Goal: Task Accomplishment & Management: Manage account settings

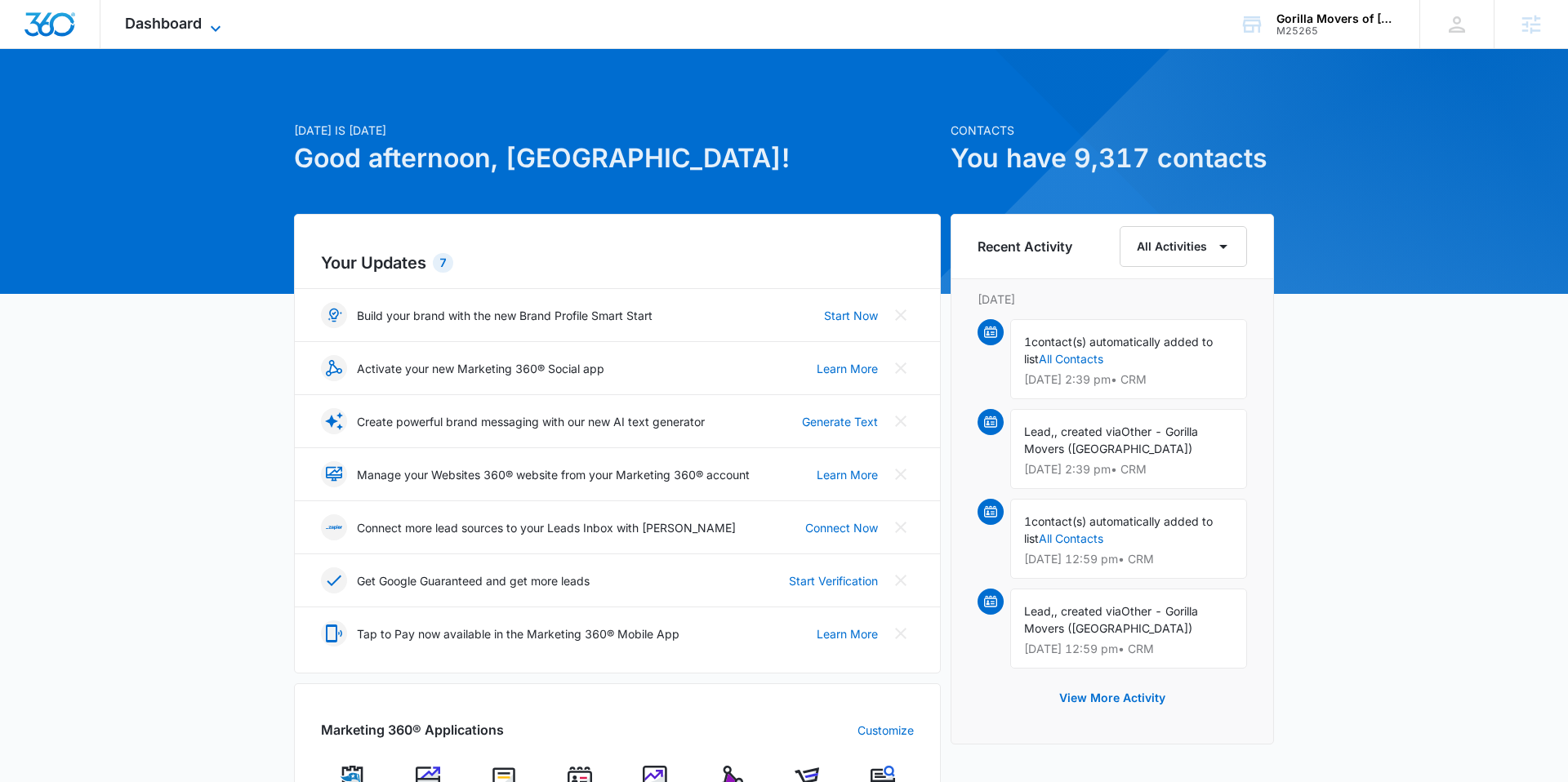
click at [215, 26] on icon at bounding box center [215, 28] width 19 height 19
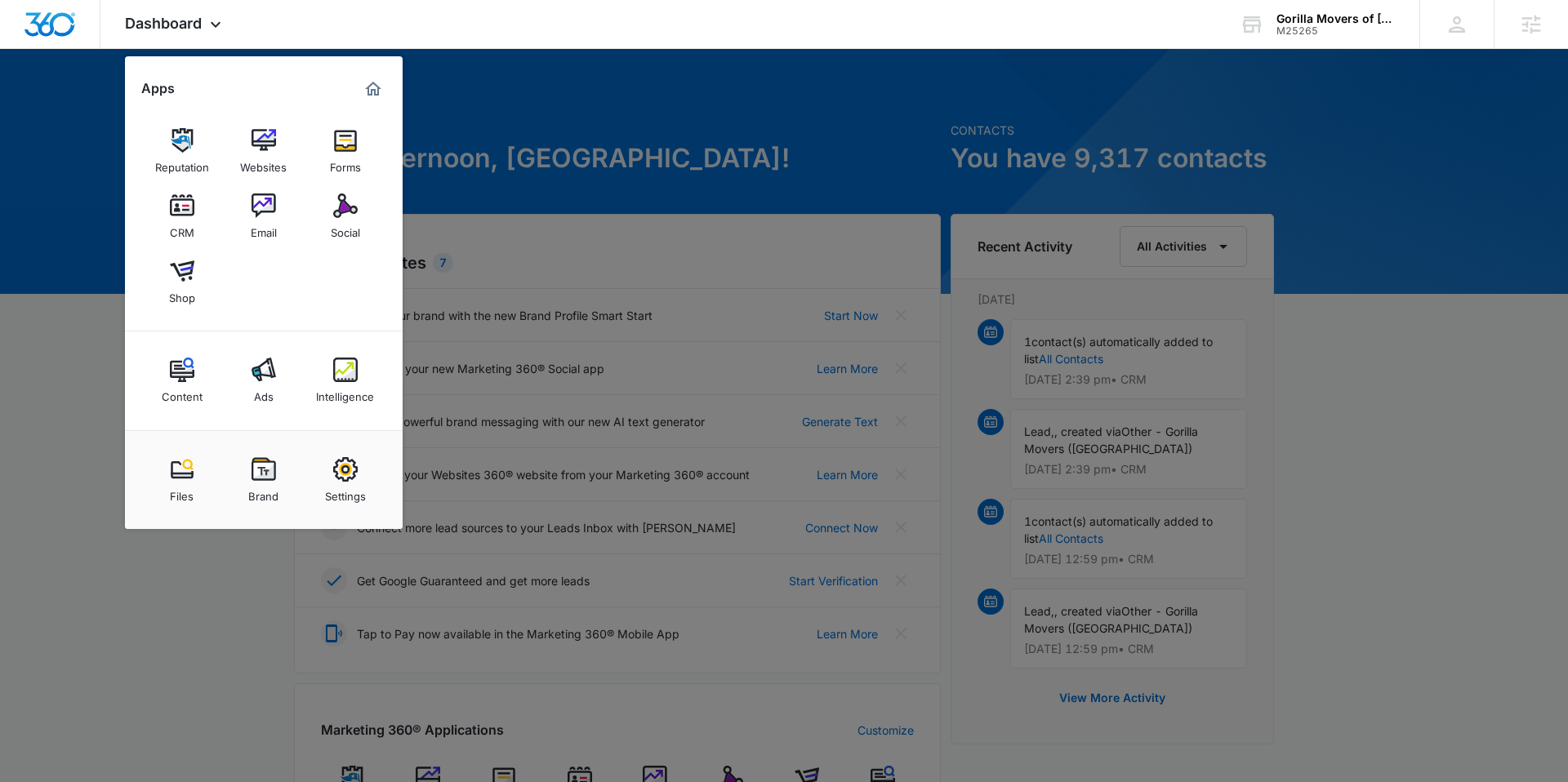
click at [248, 379] on link "Ads" at bounding box center [264, 381] width 62 height 62
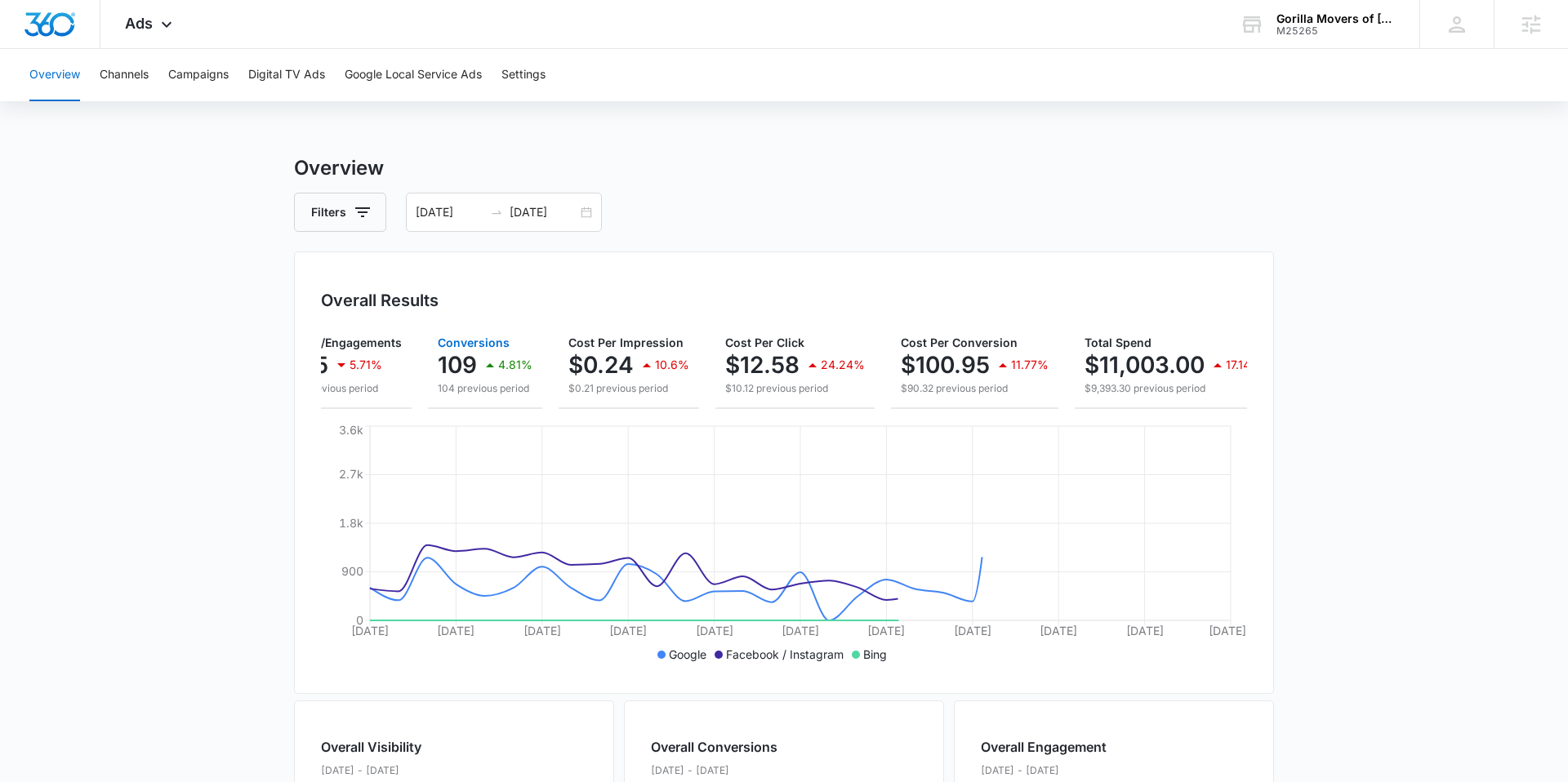
scroll to position [0, 229]
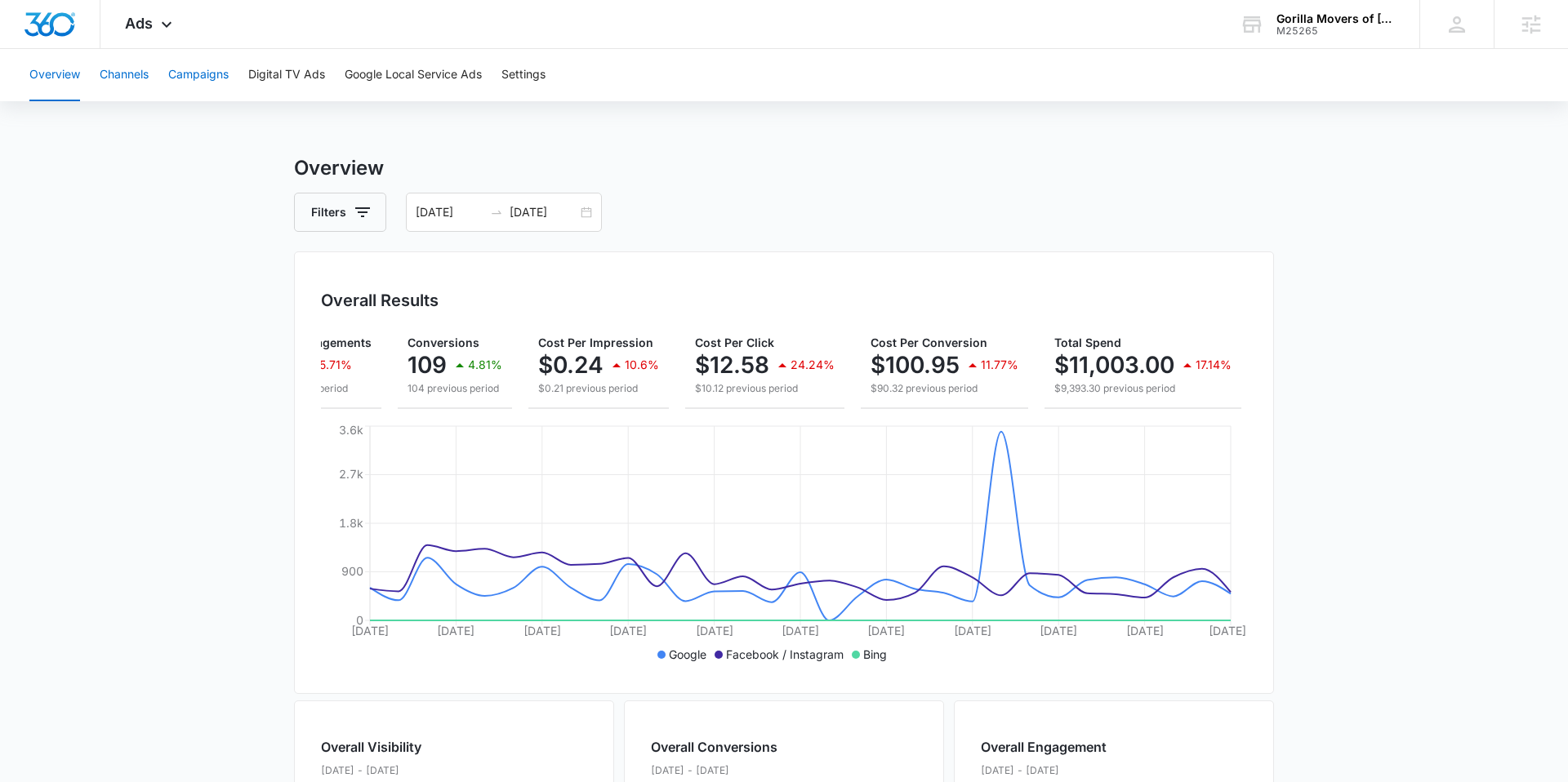
click at [130, 73] on button "Channels" at bounding box center [124, 75] width 49 height 52
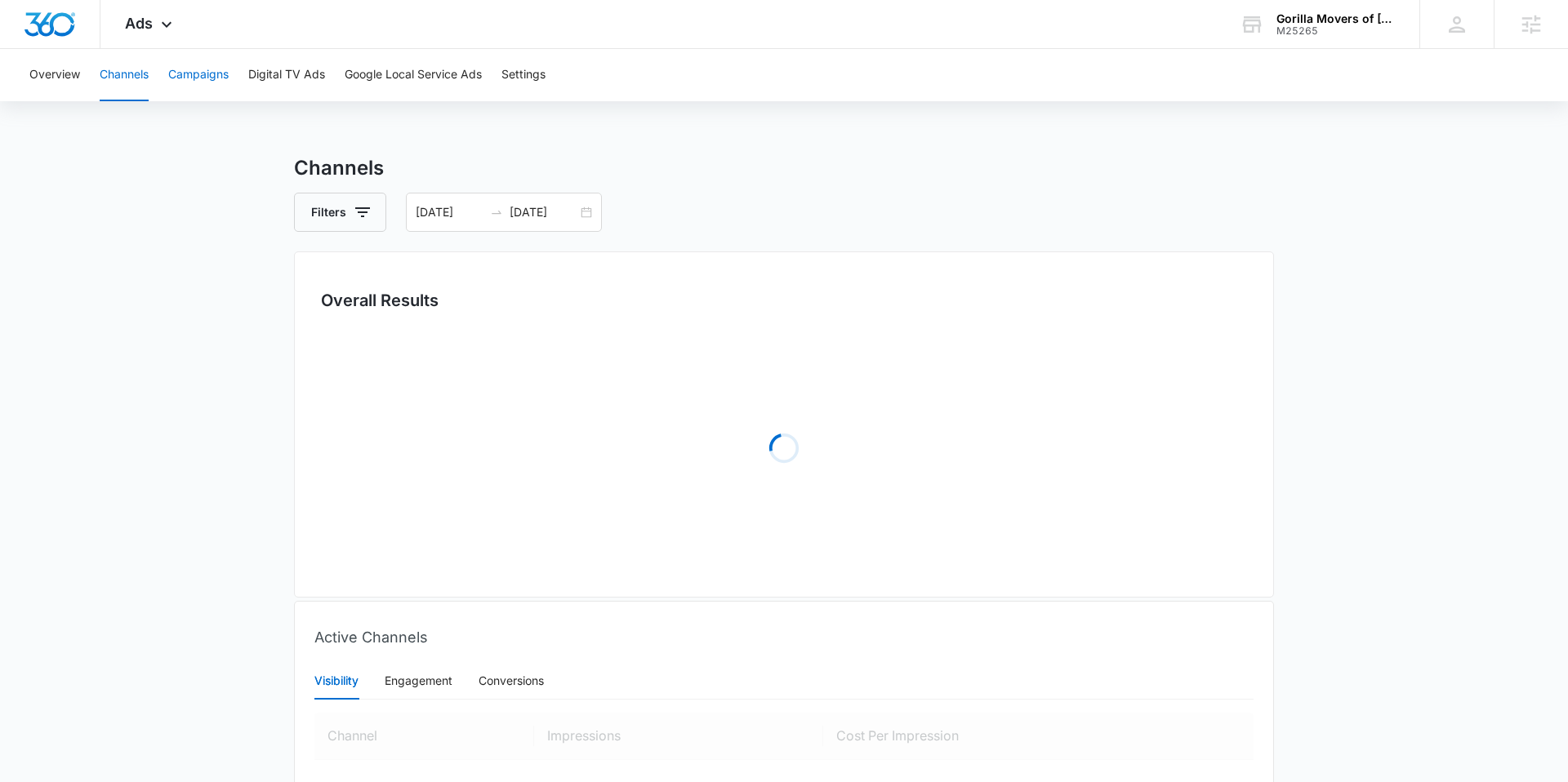
click at [179, 68] on button "Campaigns" at bounding box center [199, 75] width 60 height 52
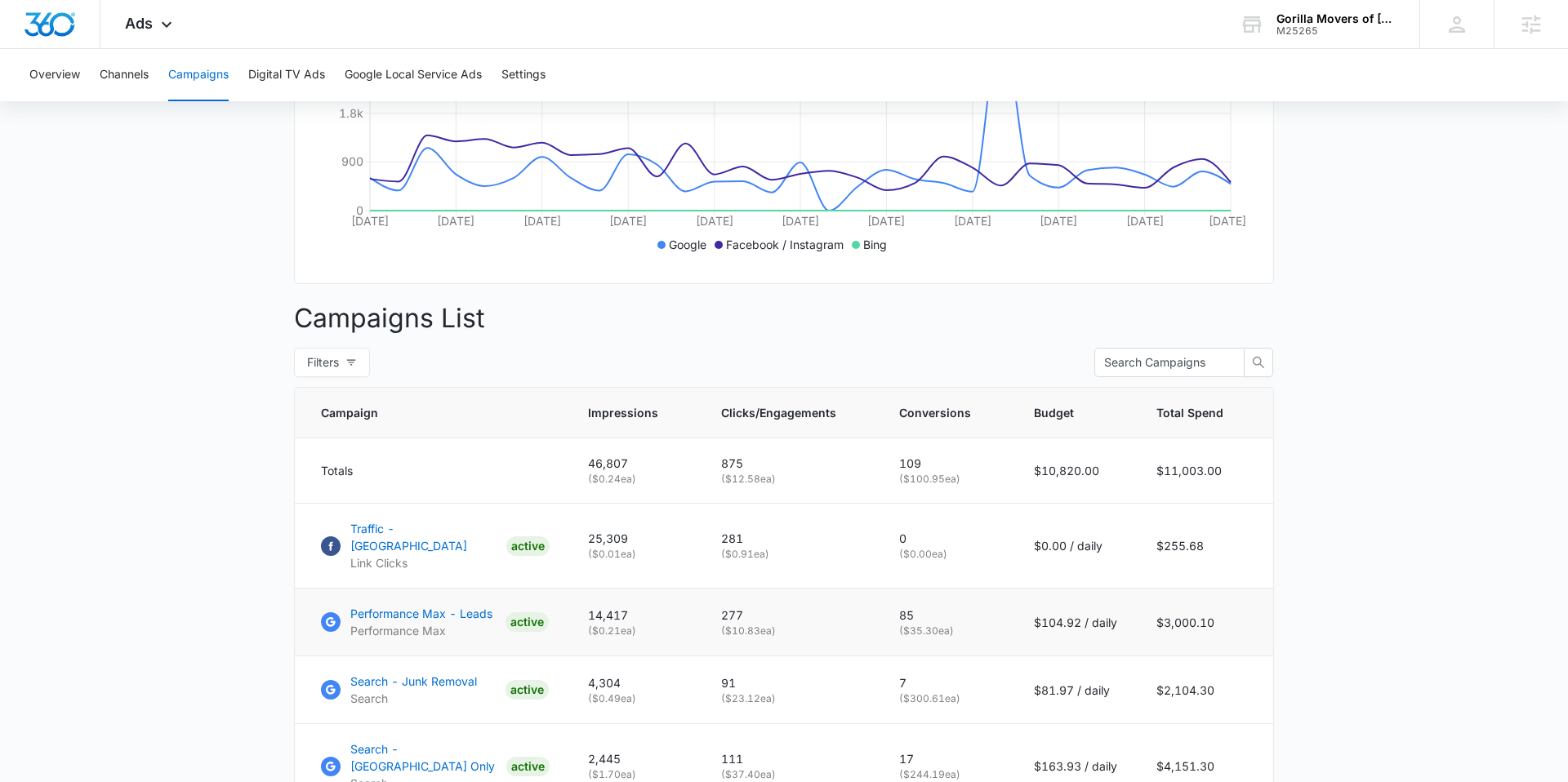
scroll to position [614, 0]
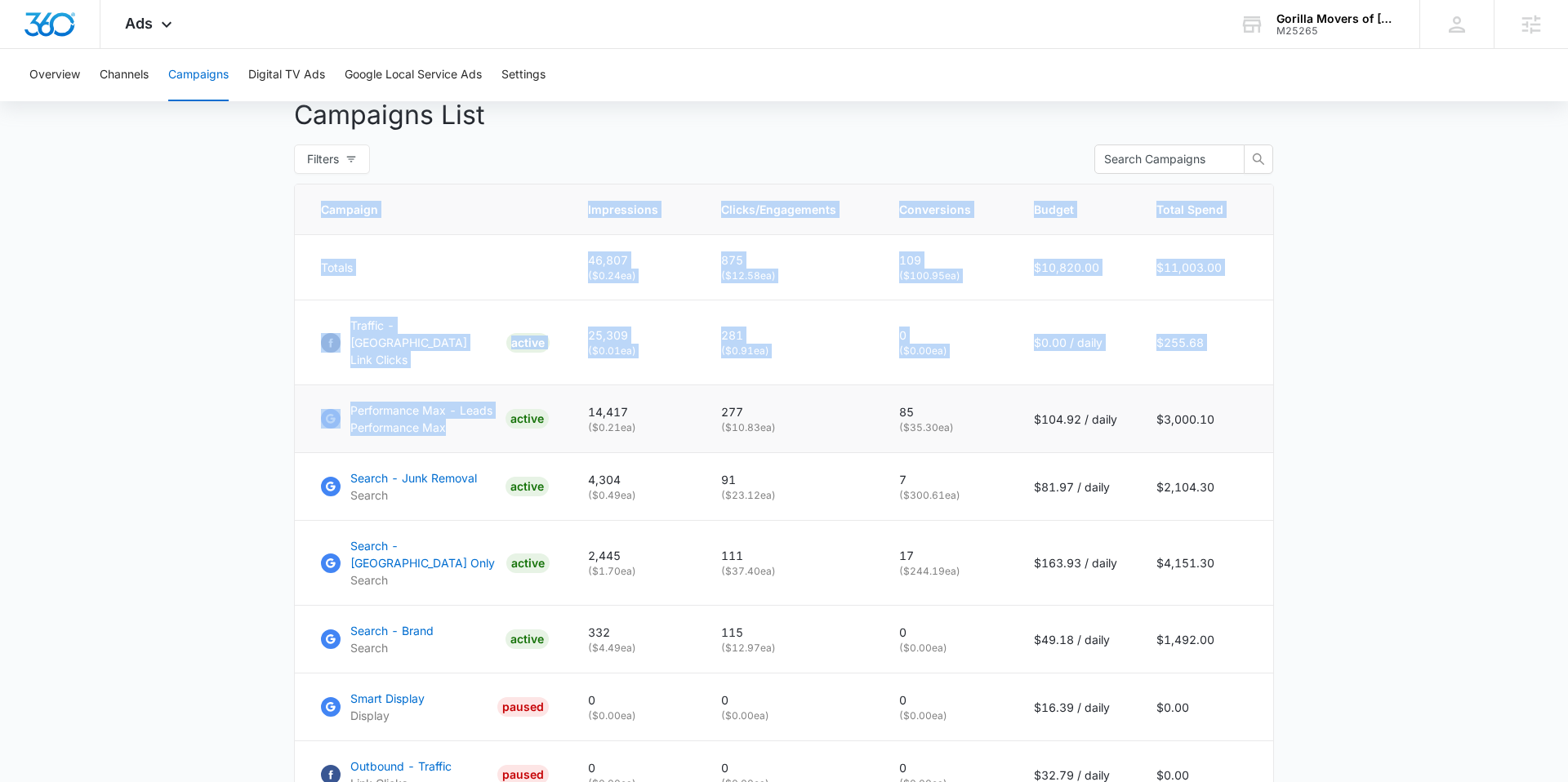
drag, startPoint x: 369, startPoint y: 420, endPoint x: 463, endPoint y: 416, distance: 94.1
click at [463, 416] on main "Campaigns Filters 08/16/2025 09/15/2025 Overall Results Impressions 46.8k 5.91%…" at bounding box center [784, 299] width 1568 height 1520
click at [198, 417] on main "Campaigns Filters 08/16/2025 09/15/2025 Overall Results Impressions 46.8k 5.91%…" at bounding box center [784, 299] width 1568 height 1520
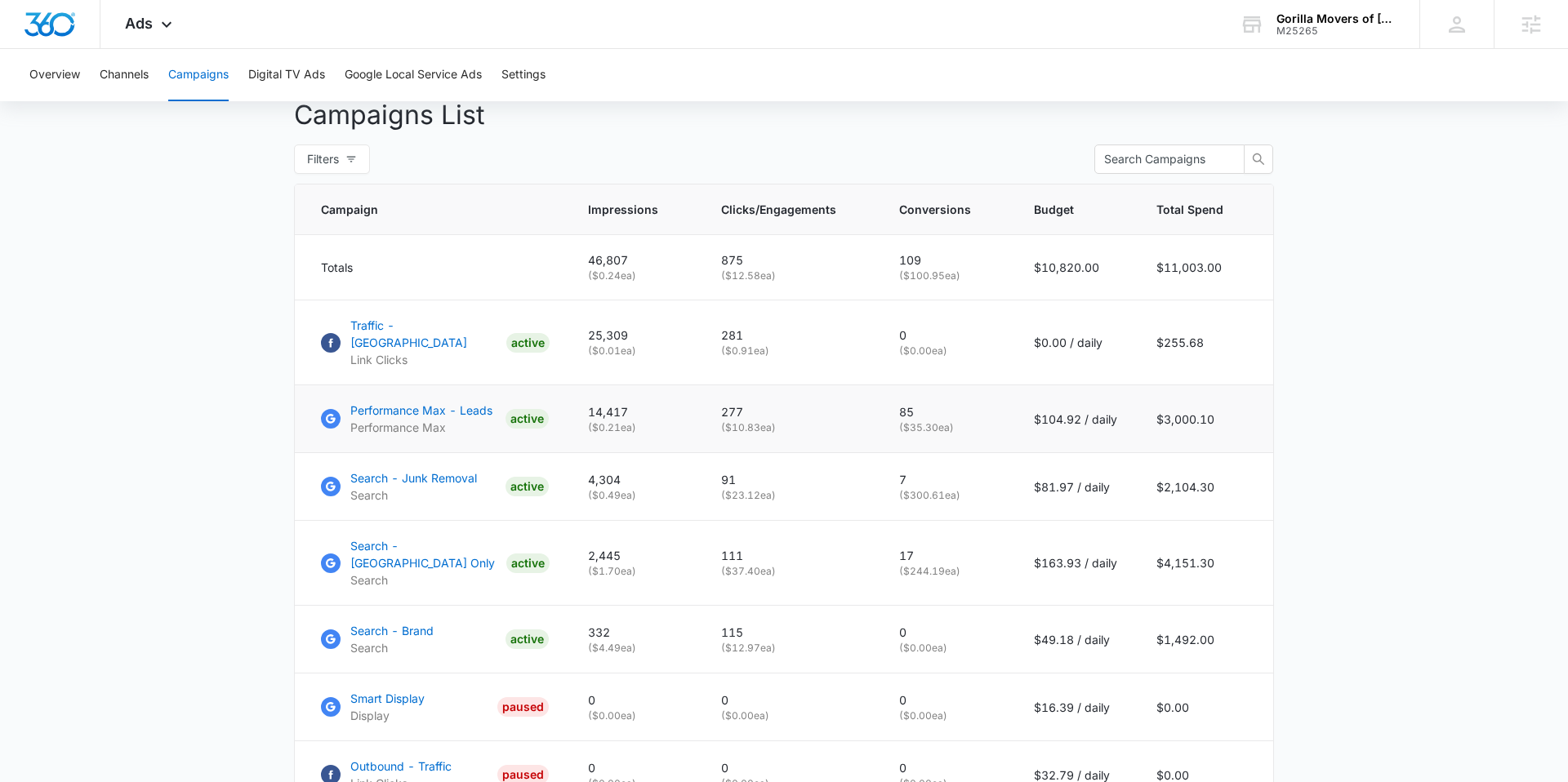
drag, startPoint x: 1105, startPoint y: 409, endPoint x: 1122, endPoint y: 407, distance: 17.1
click at [1114, 408] on td "$104.92 / daily" at bounding box center [1075, 419] width 122 height 68
drag, startPoint x: 1423, startPoint y: 396, endPoint x: 1378, endPoint y: 399, distance: 45.1
click at [1422, 396] on main "Campaigns Filters 08/16/2025 09/15/2025 Overall Results Impressions 46.8k 5.91%…" at bounding box center [784, 299] width 1568 height 1520
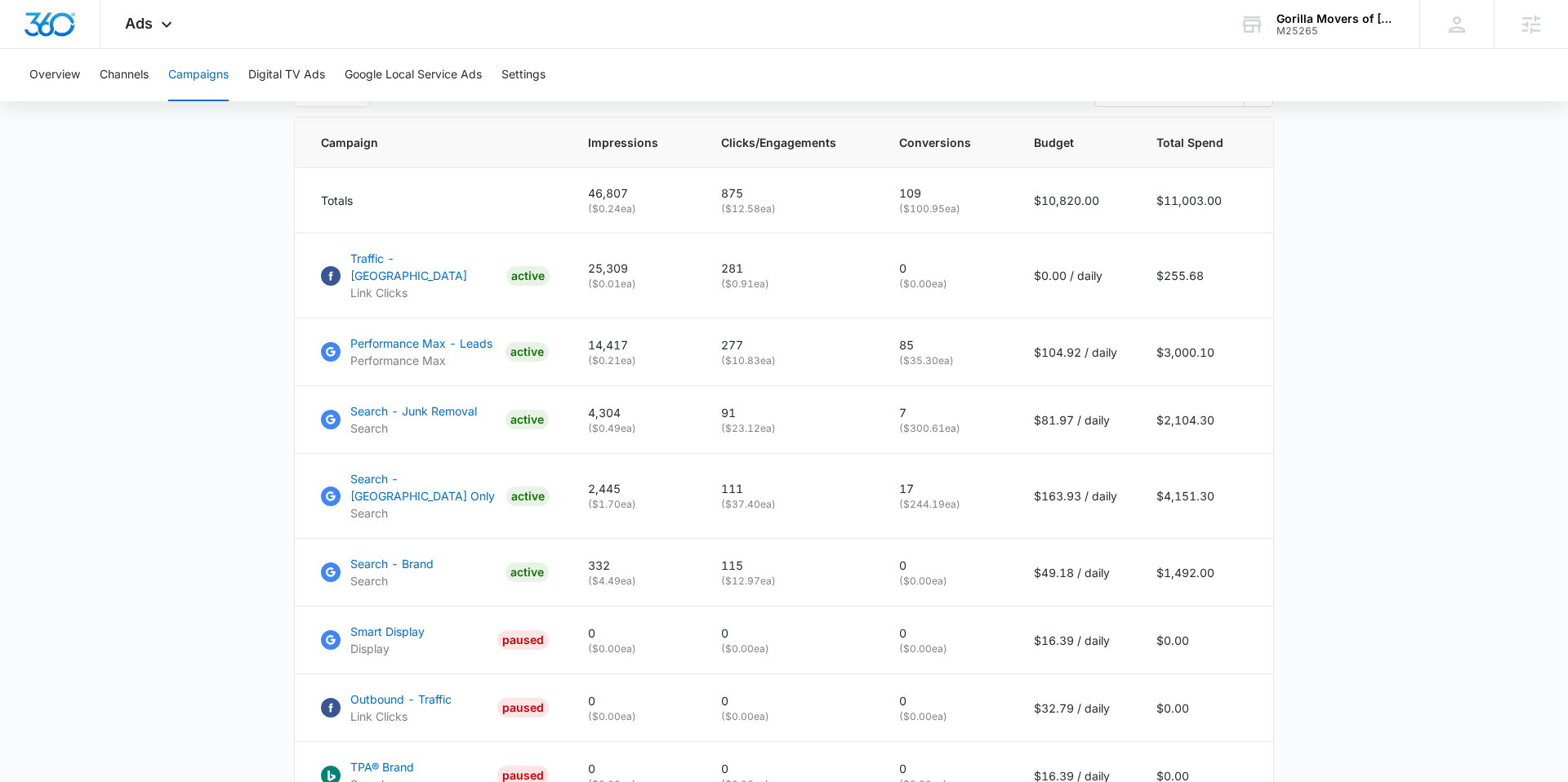
scroll to position [685, 0]
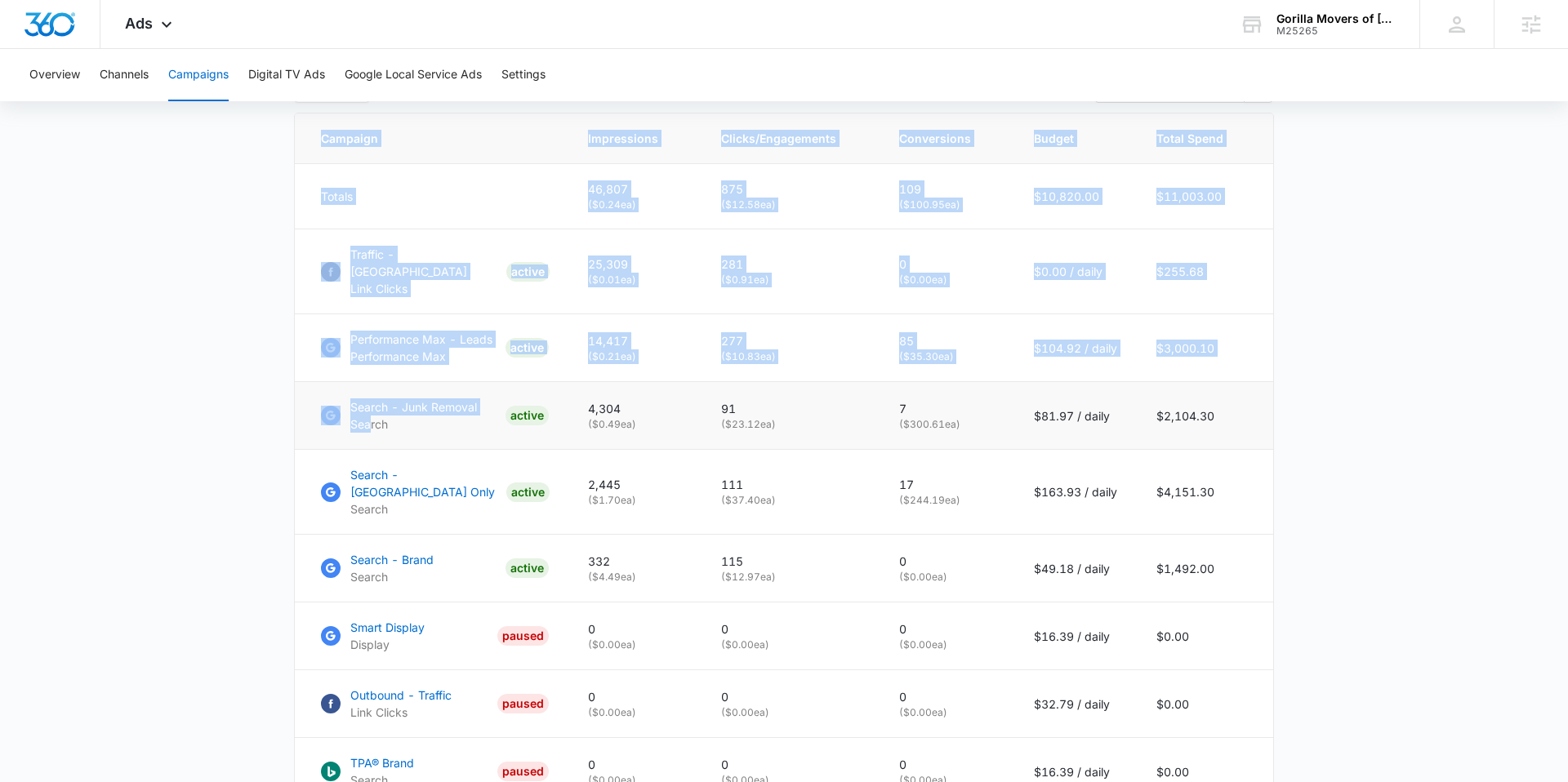
drag, startPoint x: 300, startPoint y: 401, endPoint x: 337, endPoint y: 412, distance: 38.6
click at [368, 409] on main "Campaigns Filters 08/16/2025 09/15/2025 Overall Results Impressions 46.8k 5.91%…" at bounding box center [784, 229] width 1568 height 1520
click at [218, 464] on main "Campaigns Filters 08/16/2025 09/15/2025 Overall Results Impressions 46.8k 5.91%…" at bounding box center [784, 229] width 1568 height 1520
drag, startPoint x: 227, startPoint y: 465, endPoint x: 272, endPoint y: 480, distance: 47.4
click at [340, 474] on main "Campaigns Filters 08/16/2025 09/15/2025 Overall Results Impressions 46.8k 5.91%…" at bounding box center [784, 229] width 1568 height 1520
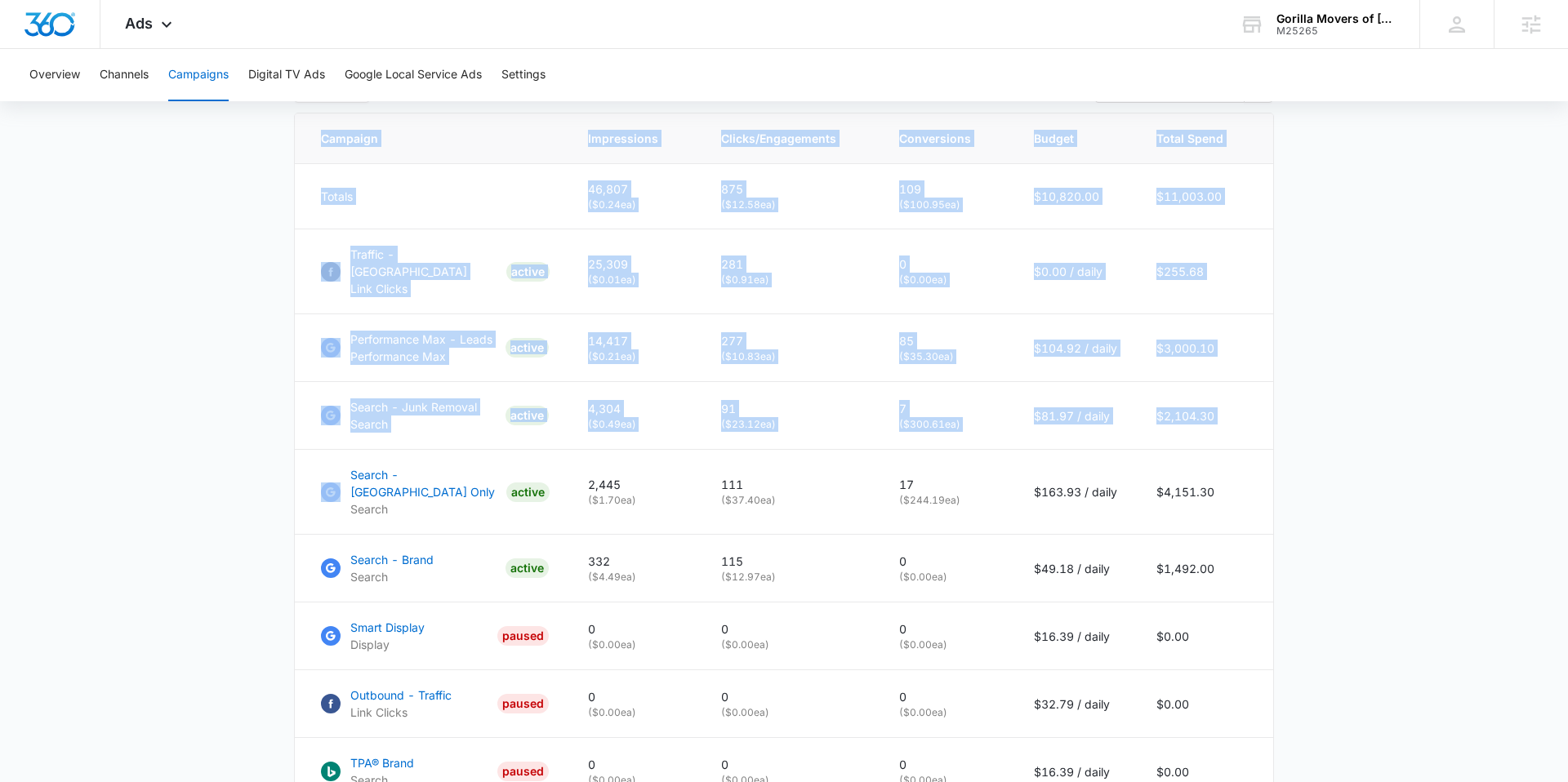
click at [256, 482] on main "Campaigns Filters 08/16/2025 09/15/2025 Overall Results Impressions 46.8k 5.91%…" at bounding box center [784, 229] width 1568 height 1520
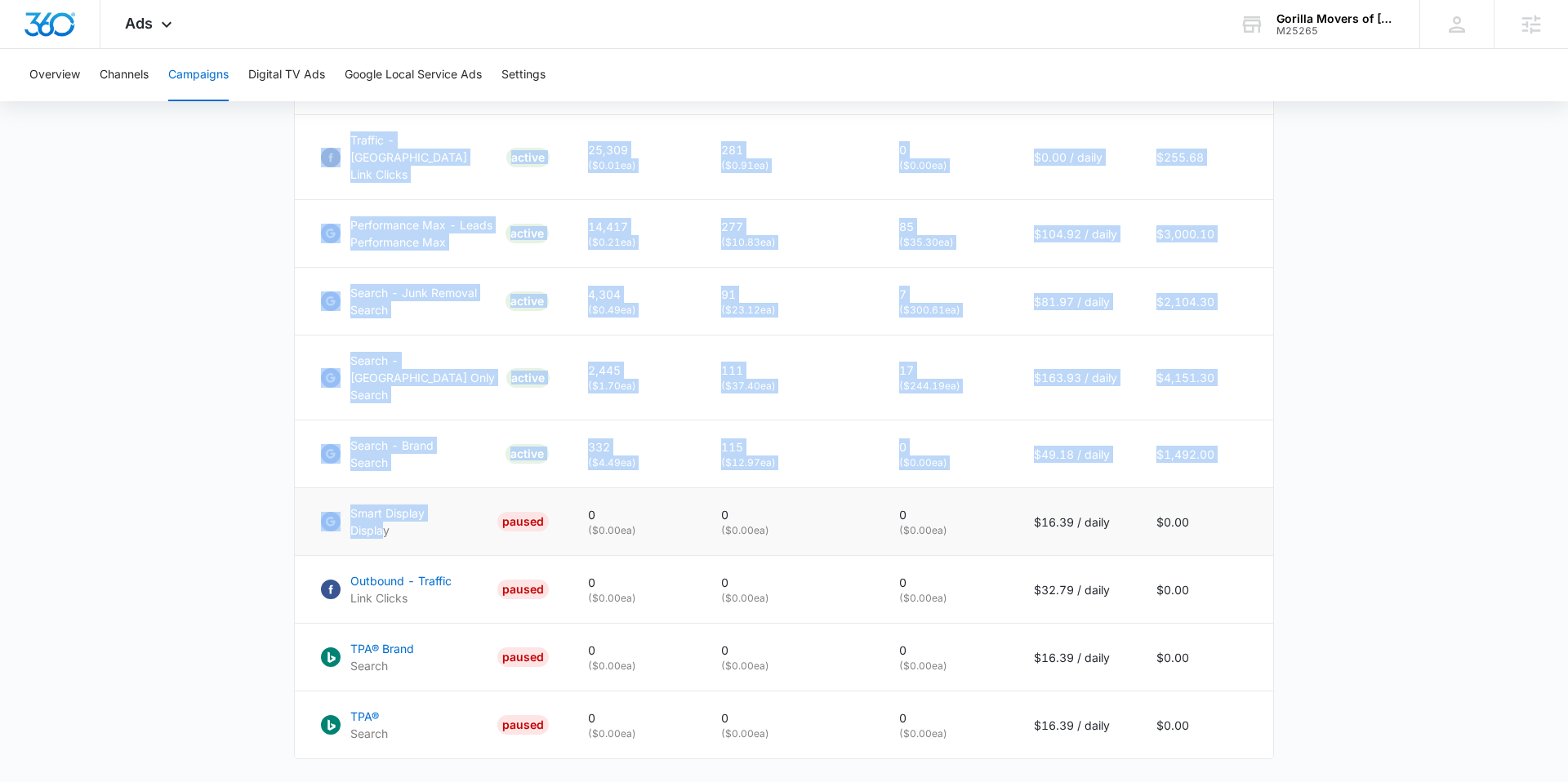
drag, startPoint x: 256, startPoint y: 482, endPoint x: 321, endPoint y: 504, distance: 68.6
click at [385, 497] on main "Campaigns Filters 08/16/2025 09/15/2025 Overall Results Impressions 46.8k 5.91%…" at bounding box center [784, 114] width 1568 height 1520
click at [222, 507] on main "Campaigns Filters 08/16/2025 09/15/2025 Overall Results Impressions 46.8k 5.91%…" at bounding box center [784, 114] width 1568 height 1520
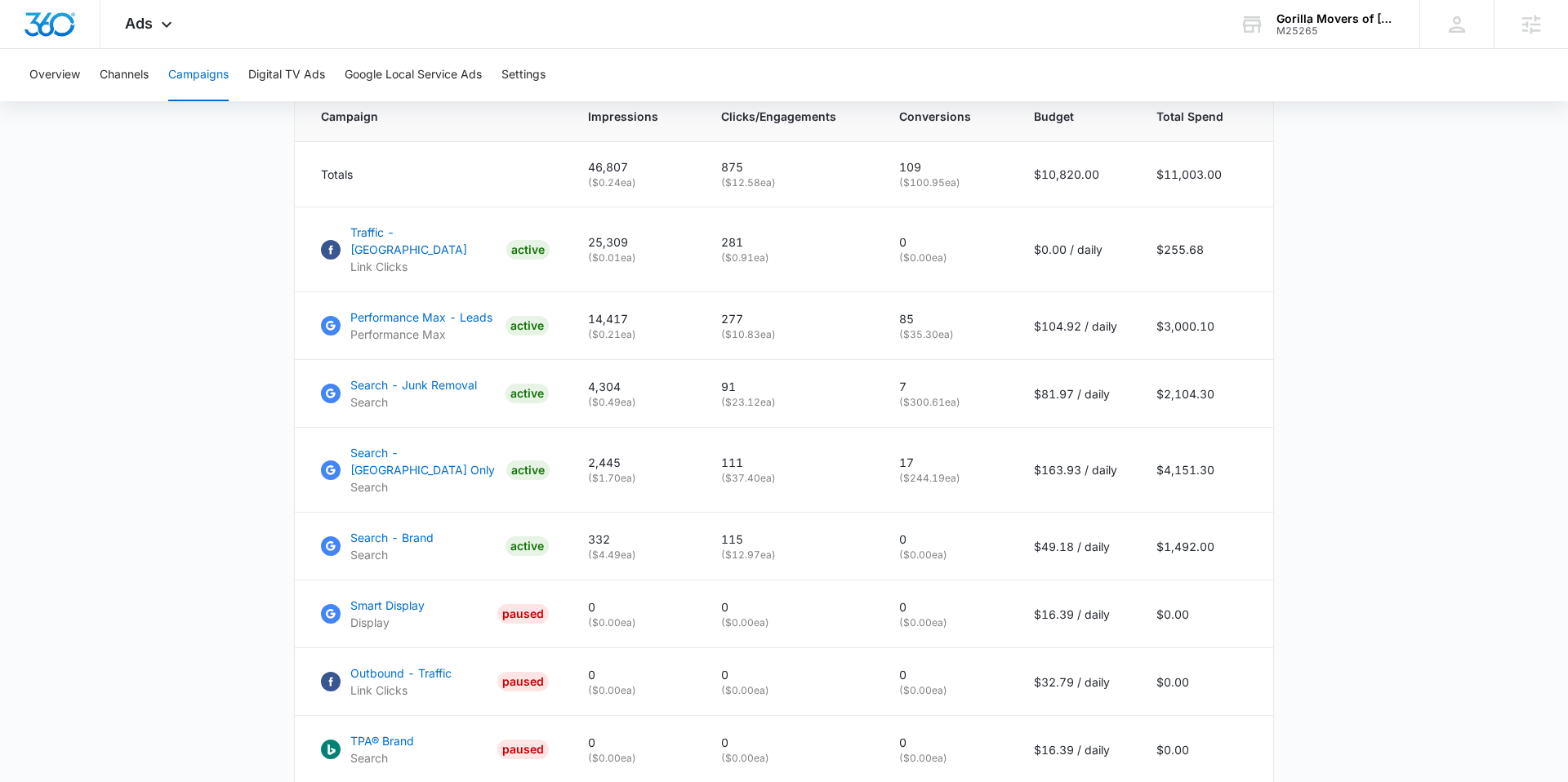
click at [224, 506] on main "Campaigns Filters 08/16/2025 09/15/2025 Overall Results Impressions 46.8k 5.91%…" at bounding box center [784, 206] width 1568 height 1520
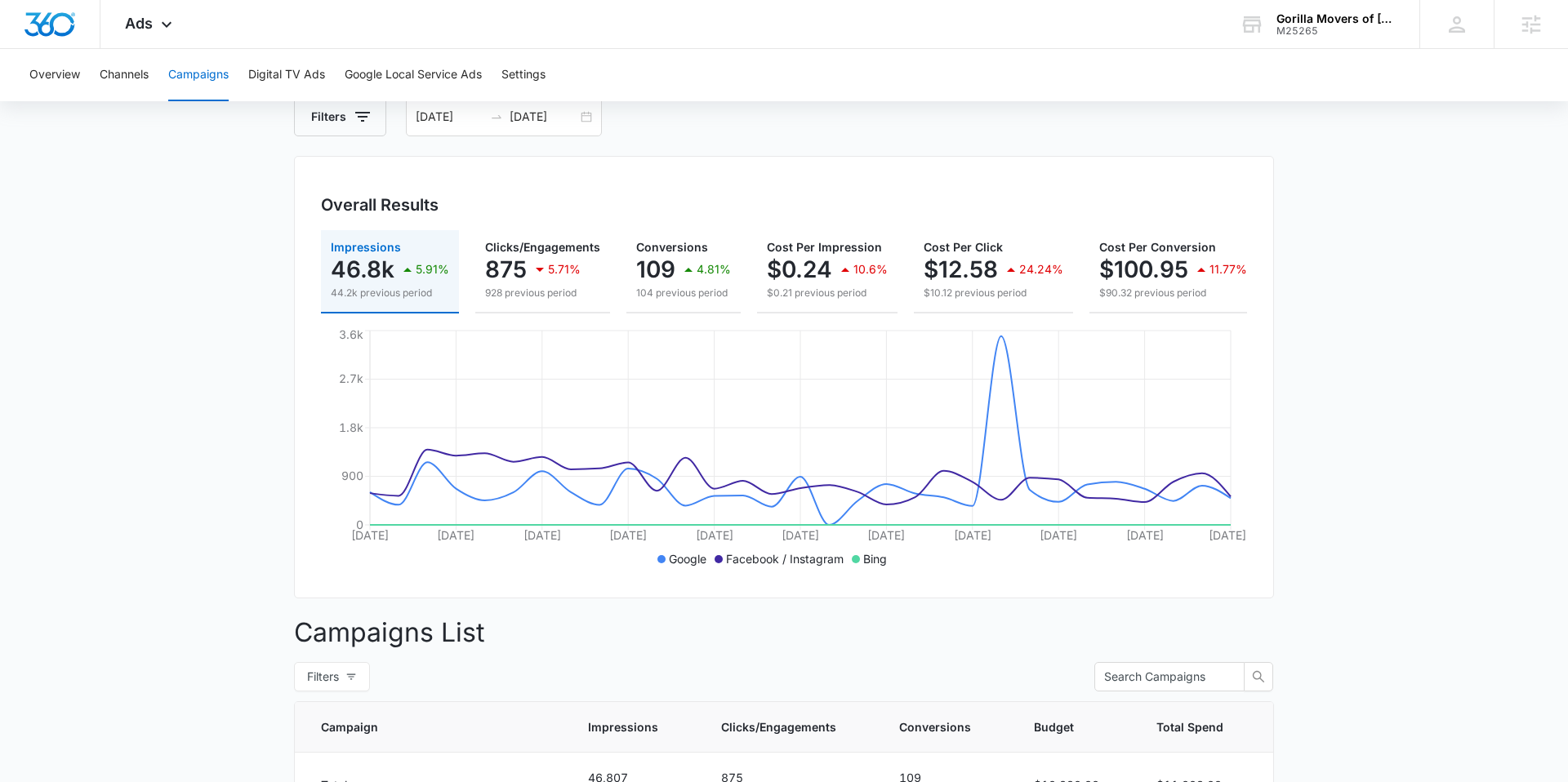
scroll to position [0, 0]
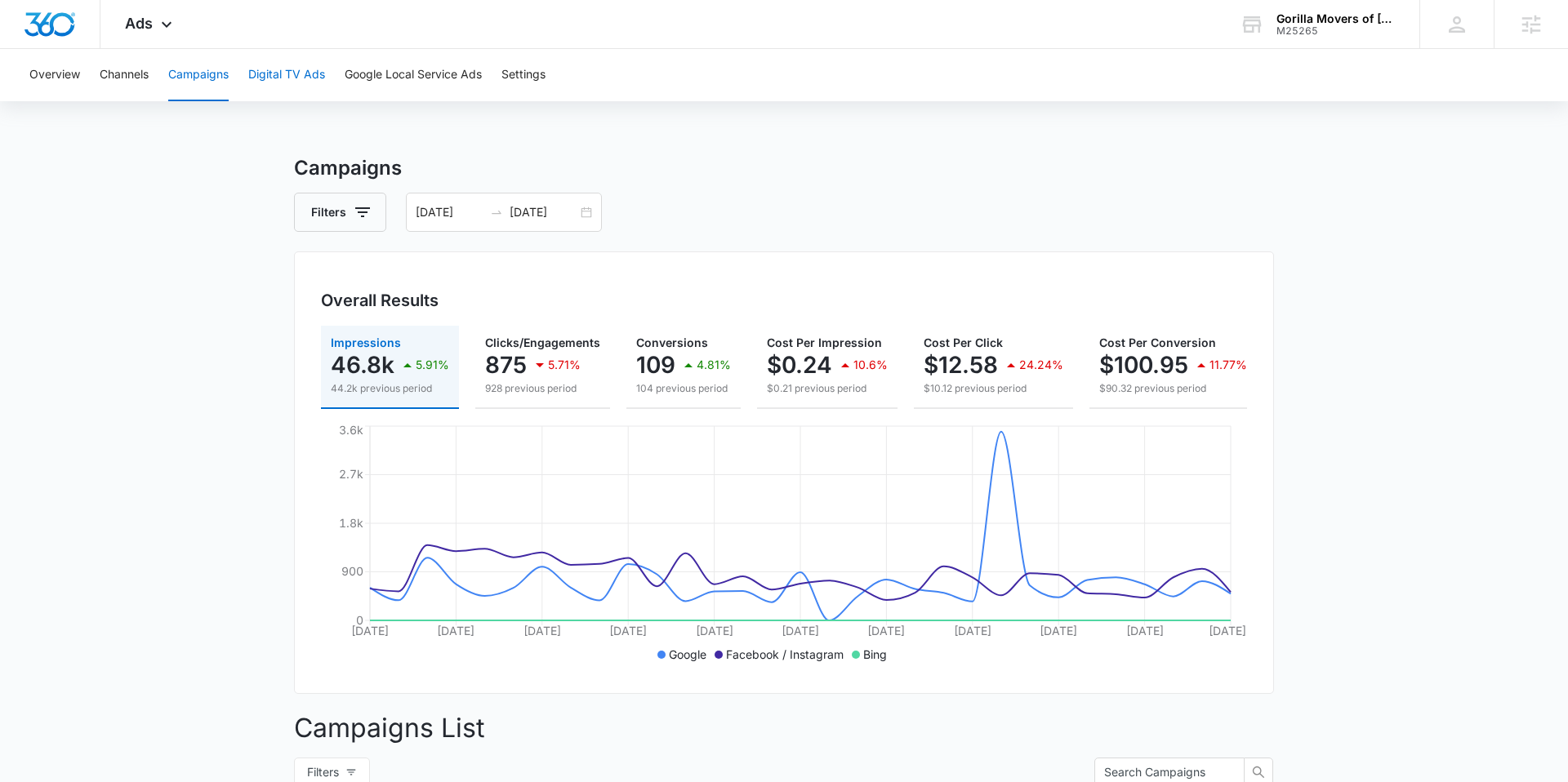
click at [284, 81] on button "Digital TV Ads" at bounding box center [287, 75] width 77 height 52
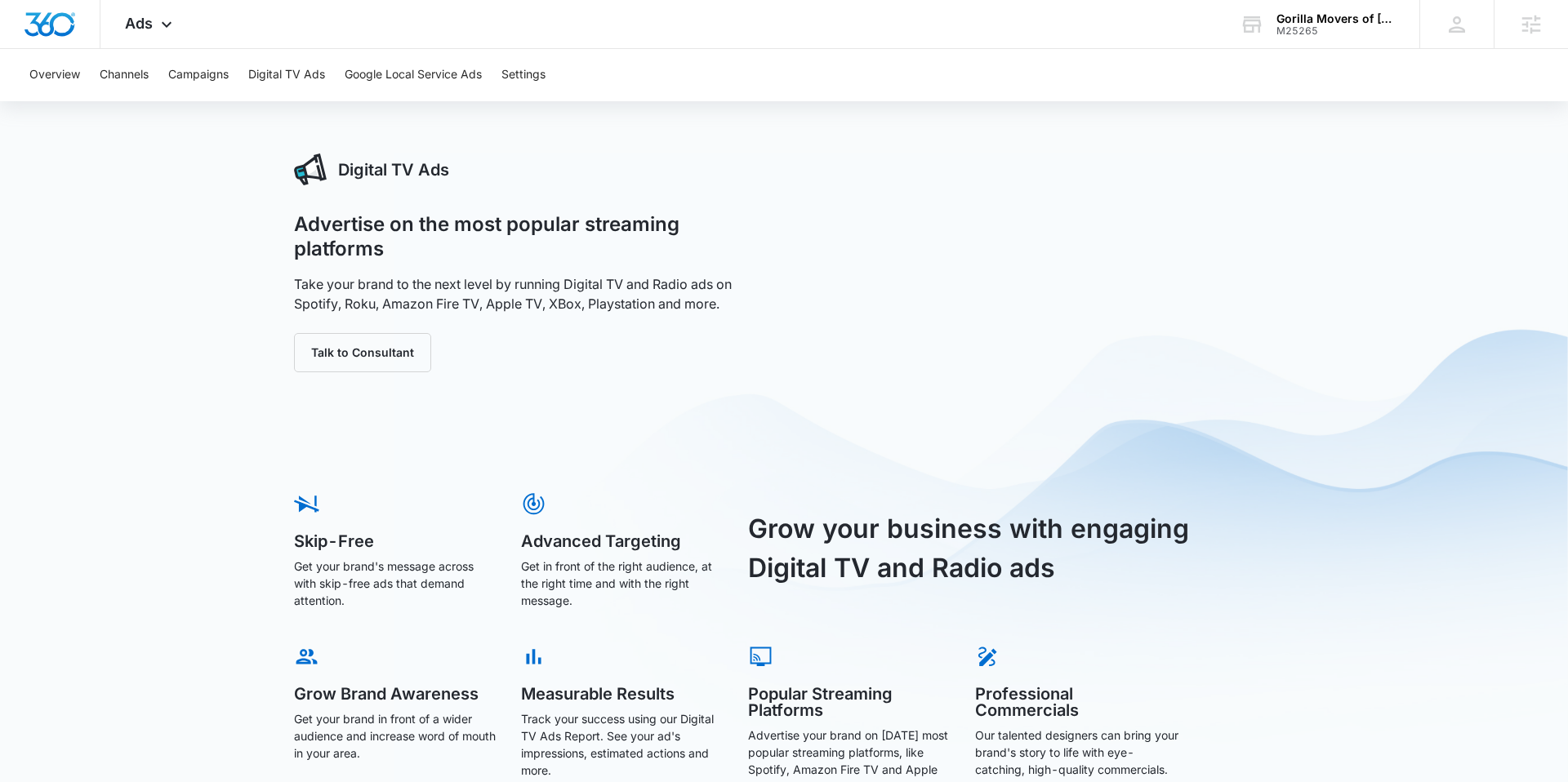
click at [151, 84] on div "Overview Channels Campaigns Digital TV Ads Google Local Service Ads Settings" at bounding box center [784, 75] width 1529 height 52
click at [127, 76] on button "Channels" at bounding box center [124, 75] width 49 height 52
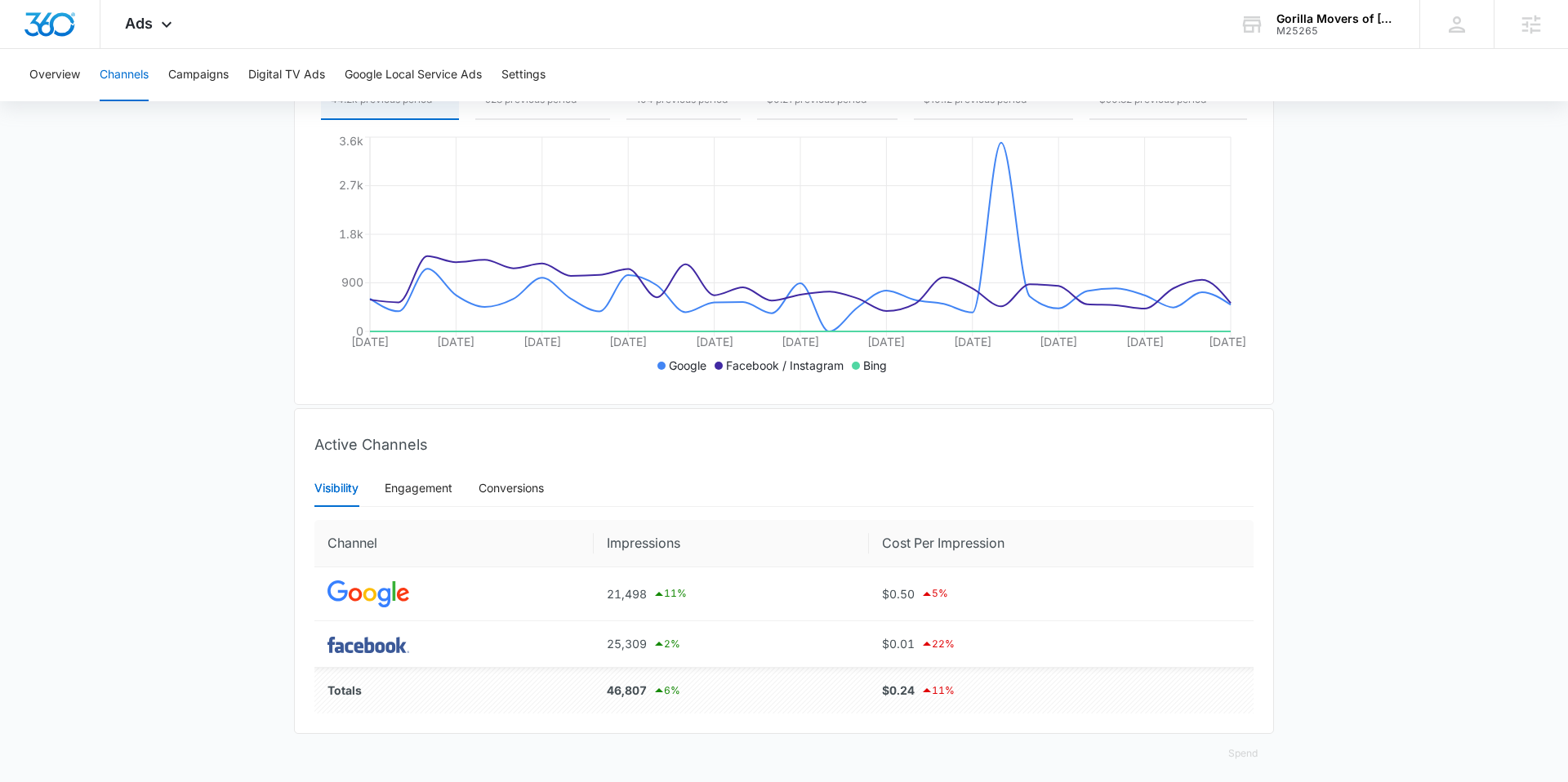
scroll to position [300, 0]
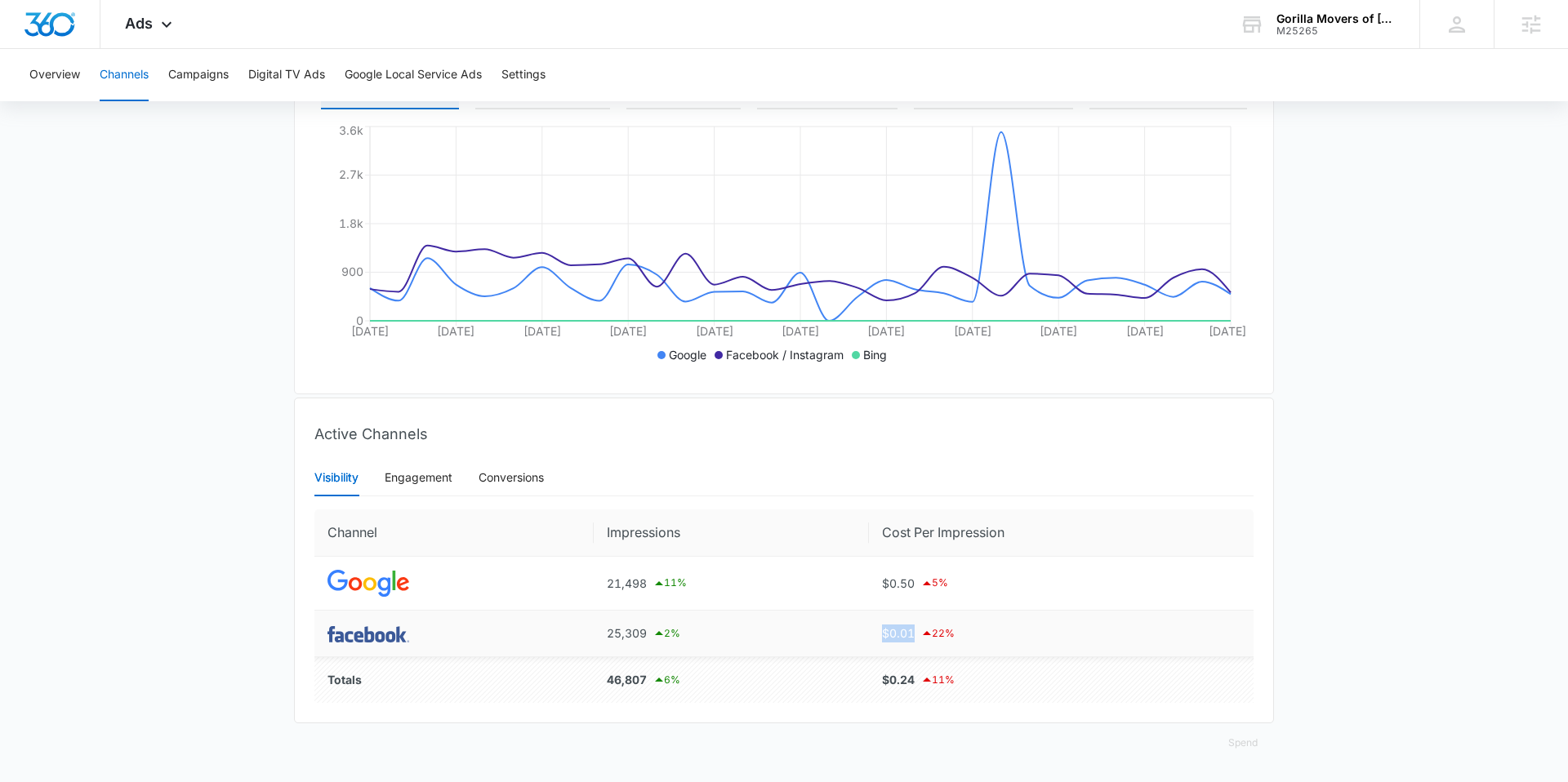
click at [1058, 636] on tr "25,309 2 % $0.01 22 %" at bounding box center [784, 634] width 939 height 47
drag, startPoint x: 1044, startPoint y: 686, endPoint x: 946, endPoint y: 693, distance: 98.2
click at [1044, 686] on div "$0.24 11 %" at bounding box center [1061, 680] width 359 height 19
drag, startPoint x: 890, startPoint y: 692, endPoint x: 836, endPoint y: 650, distance: 68.4
click at [926, 689] on tr "Totals 46,807 6 % $0.24 11 %" at bounding box center [784, 680] width 939 height 46
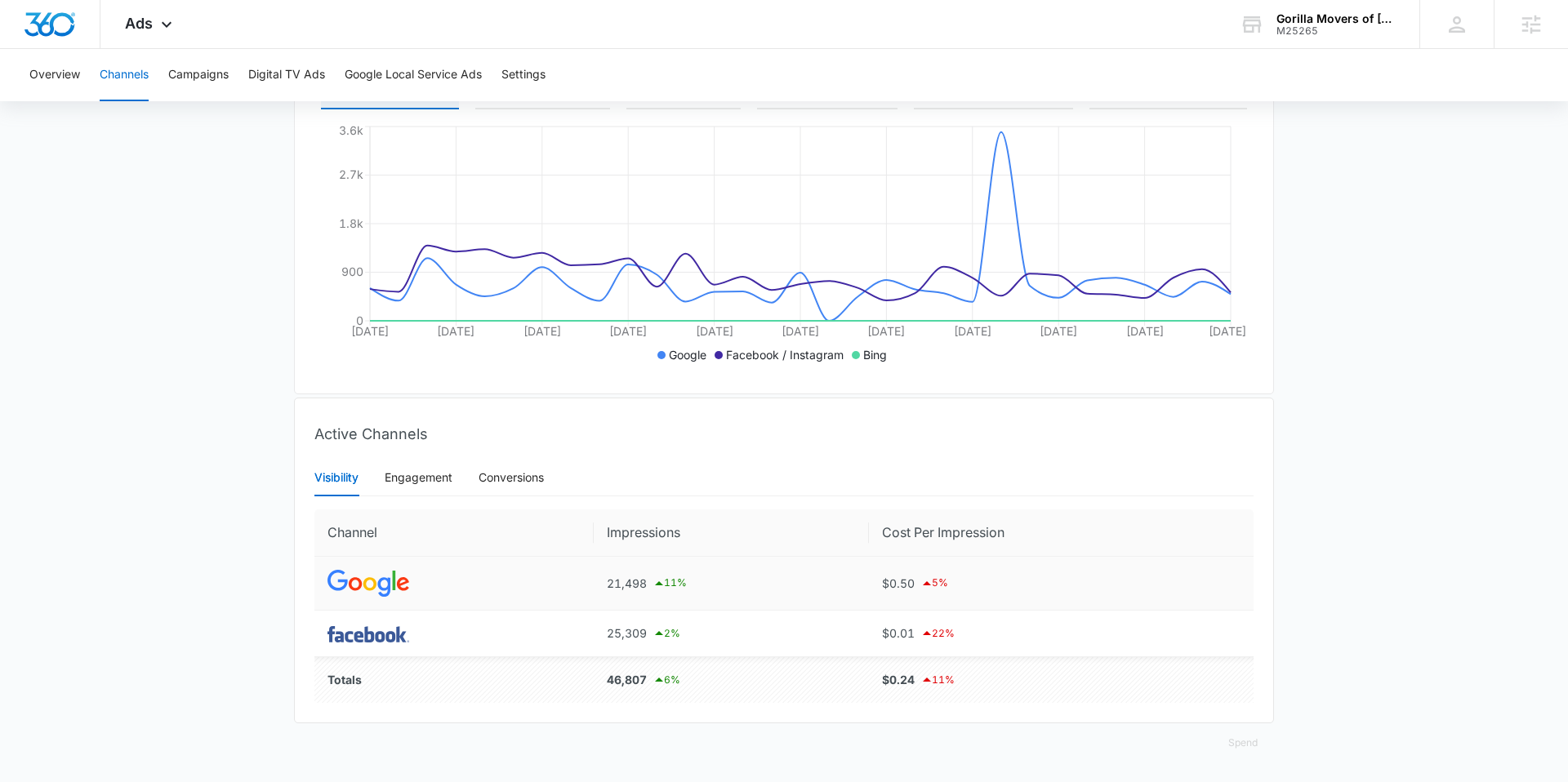
click at [754, 609] on td "21,498 11 %" at bounding box center [731, 584] width 275 height 54
click at [534, 478] on div "Conversions" at bounding box center [511, 477] width 65 height 18
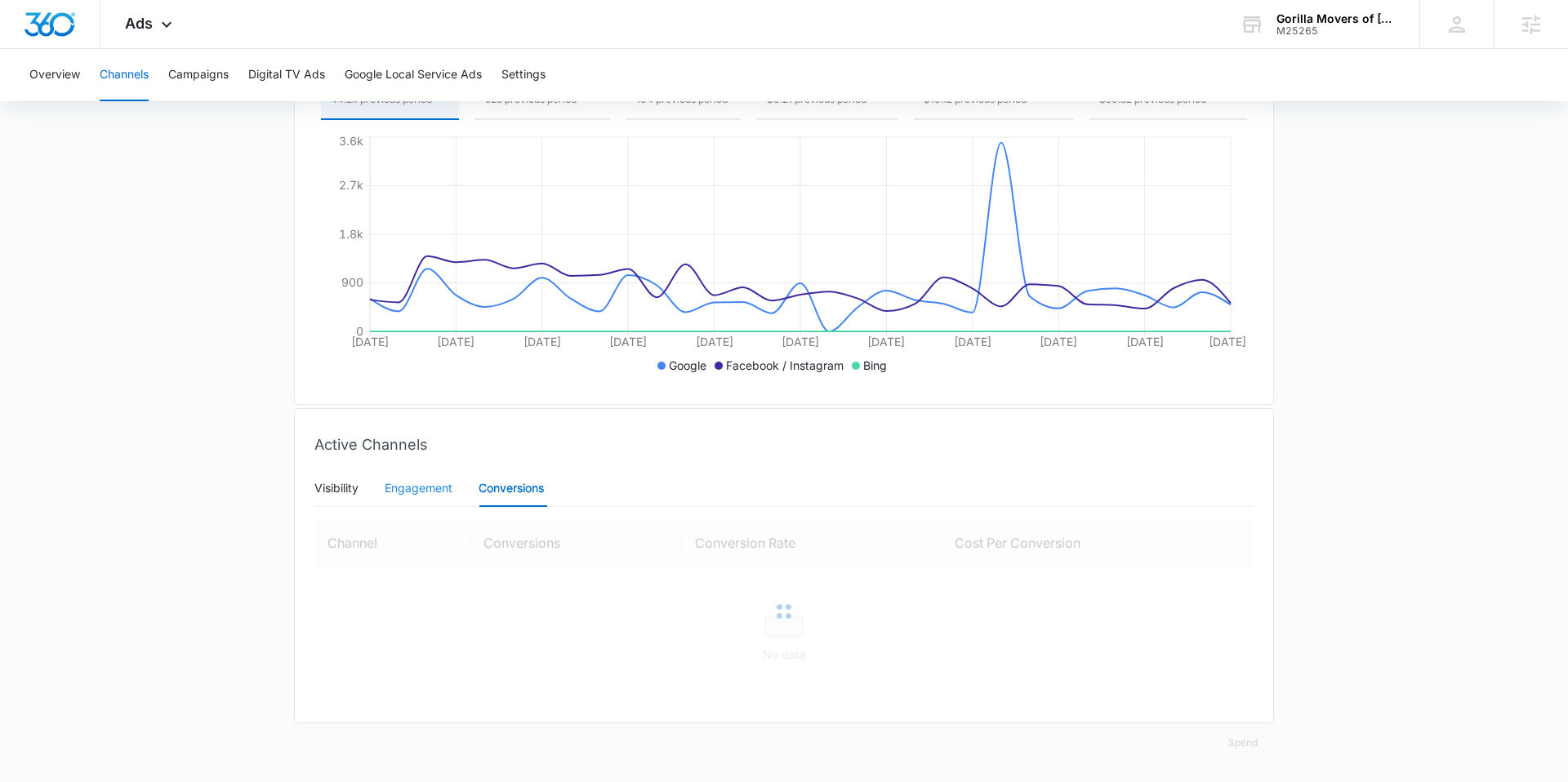
scroll to position [298, 0]
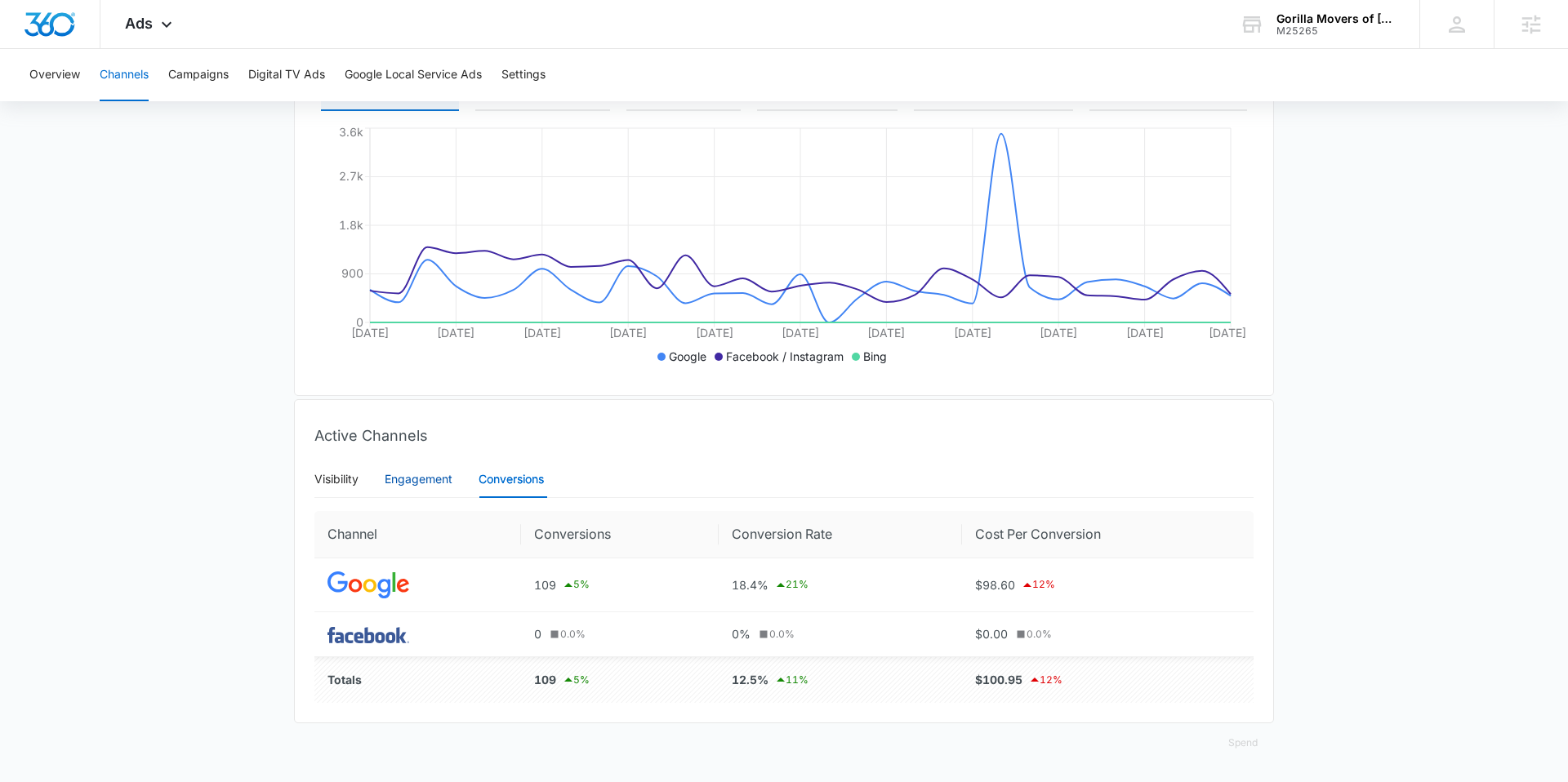
click at [427, 484] on div "Engagement" at bounding box center [418, 479] width 68 height 18
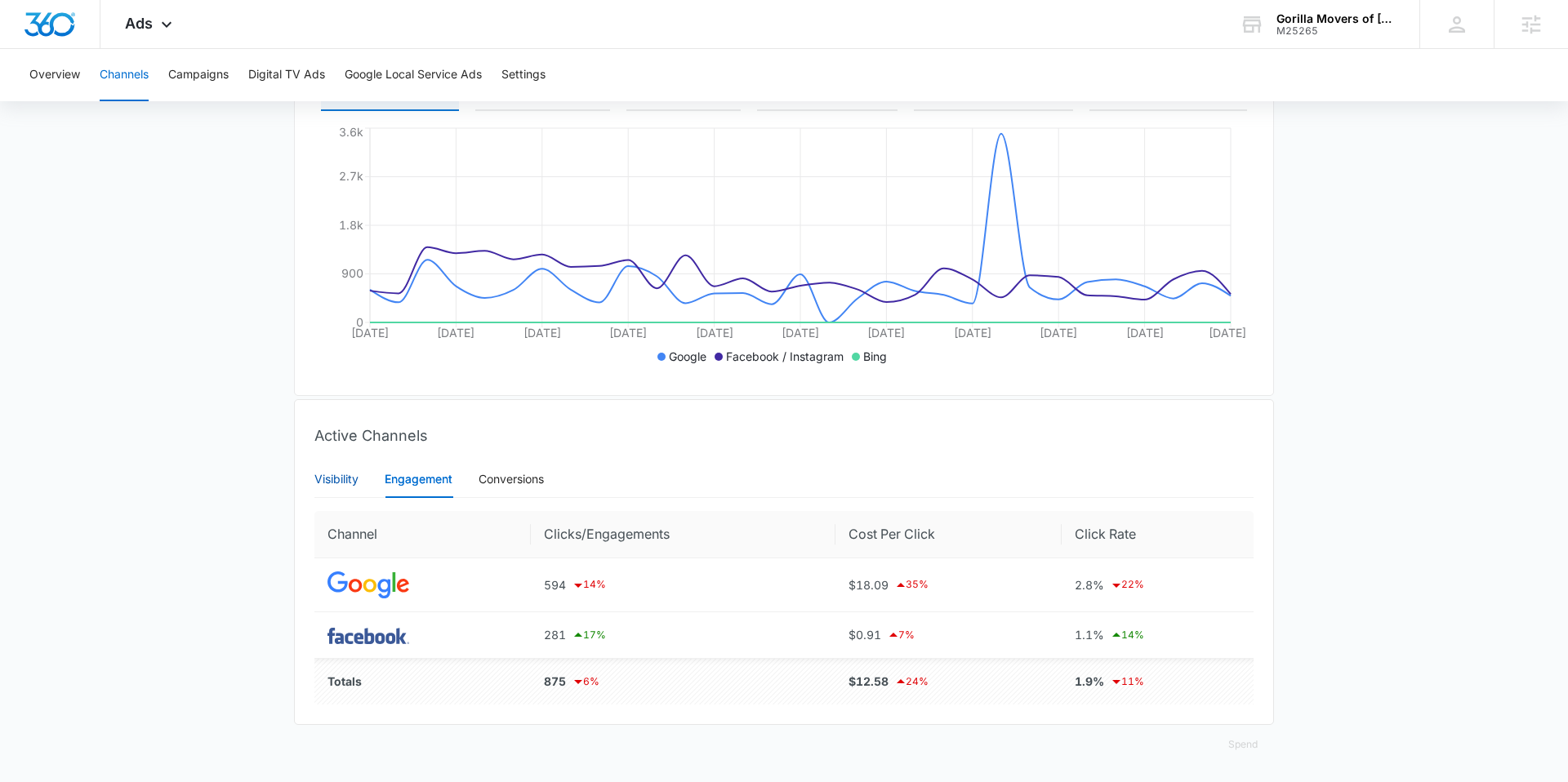
click at [334, 470] on div "Visibility" at bounding box center [336, 479] width 44 height 18
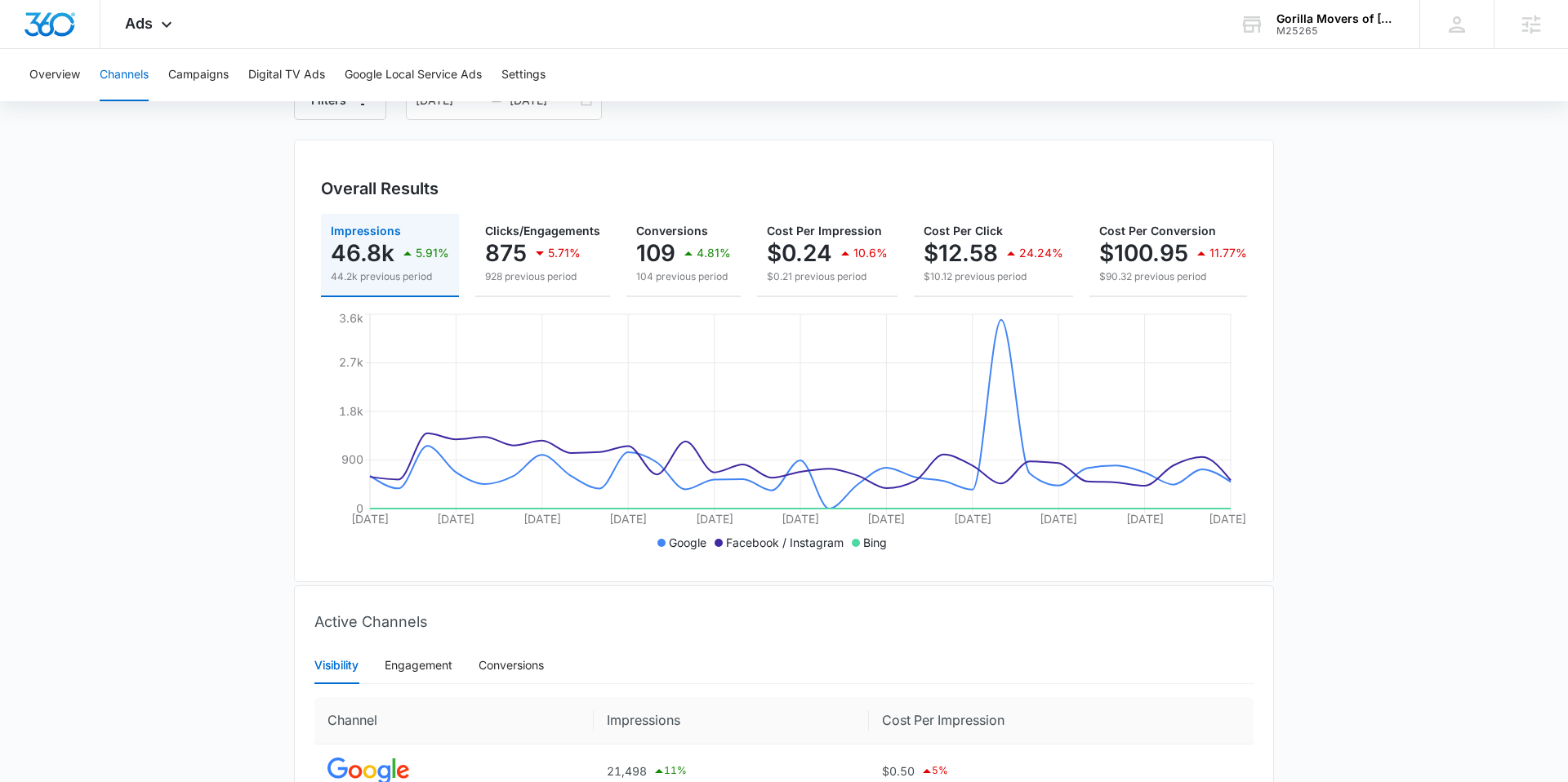
scroll to position [0, 0]
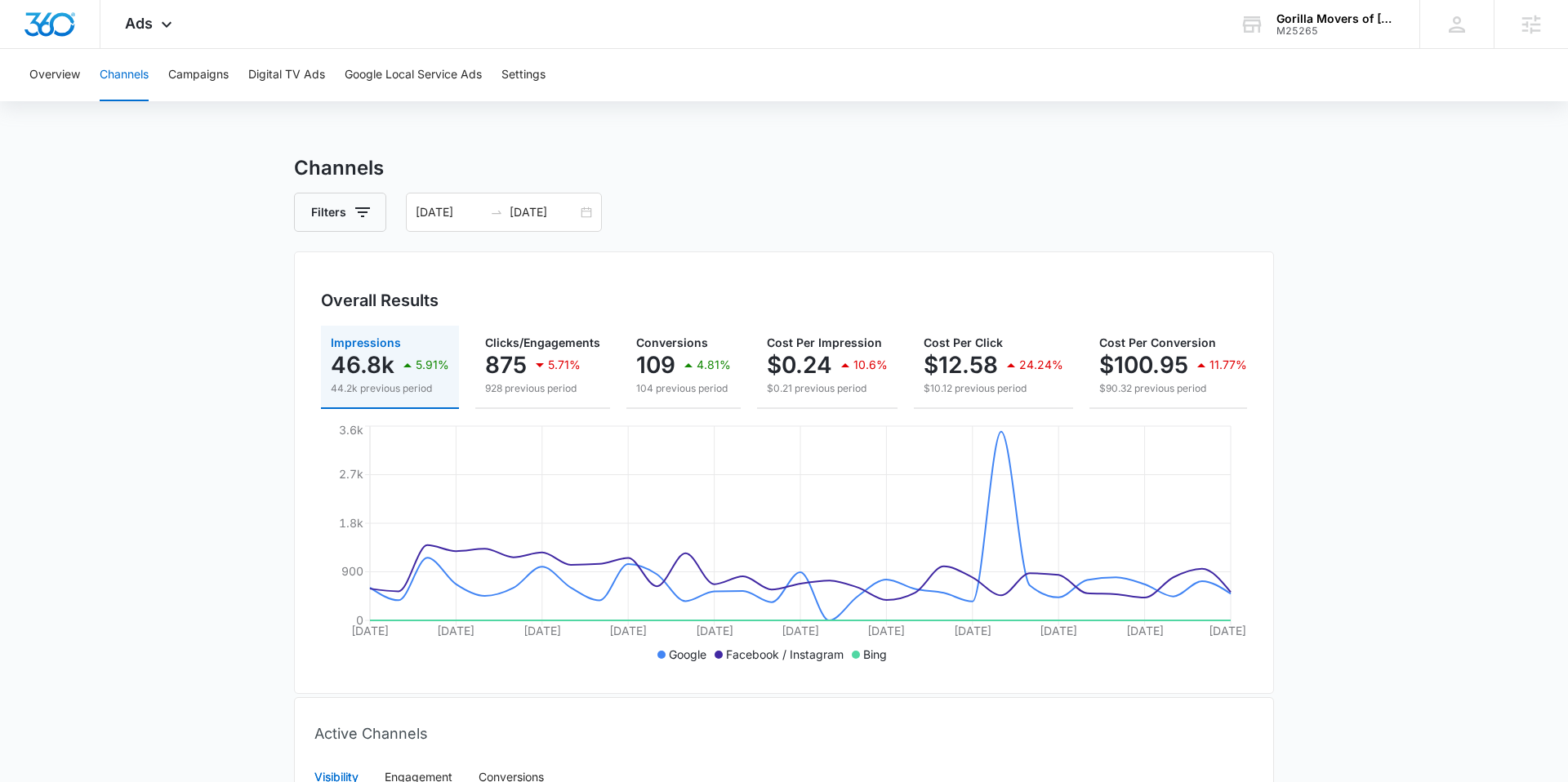
click at [166, 78] on div "Overview Channels Campaigns Digital TV Ads Google Local Service Ads Settings" at bounding box center [784, 75] width 1529 height 52
click at [62, 79] on button "Overview" at bounding box center [54, 75] width 50 height 52
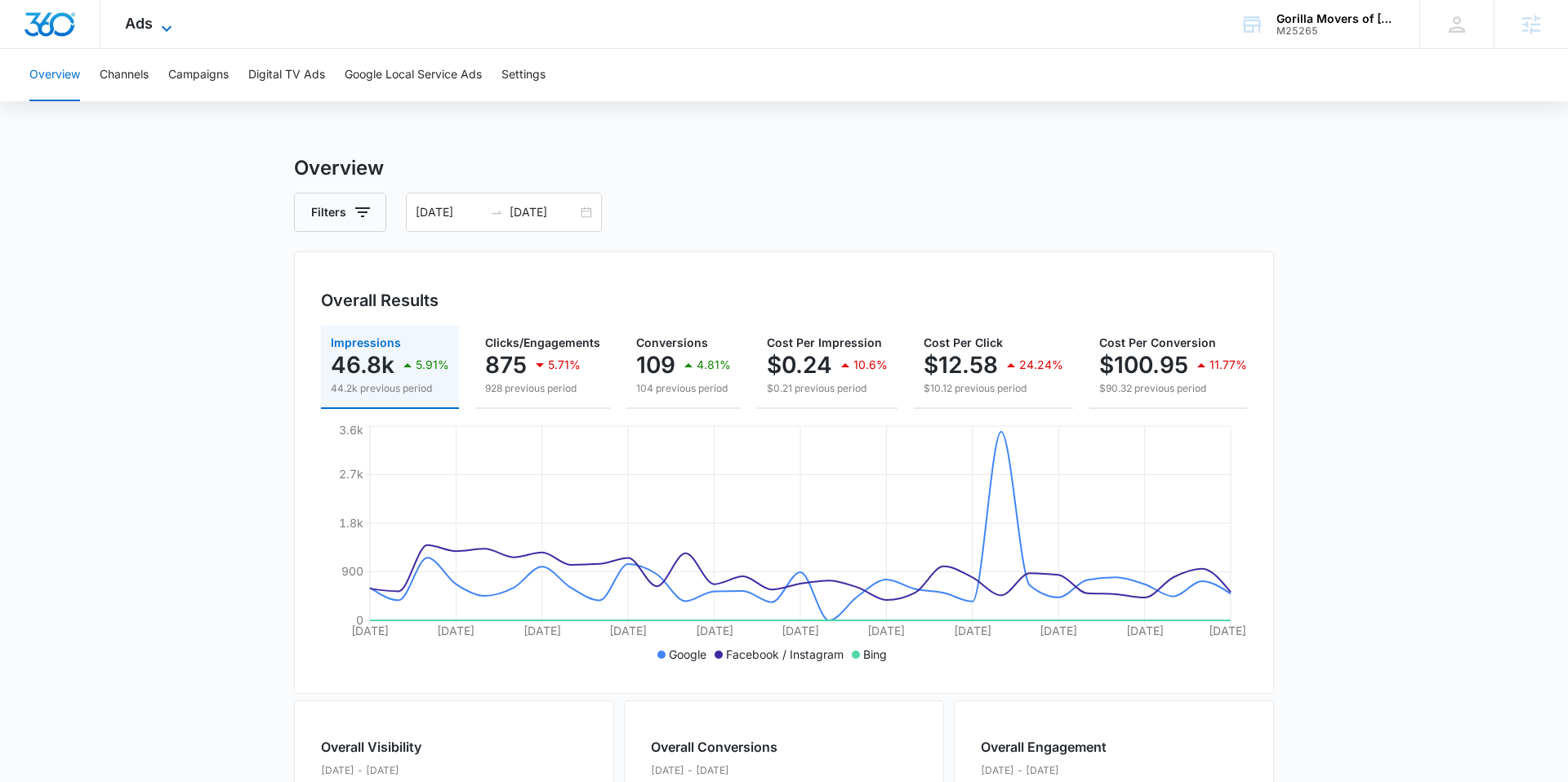
click at [150, 31] on span "Ads" at bounding box center [138, 23] width 28 height 17
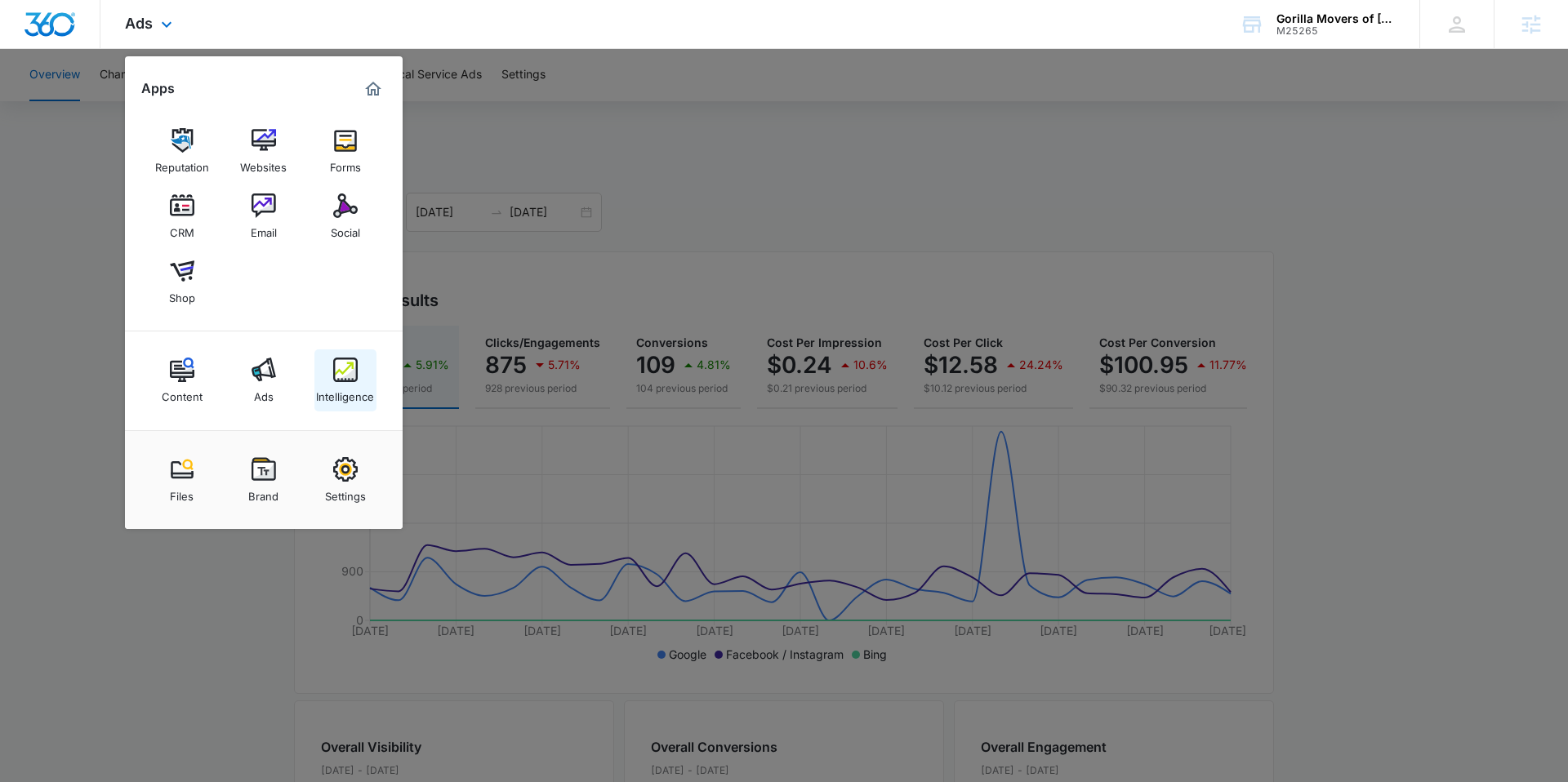
click at [337, 360] on img at bounding box center [345, 370] width 24 height 24
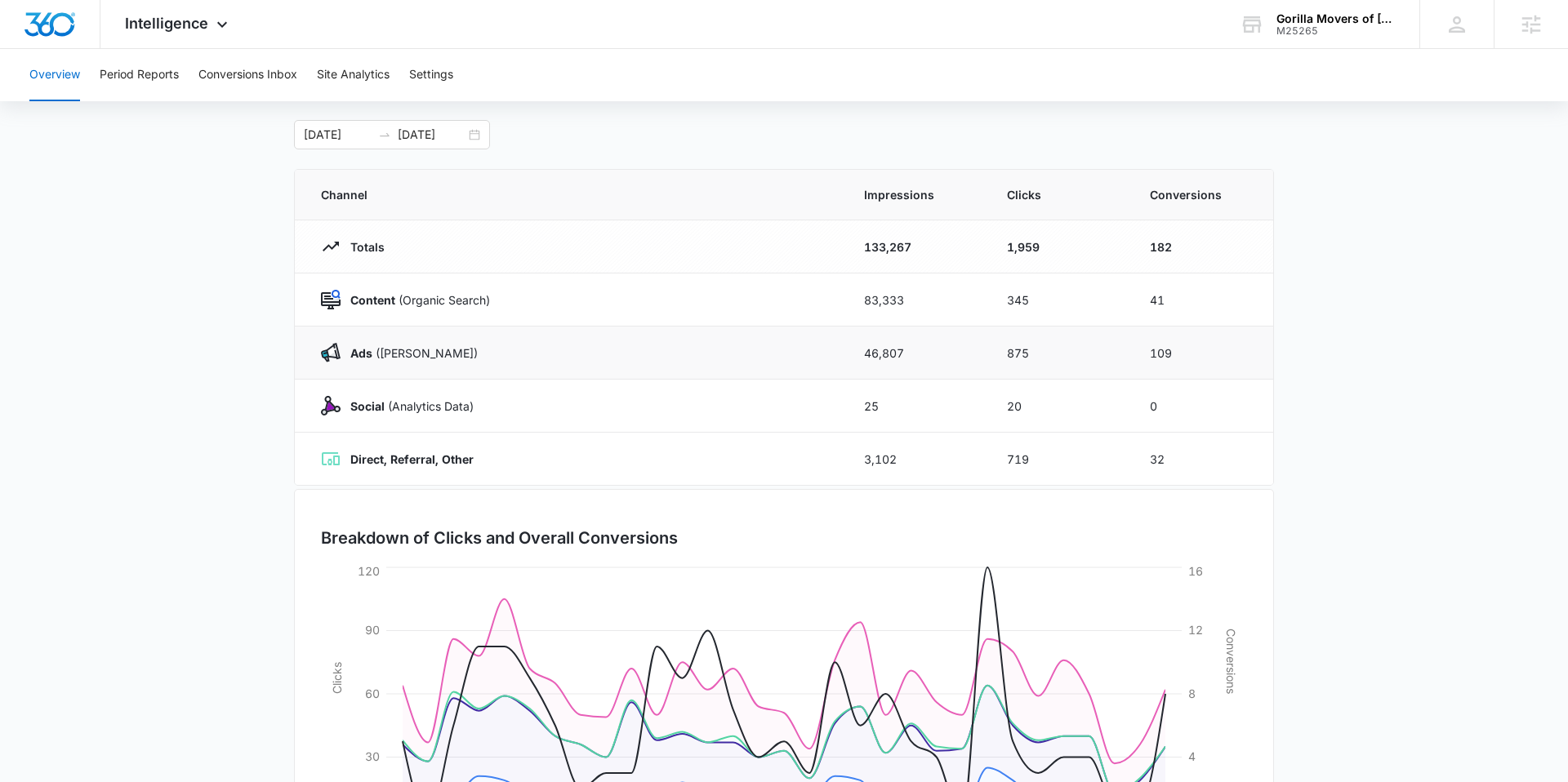
scroll to position [69, 0]
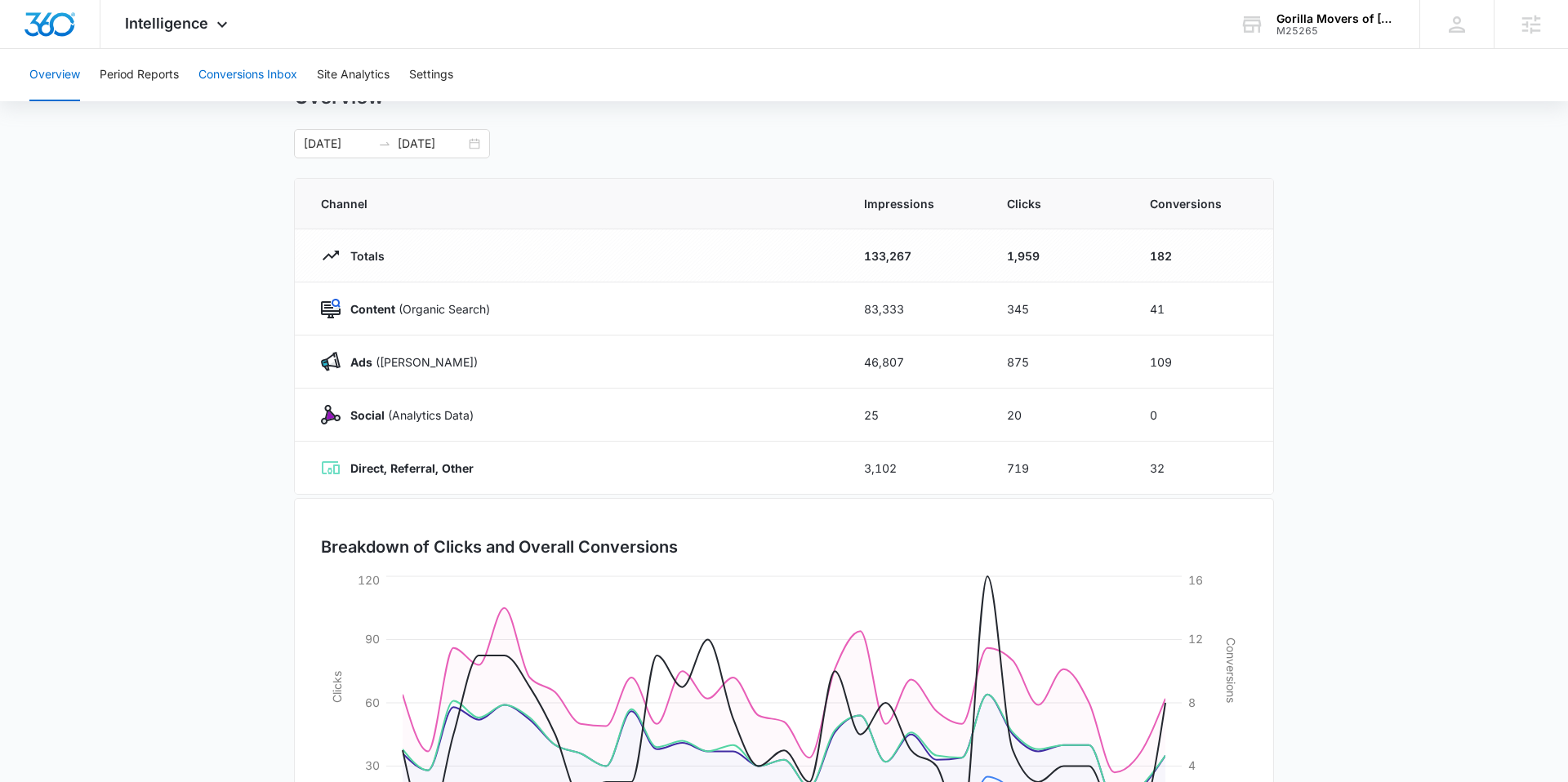
click at [262, 69] on button "Conversions Inbox" at bounding box center [248, 75] width 99 height 52
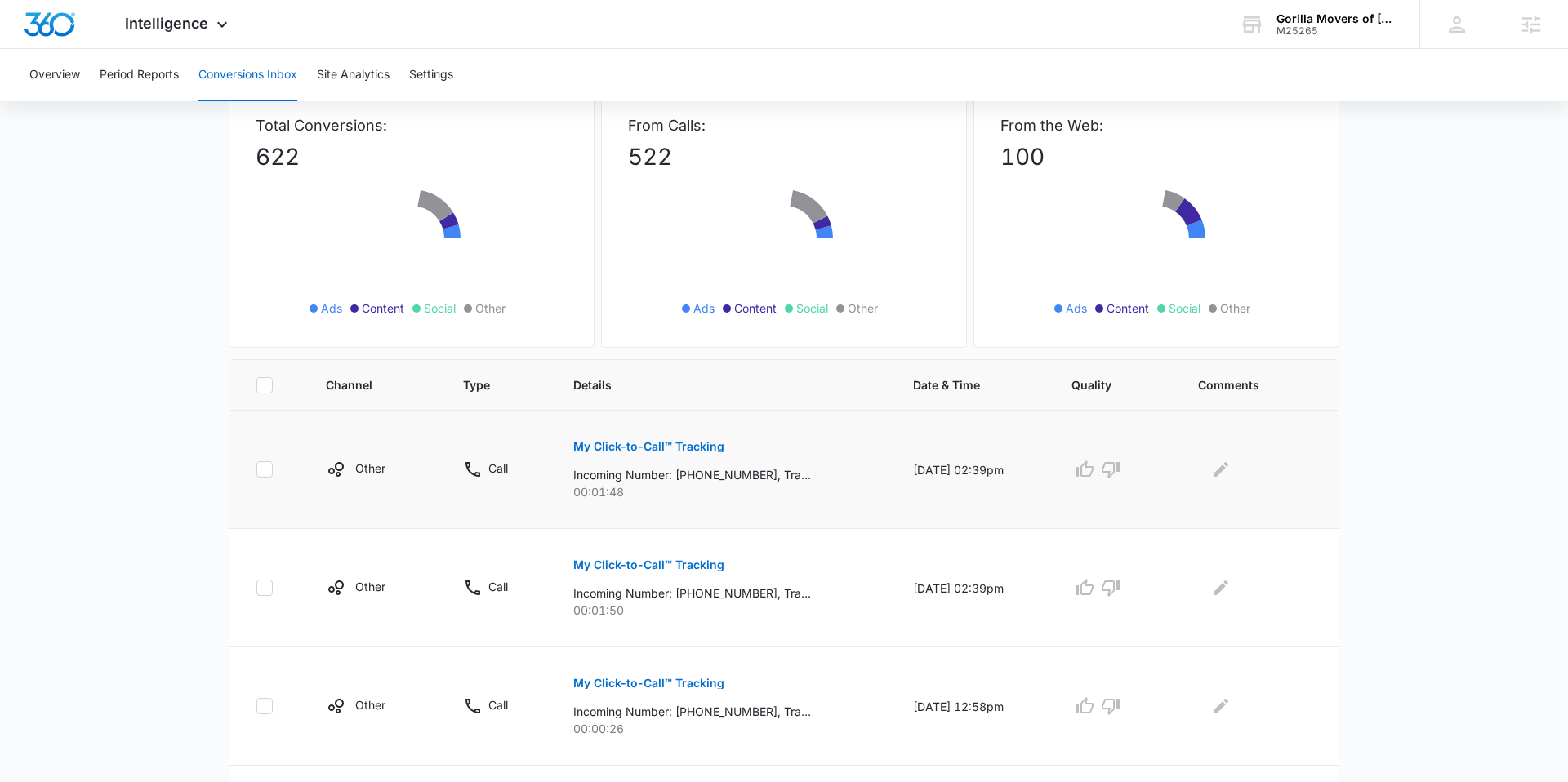
scroll to position [111, 0]
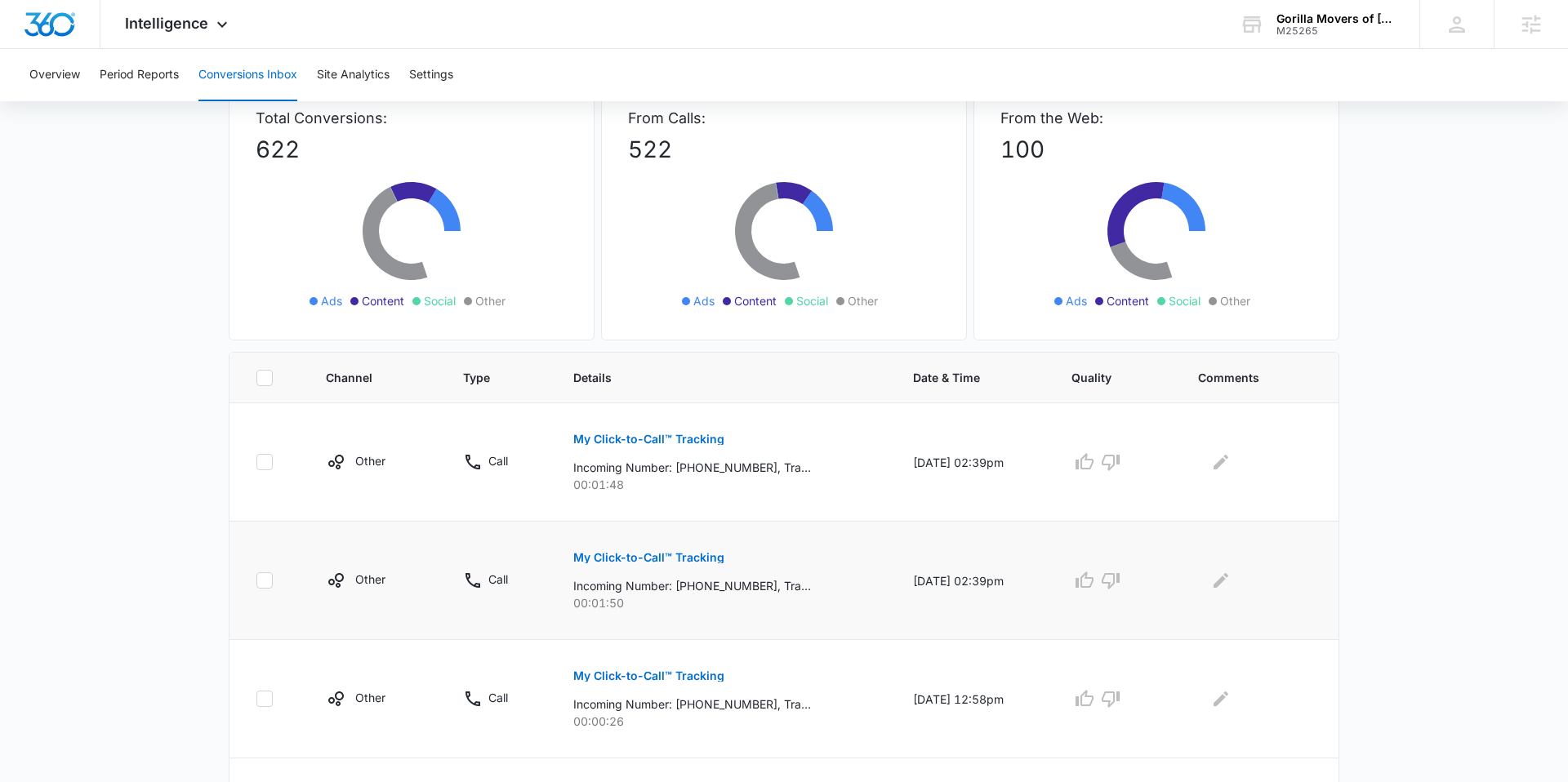
drag, startPoint x: 877, startPoint y: 446, endPoint x: 1147, endPoint y: 602, distance: 311.8
drag, startPoint x: 1515, startPoint y: 469, endPoint x: 1475, endPoint y: 459, distance: 41.2
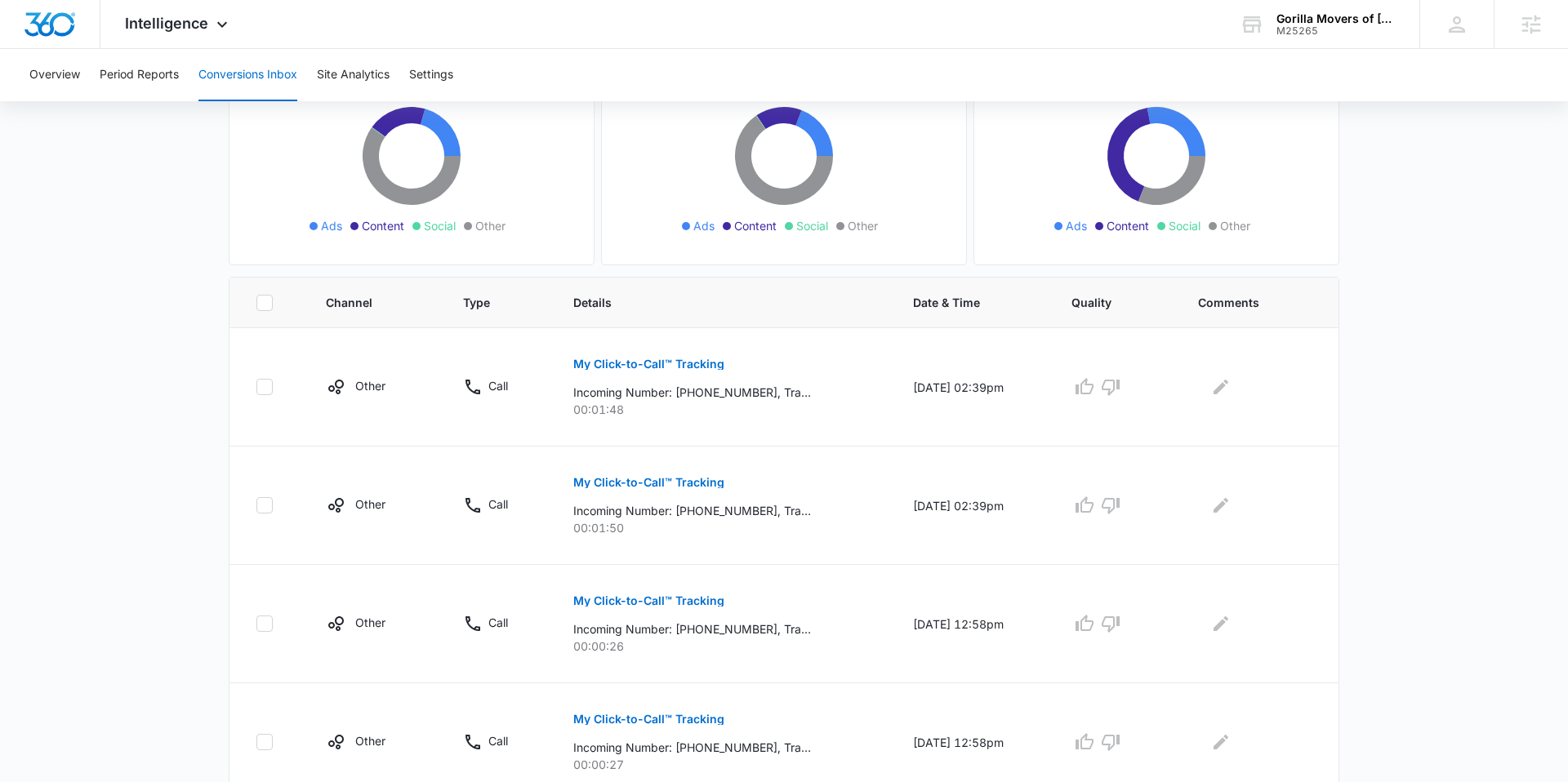
scroll to position [0, 0]
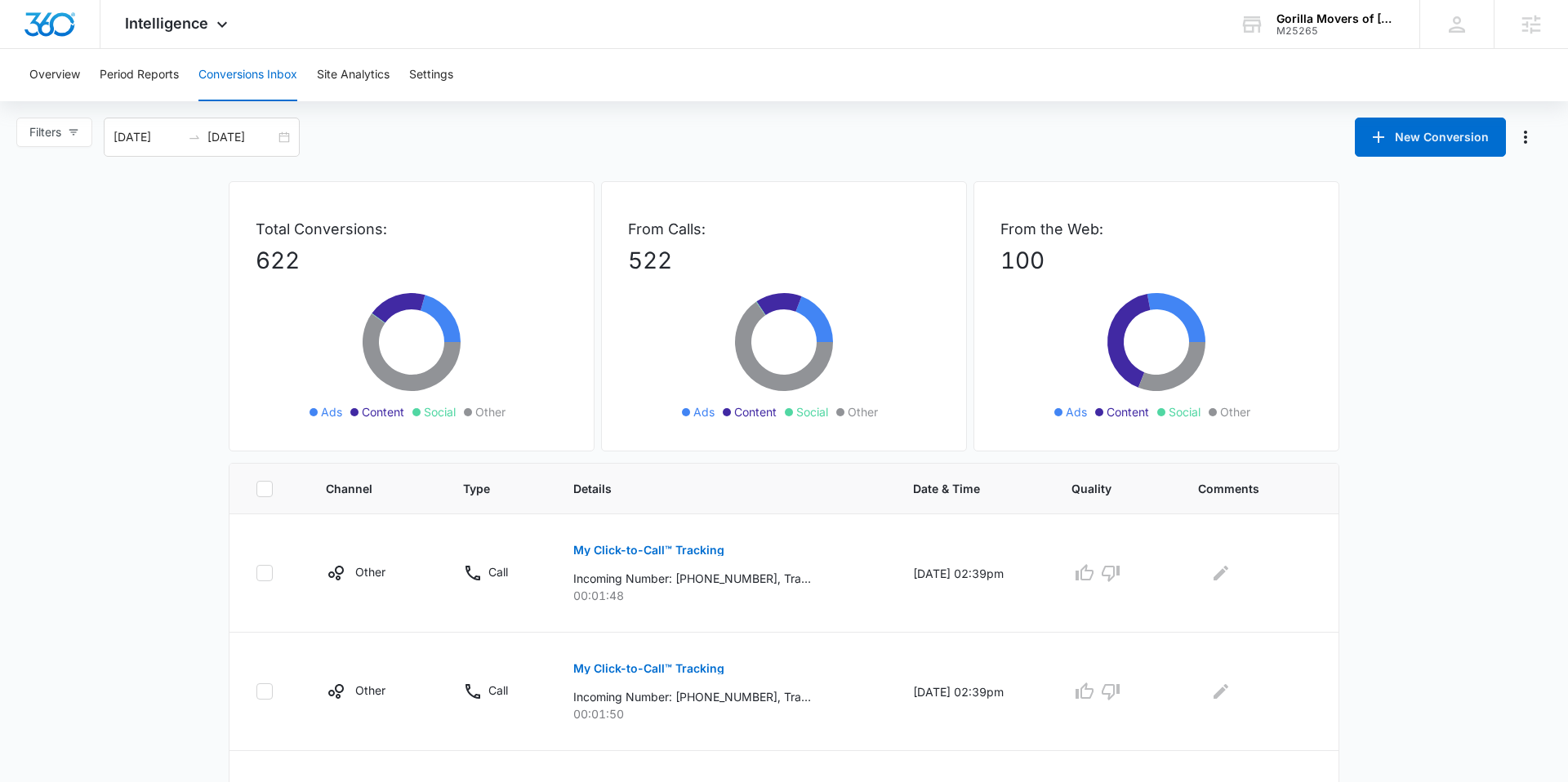
click at [173, 37] on div "Intelligence Apps Reputation Websites Forms CRM Email Social Shop Content Ads I…" at bounding box center [179, 23] width 156 height 48
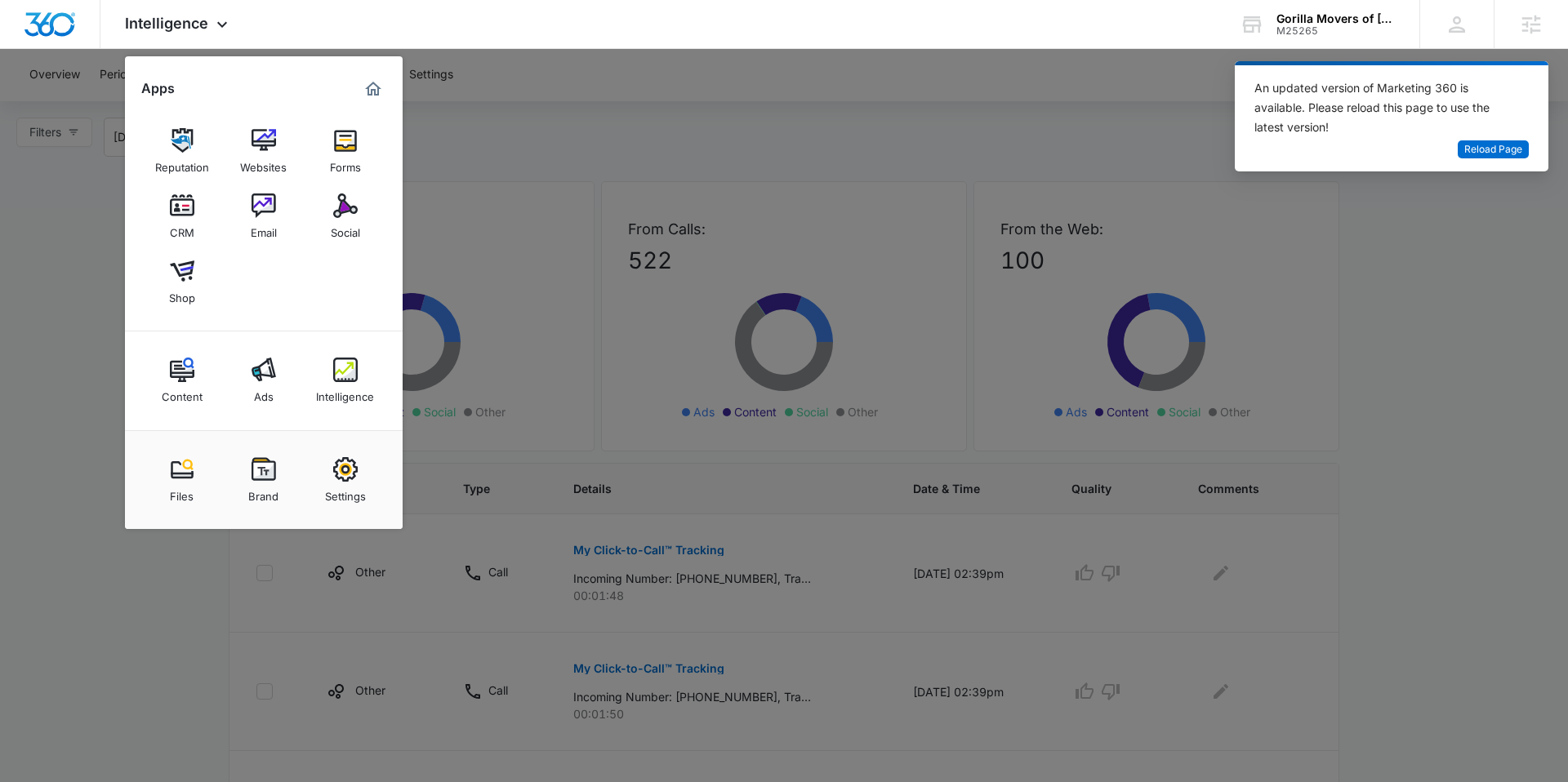
click at [944, 175] on div at bounding box center [784, 391] width 1568 height 782
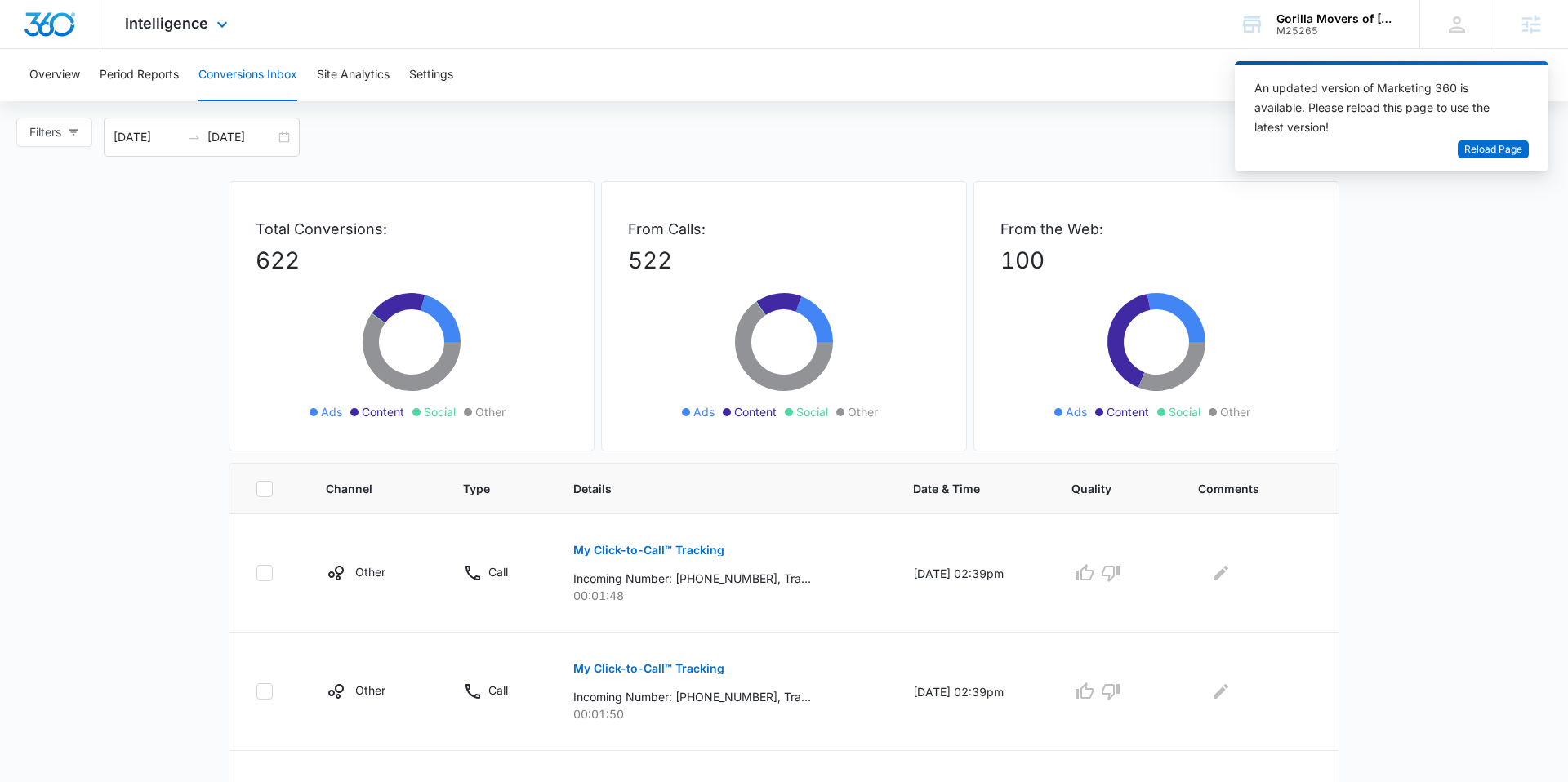
click at [173, 36] on div "Intelligence Apps Reputation Websites Forms CRM Email Social Shop Content Ads I…" at bounding box center [179, 23] width 156 height 48
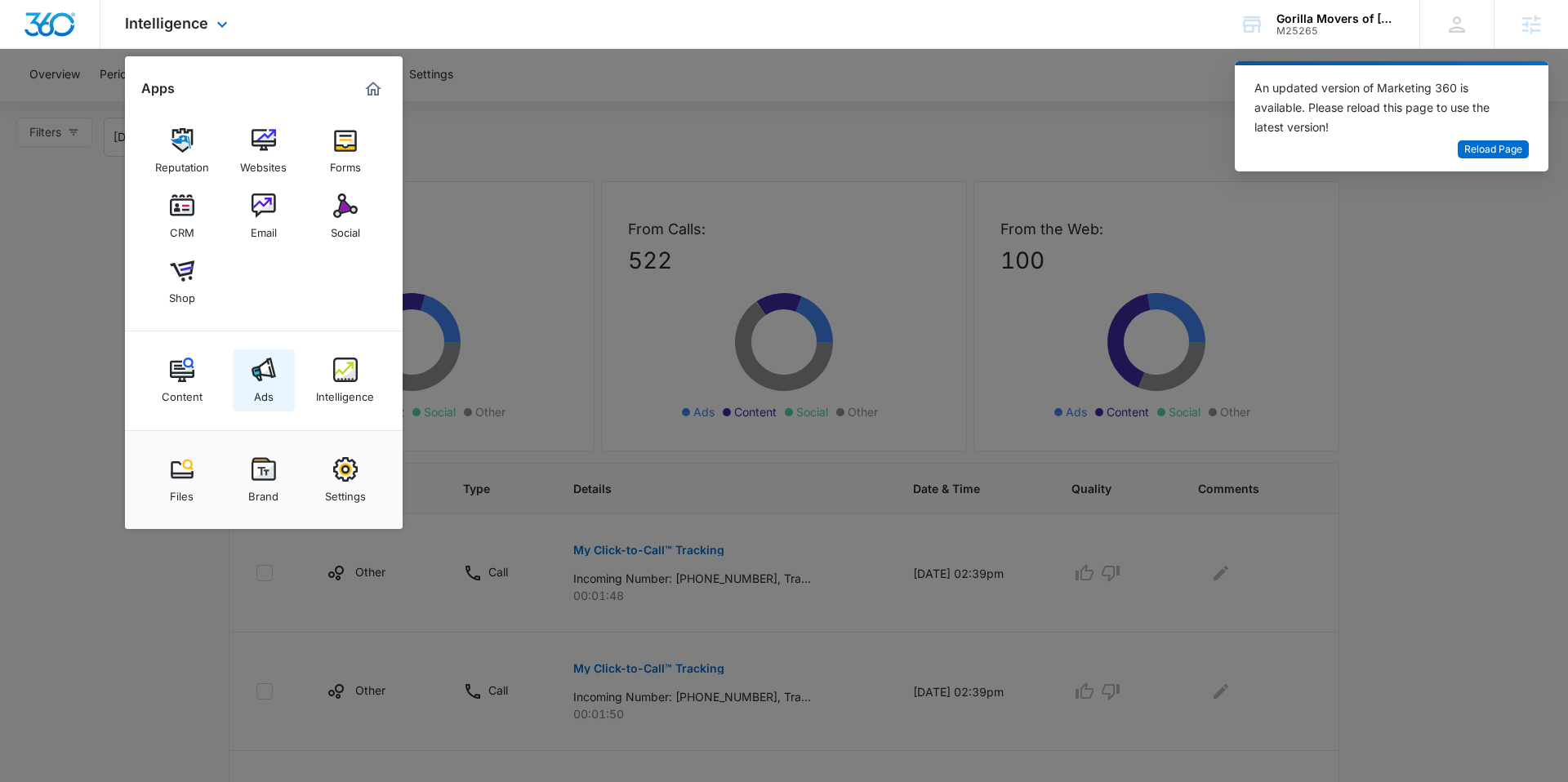
click at [267, 390] on div "Ads" at bounding box center [263, 392] width 19 height 21
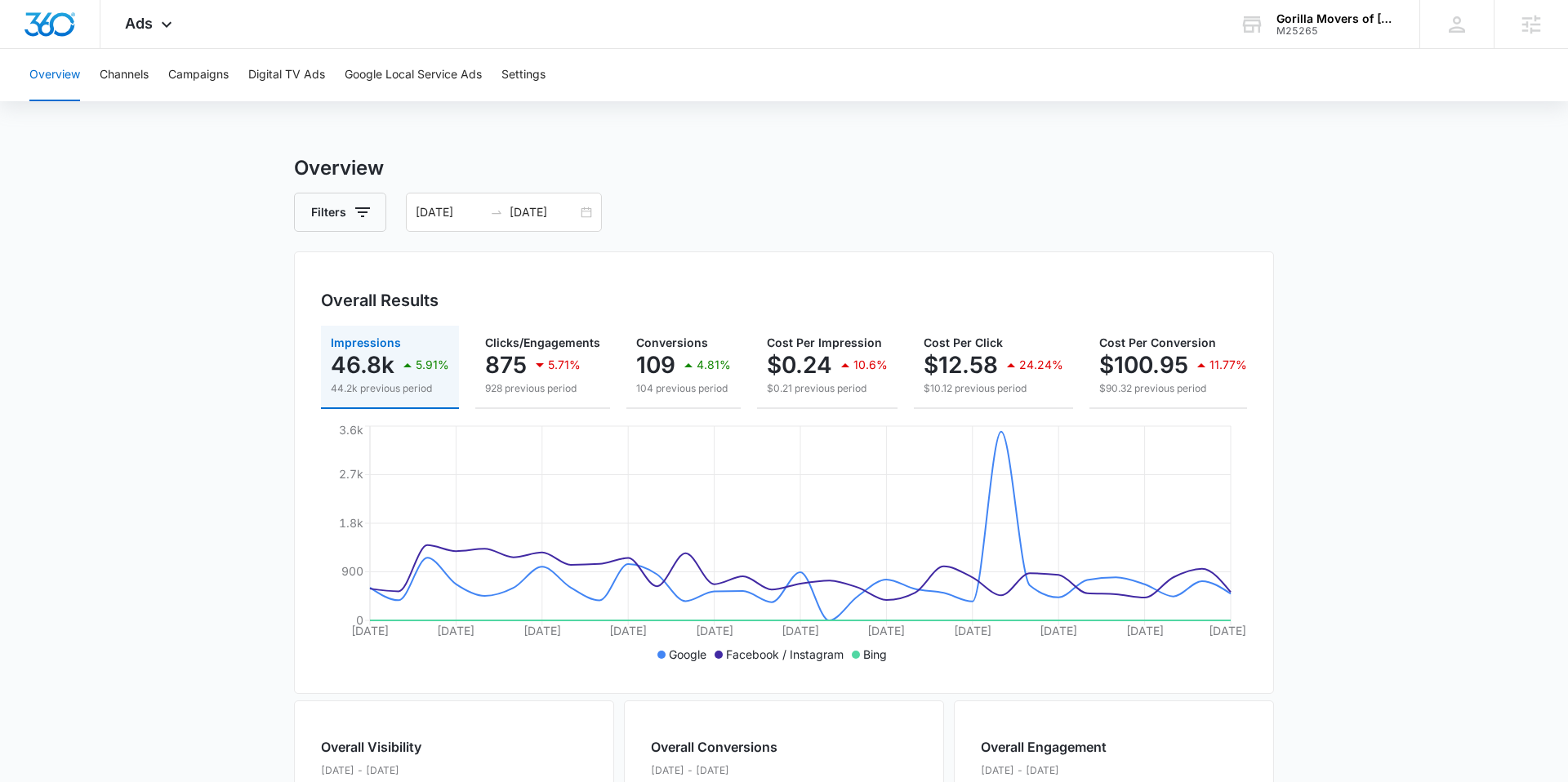
scroll to position [25, 0]
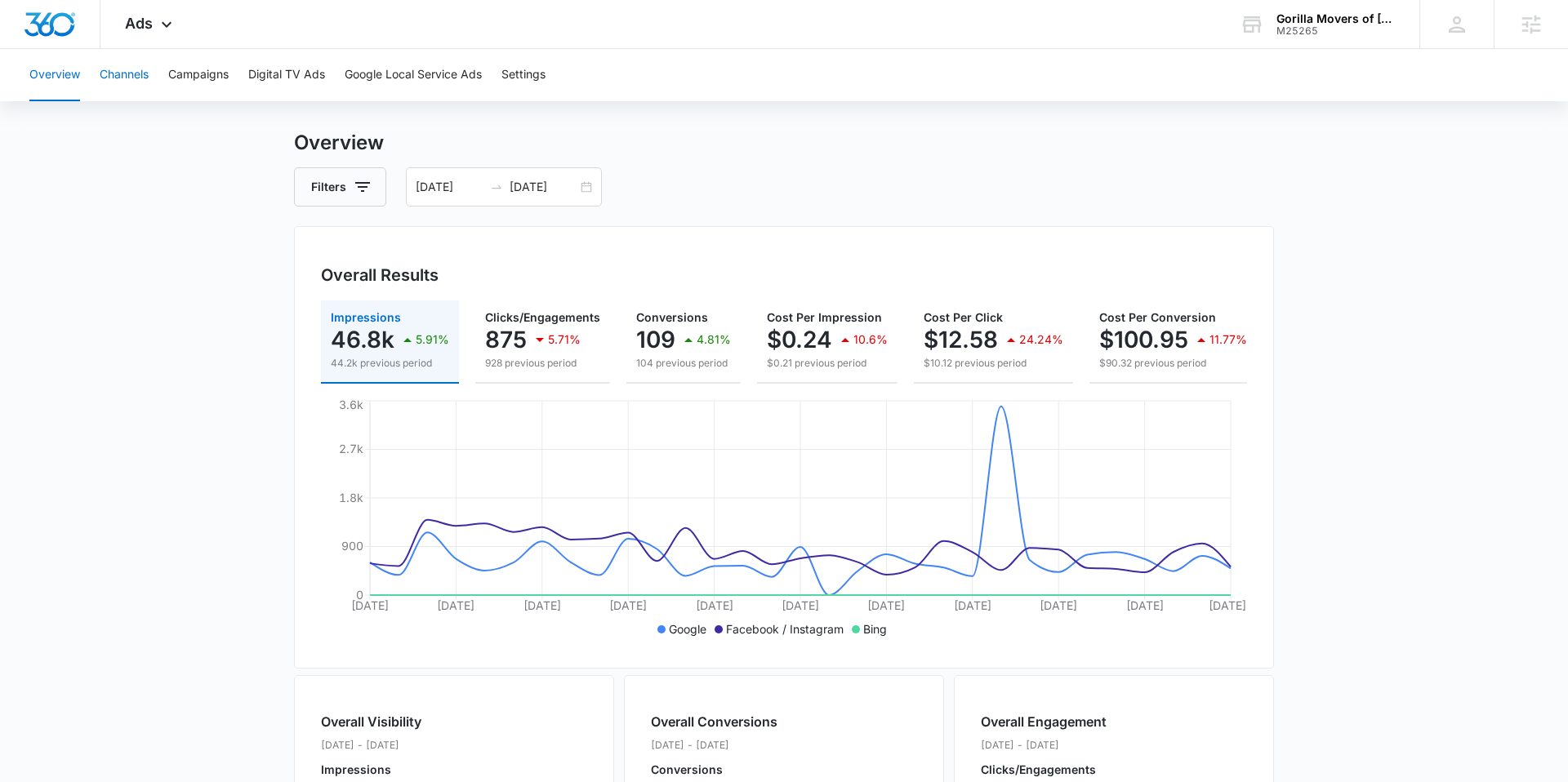
click at [143, 79] on button "Channels" at bounding box center [124, 75] width 49 height 52
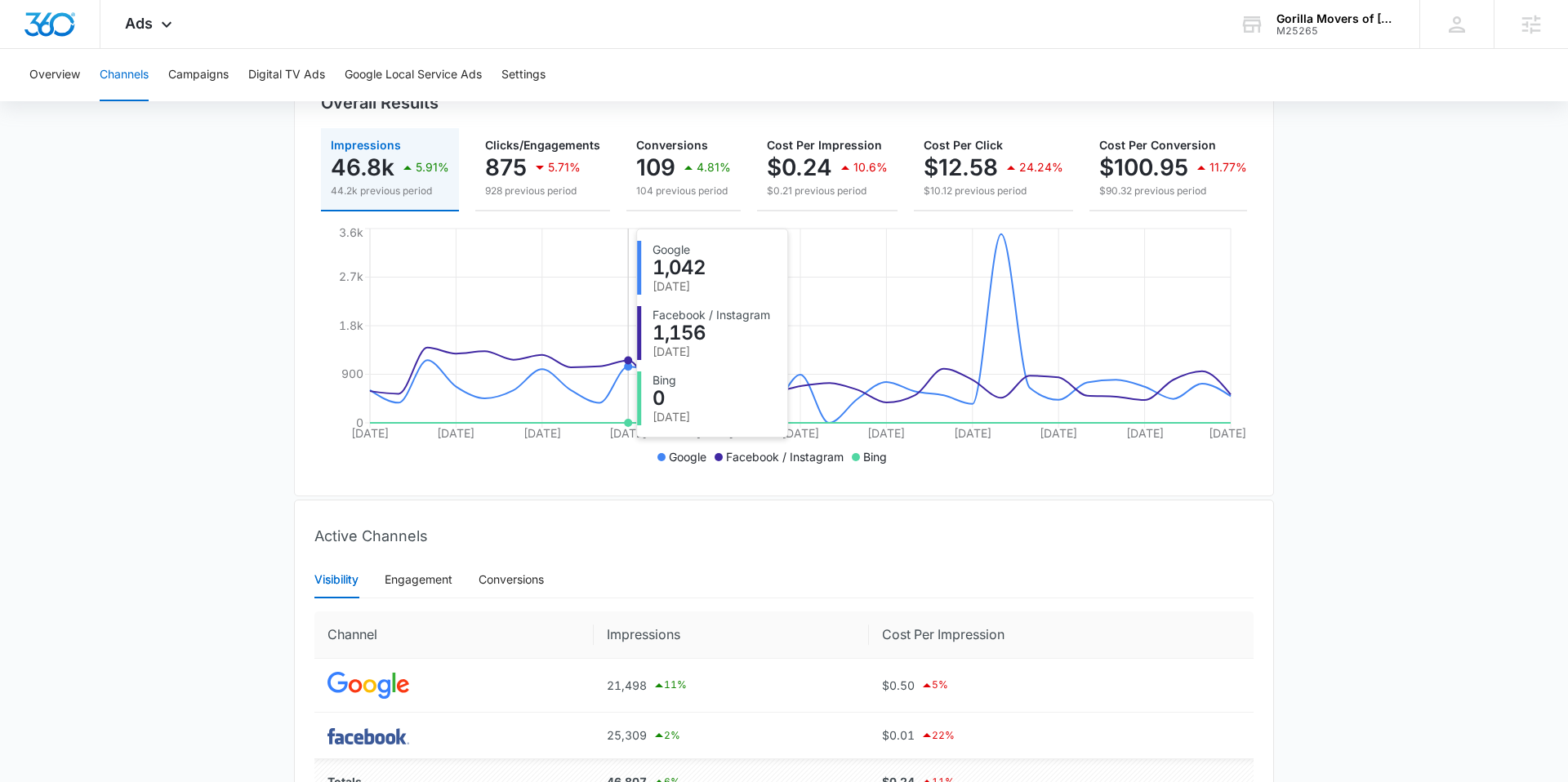
scroll to position [137, 0]
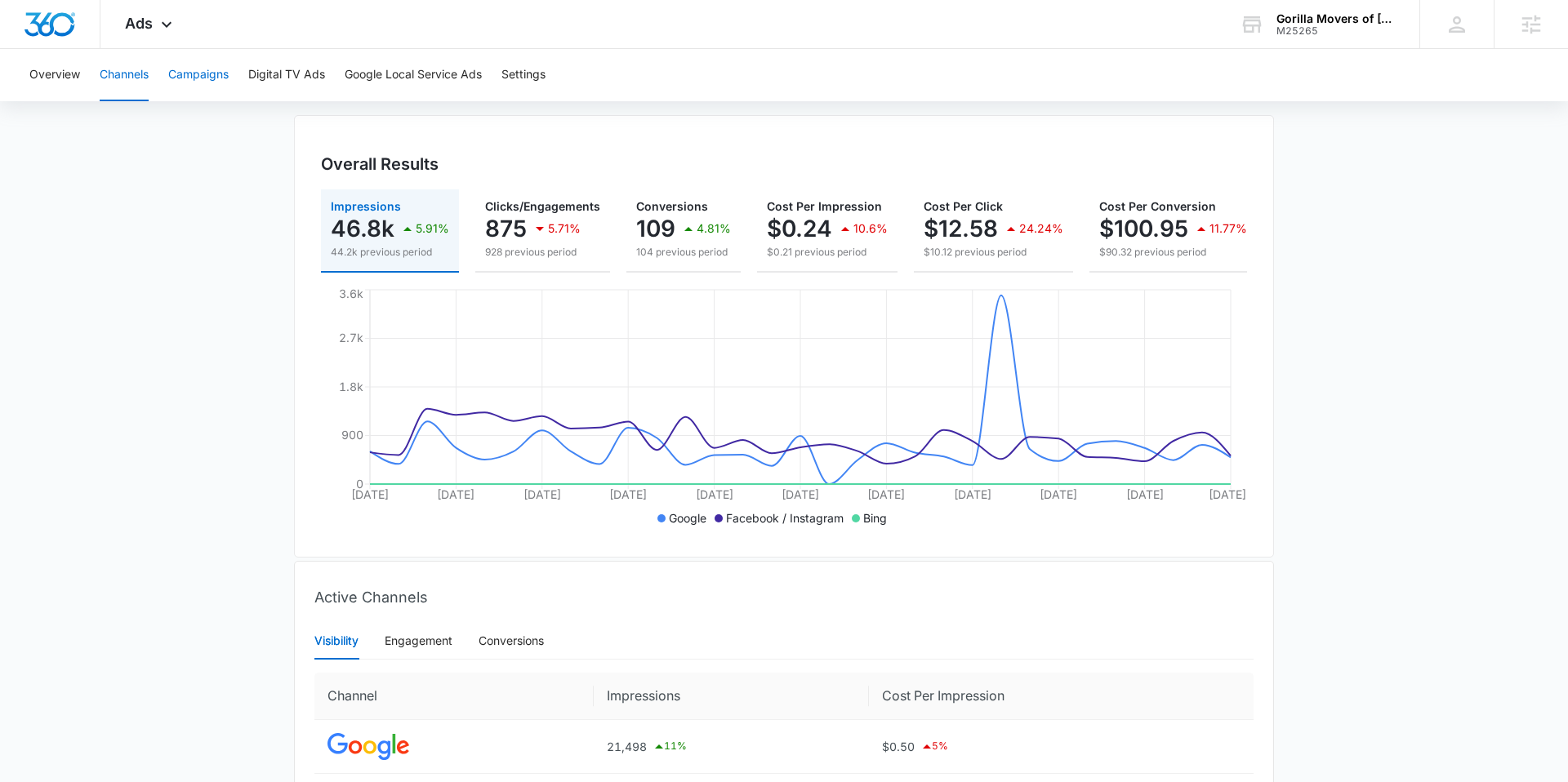
click at [204, 64] on button "Campaigns" at bounding box center [199, 75] width 60 height 52
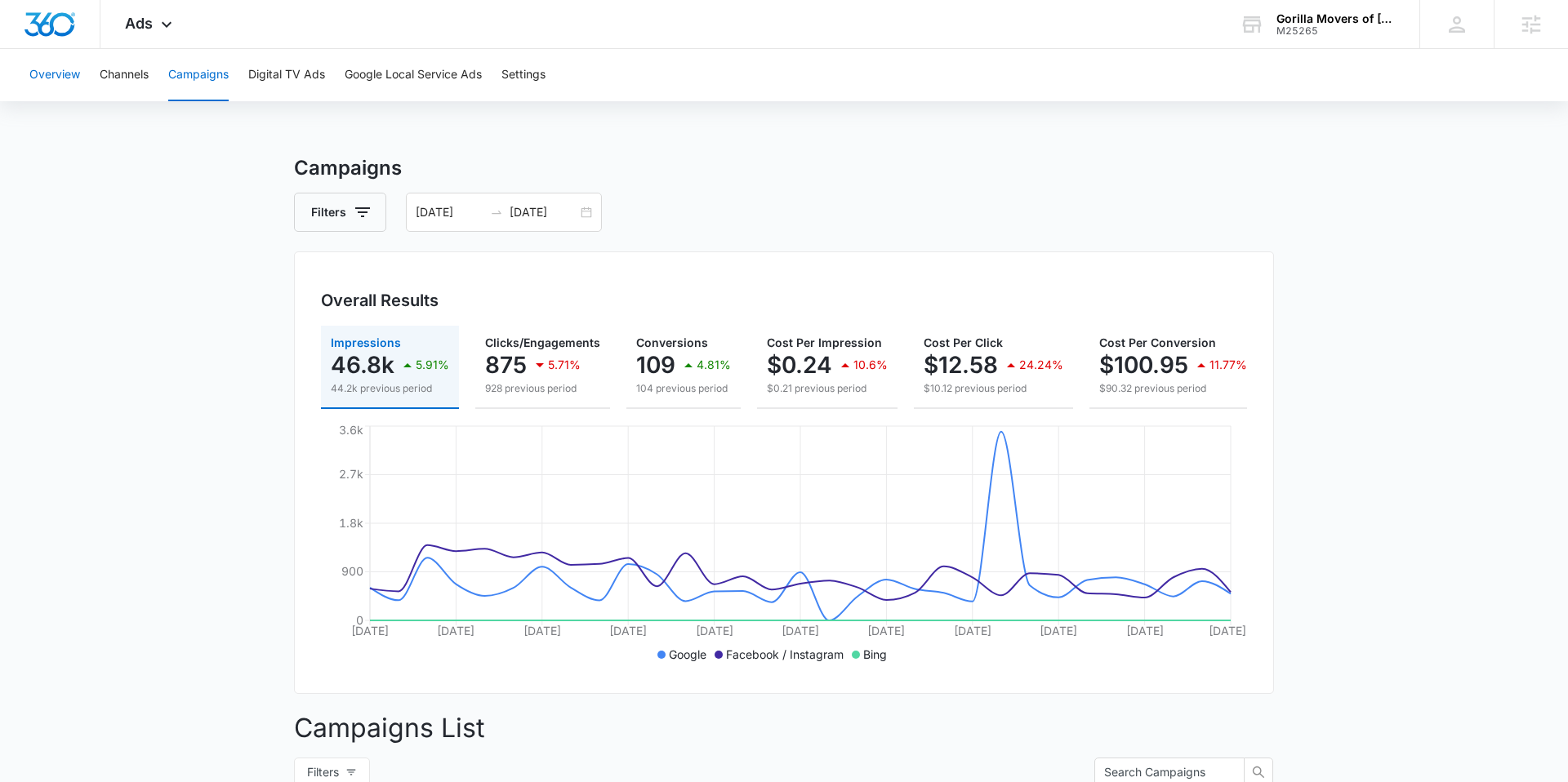
click at [76, 69] on button "Overview" at bounding box center [54, 75] width 50 height 52
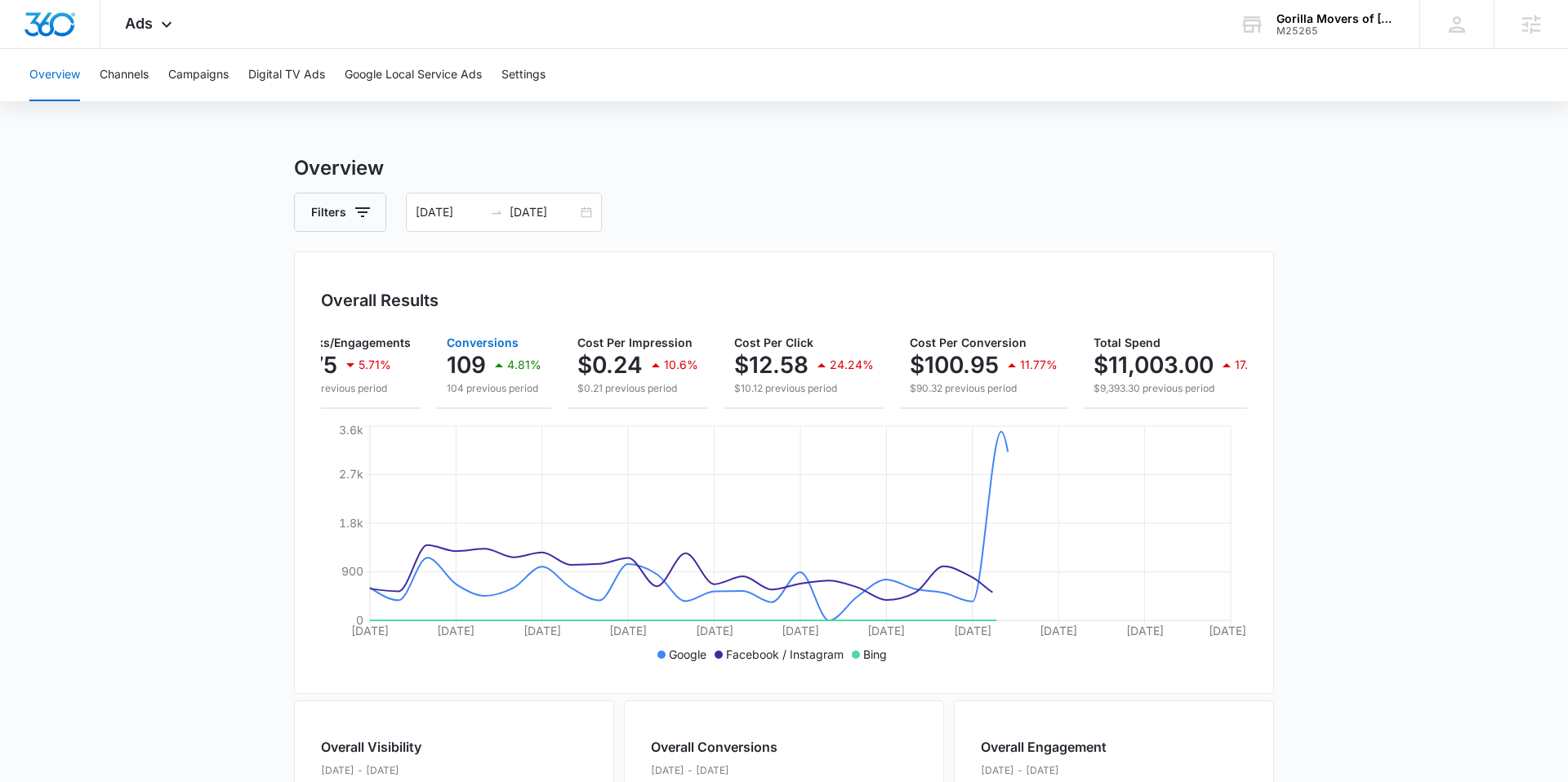
scroll to position [0, 229]
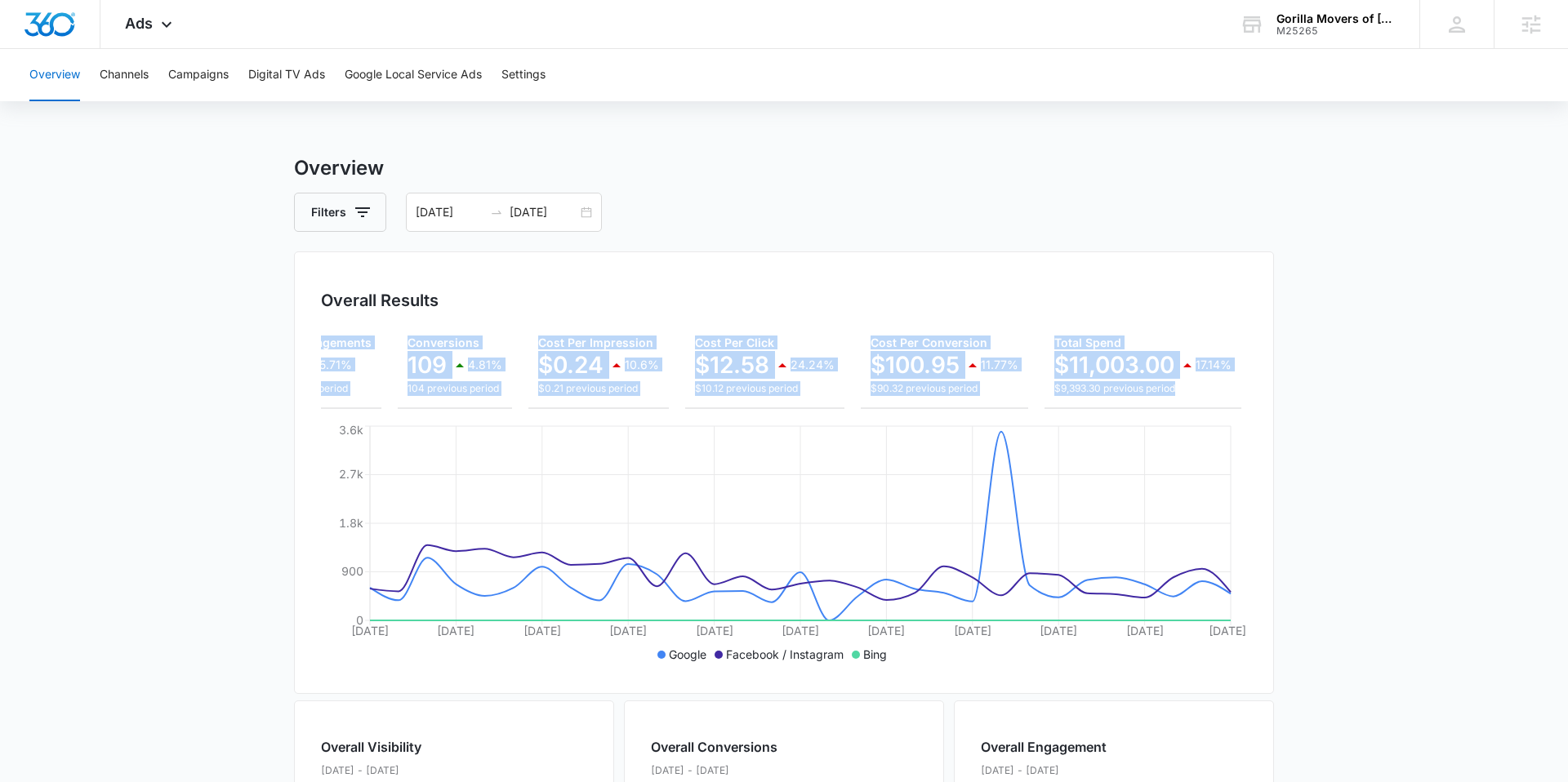
drag, startPoint x: 924, startPoint y: 291, endPoint x: 934, endPoint y: 416, distance: 125.4
click at [934, 417] on div "Overall Results Impressions 46.8k 5.91% 44.2k previous period Clicks/Engagement…" at bounding box center [784, 473] width 980 height 443
click at [939, 317] on div "Overall Results Impressions 46.8k 5.91% 44.2k previous period Clicks/Engagement…" at bounding box center [784, 473] width 980 height 443
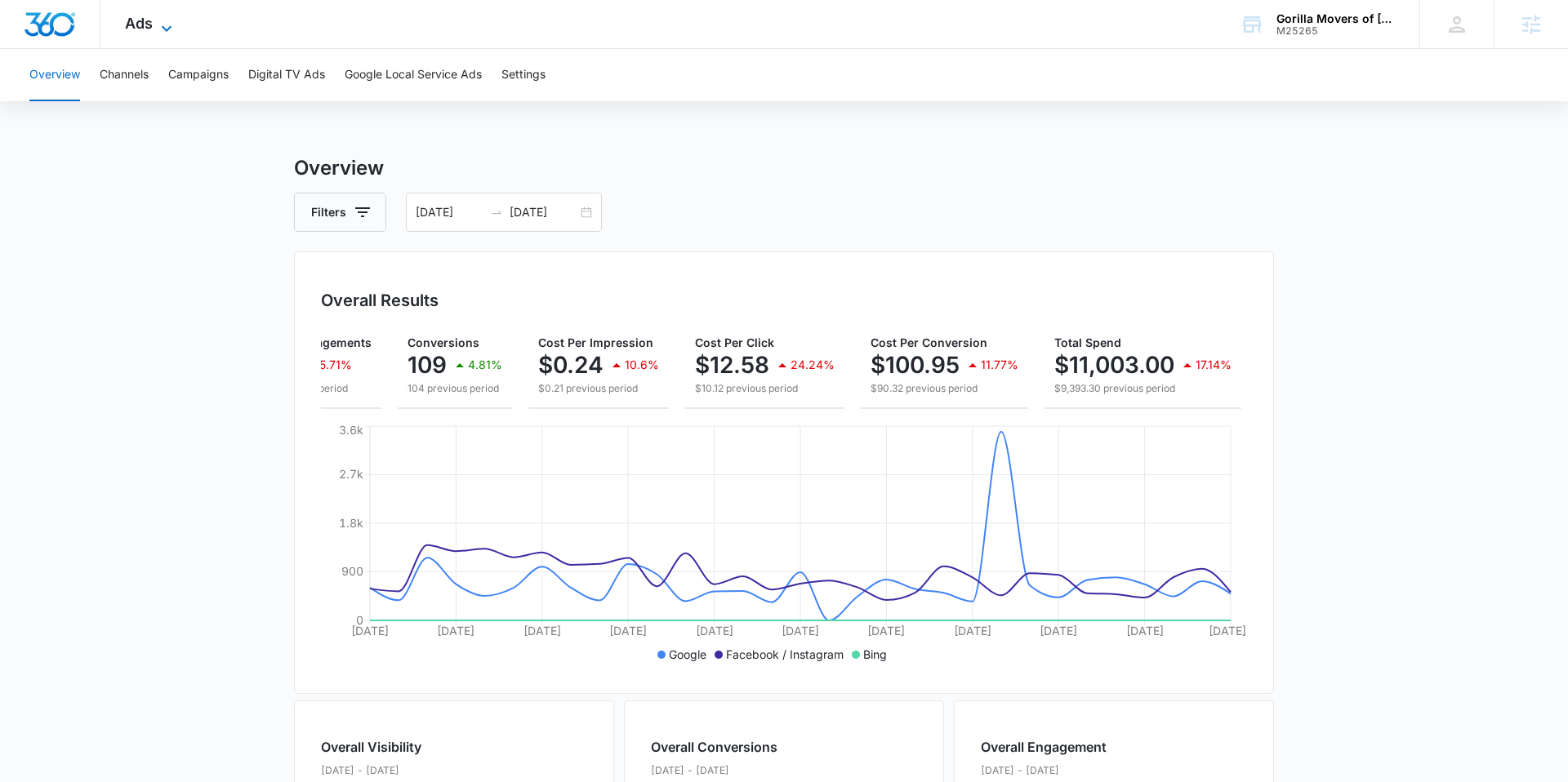
click at [151, 18] on span "Ads" at bounding box center [138, 23] width 28 height 17
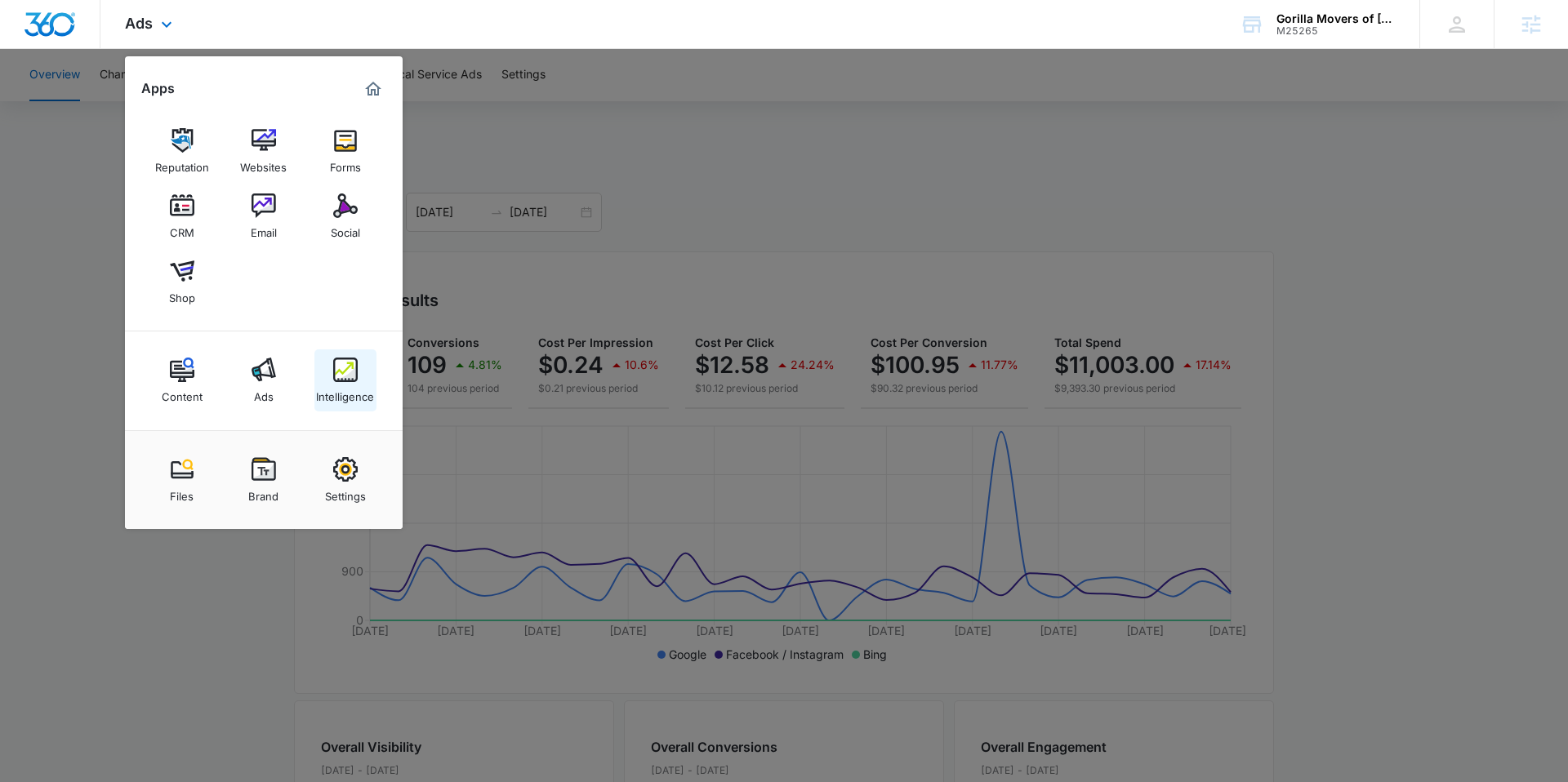
click at [343, 381] on img at bounding box center [345, 370] width 24 height 24
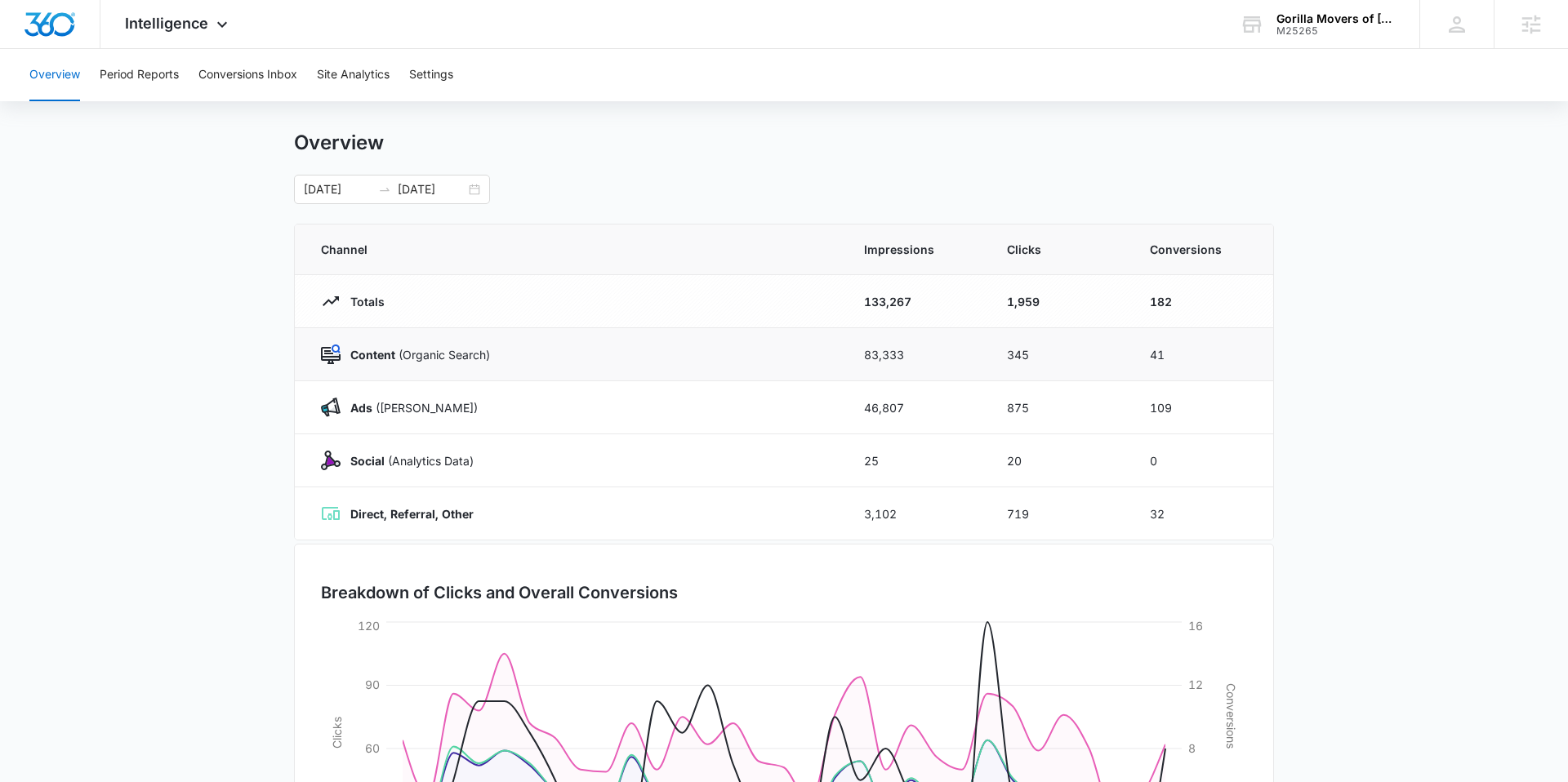
scroll to position [24, 0]
click at [1126, 357] on td "345" at bounding box center [1058, 353] width 143 height 53
drag, startPoint x: 1140, startPoint y: 355, endPoint x: 1196, endPoint y: 358, distance: 56.1
click at [1196, 358] on td "41" at bounding box center [1202, 353] width 143 height 53
click at [1201, 358] on td "41" at bounding box center [1202, 353] width 143 height 53
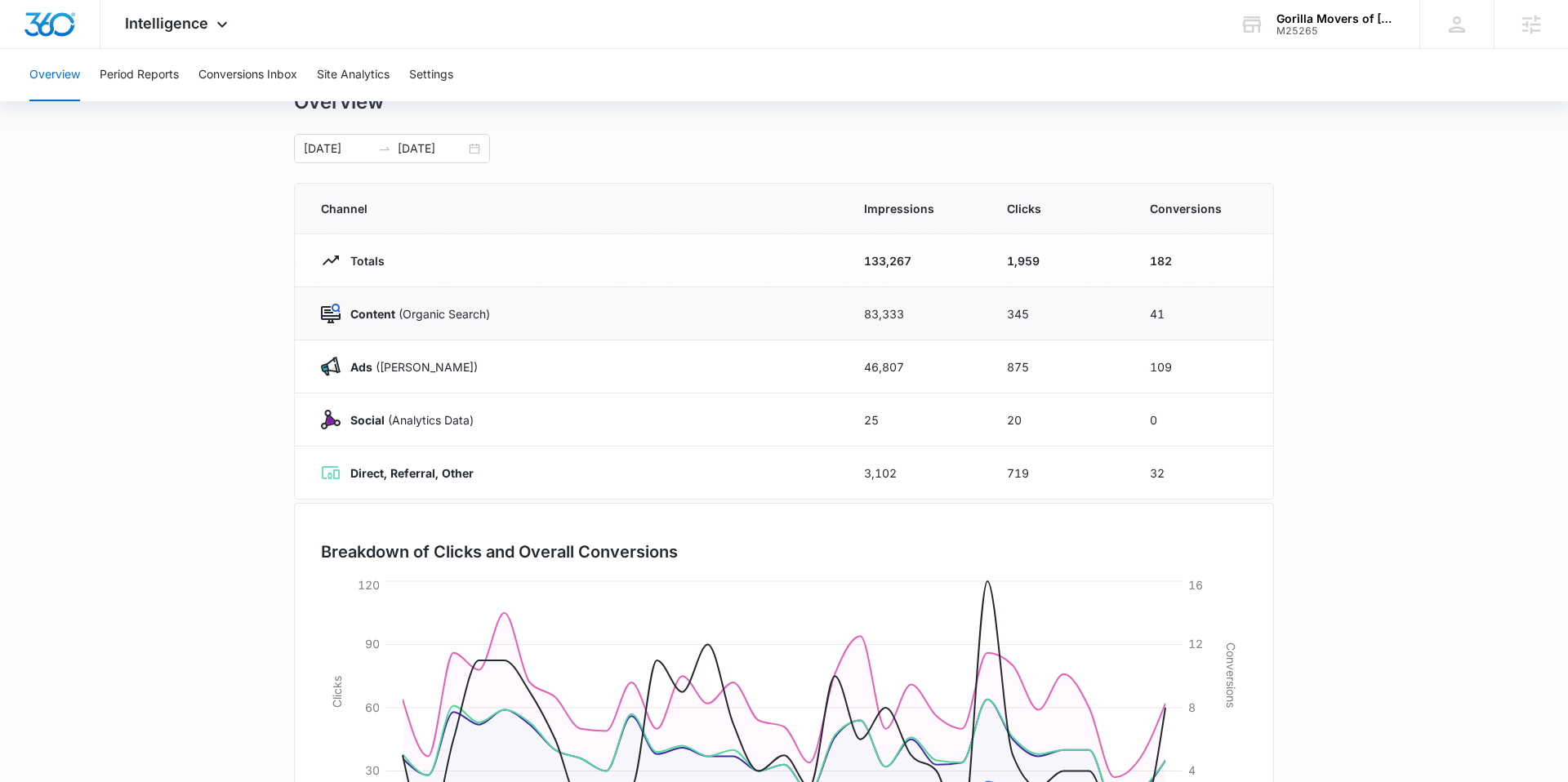
scroll to position [68, 0]
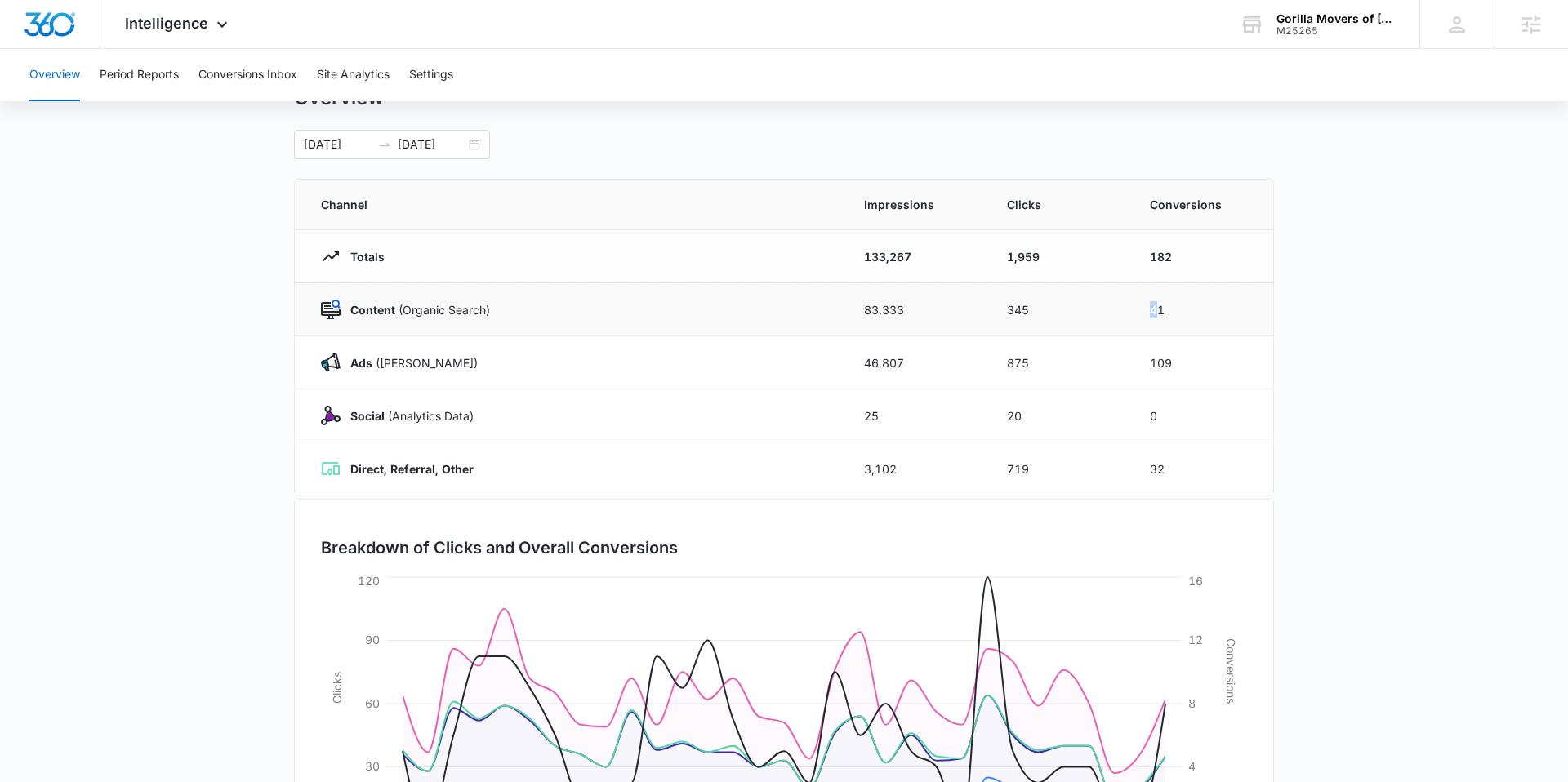
drag, startPoint x: 1149, startPoint y: 312, endPoint x: 1159, endPoint y: 309, distance: 10.4
click at [1159, 309] on td "41" at bounding box center [1202, 309] width 143 height 53
drag, startPoint x: 1192, startPoint y: 334, endPoint x: 1177, endPoint y: 350, distance: 21.9
click at [1192, 334] on td "41" at bounding box center [1202, 309] width 143 height 53
click at [1203, 361] on td "109" at bounding box center [1202, 362] width 143 height 53
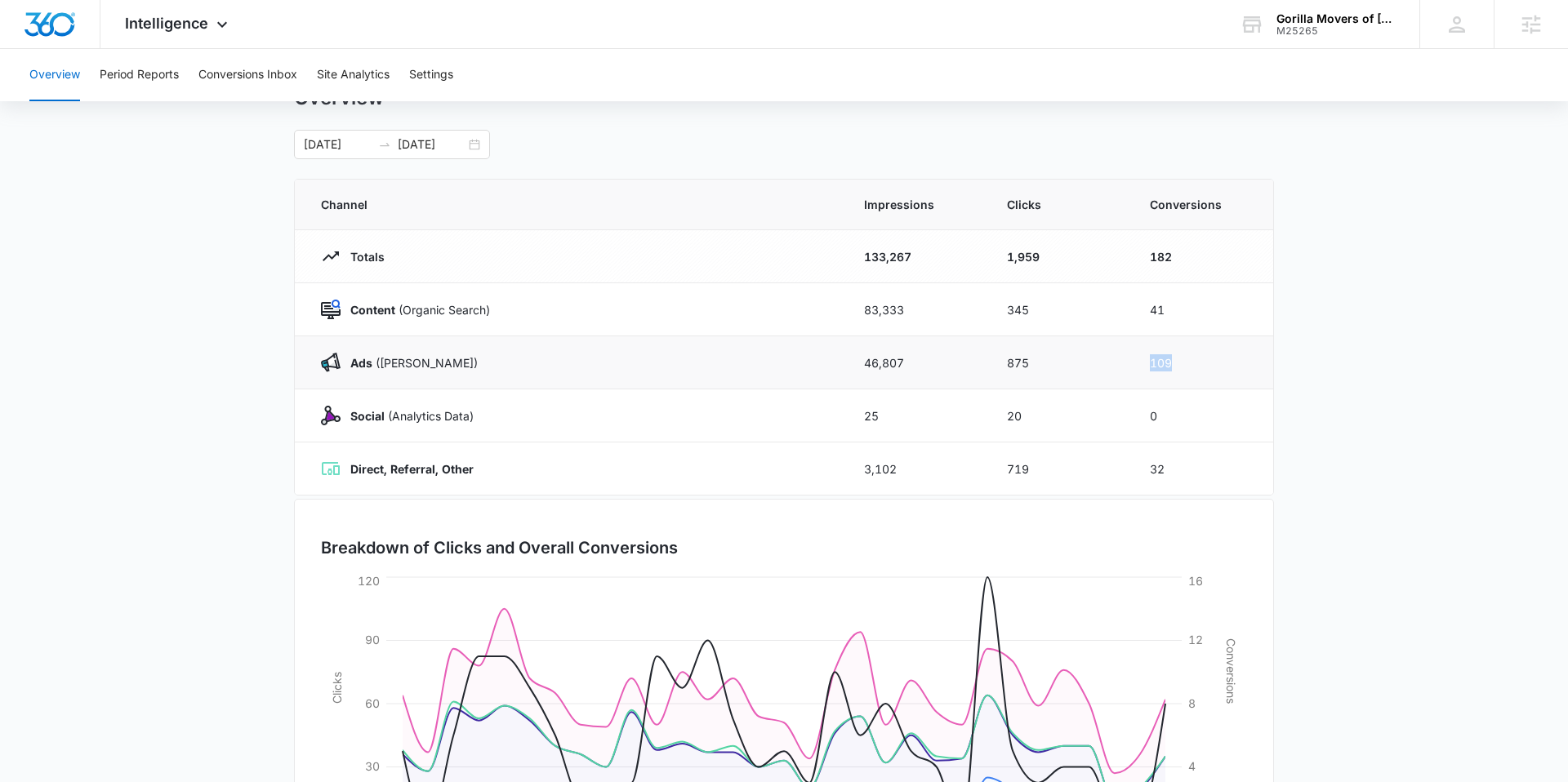
click at [1203, 361] on td "109" at bounding box center [1202, 362] width 143 height 53
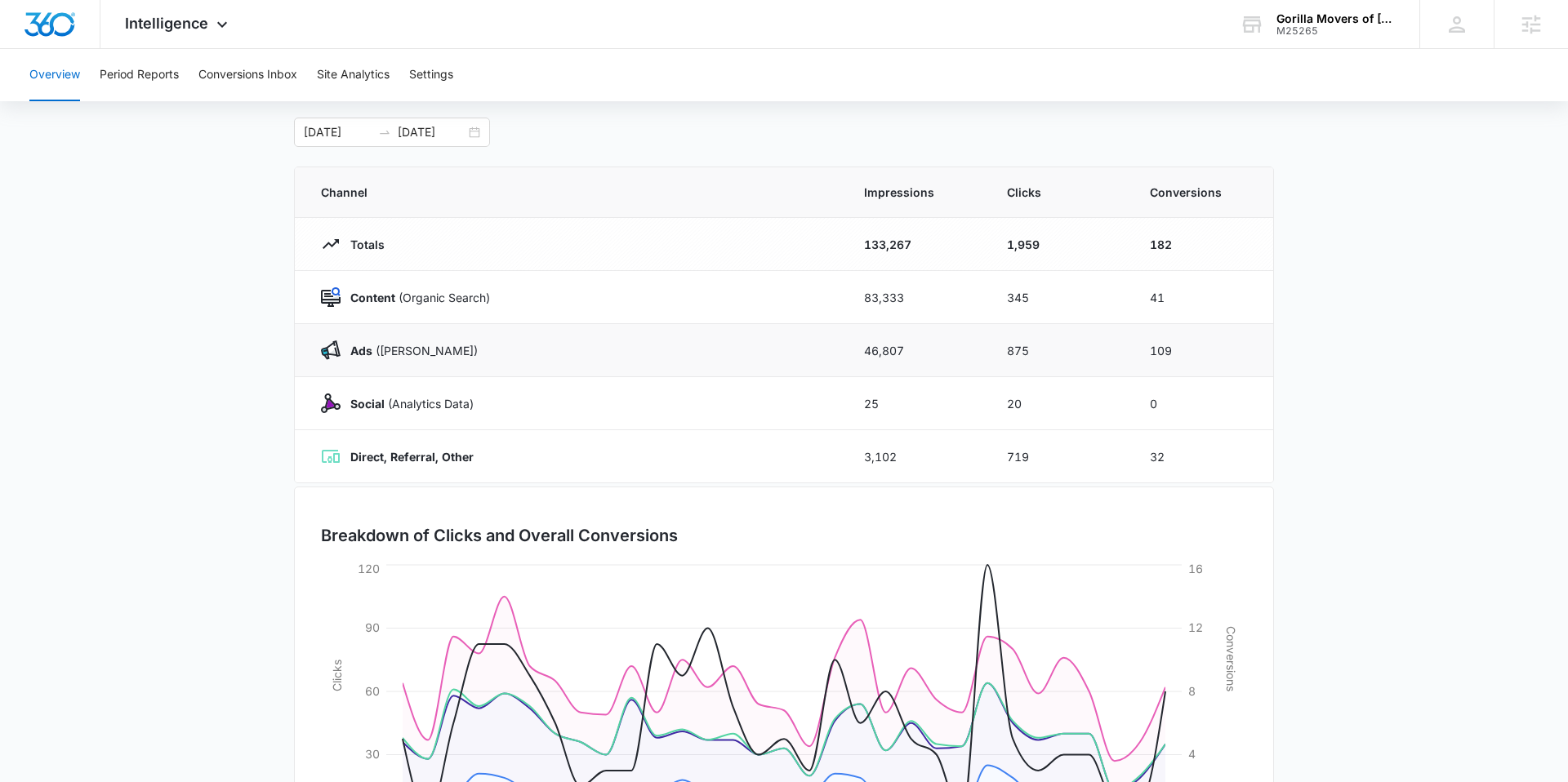
scroll to position [80, 0]
drag, startPoint x: 1146, startPoint y: 448, endPoint x: 1209, endPoint y: 453, distance: 63.2
click at [1209, 453] on td "32" at bounding box center [1202, 456] width 143 height 53
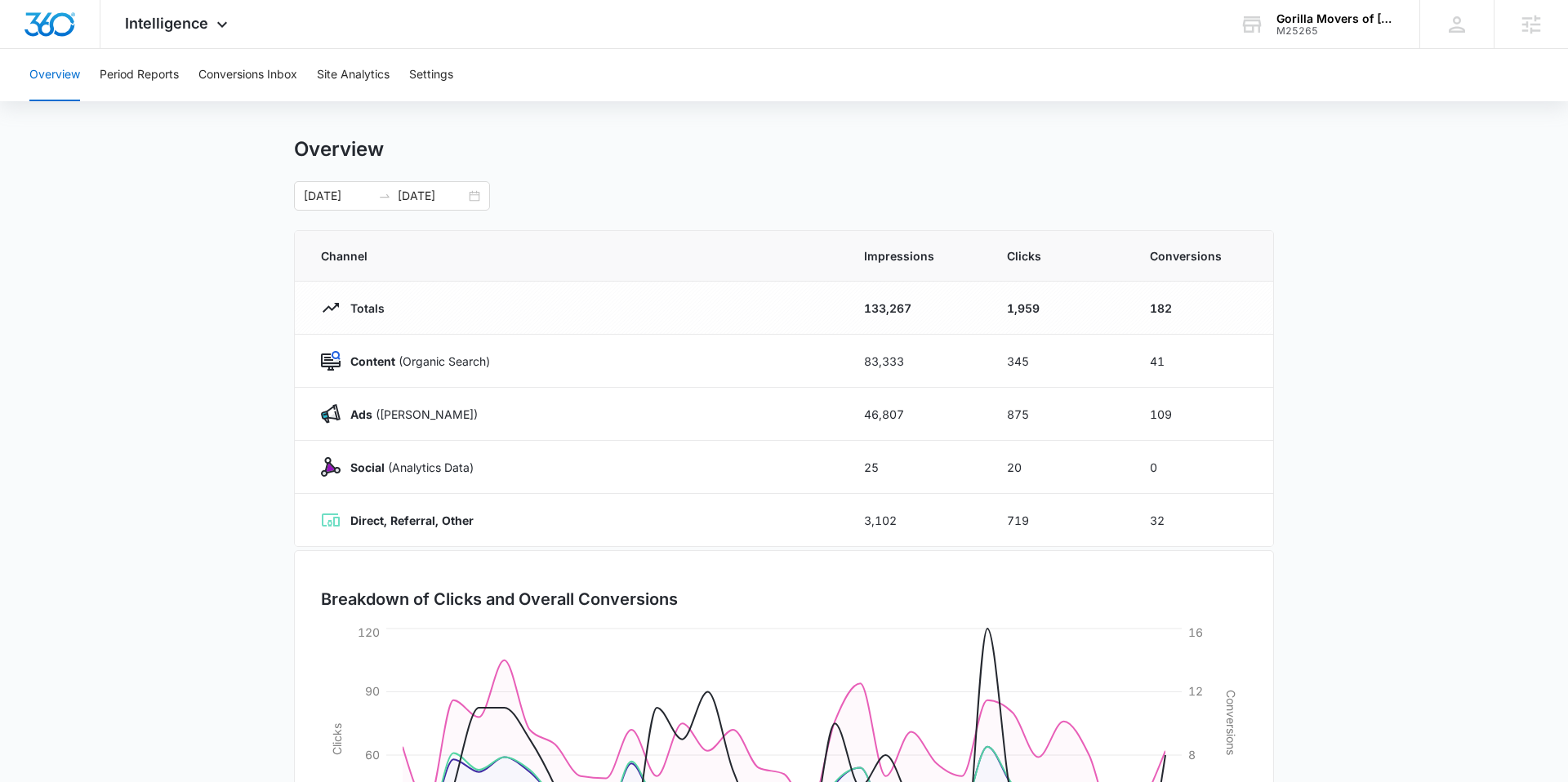
scroll to position [0, 0]
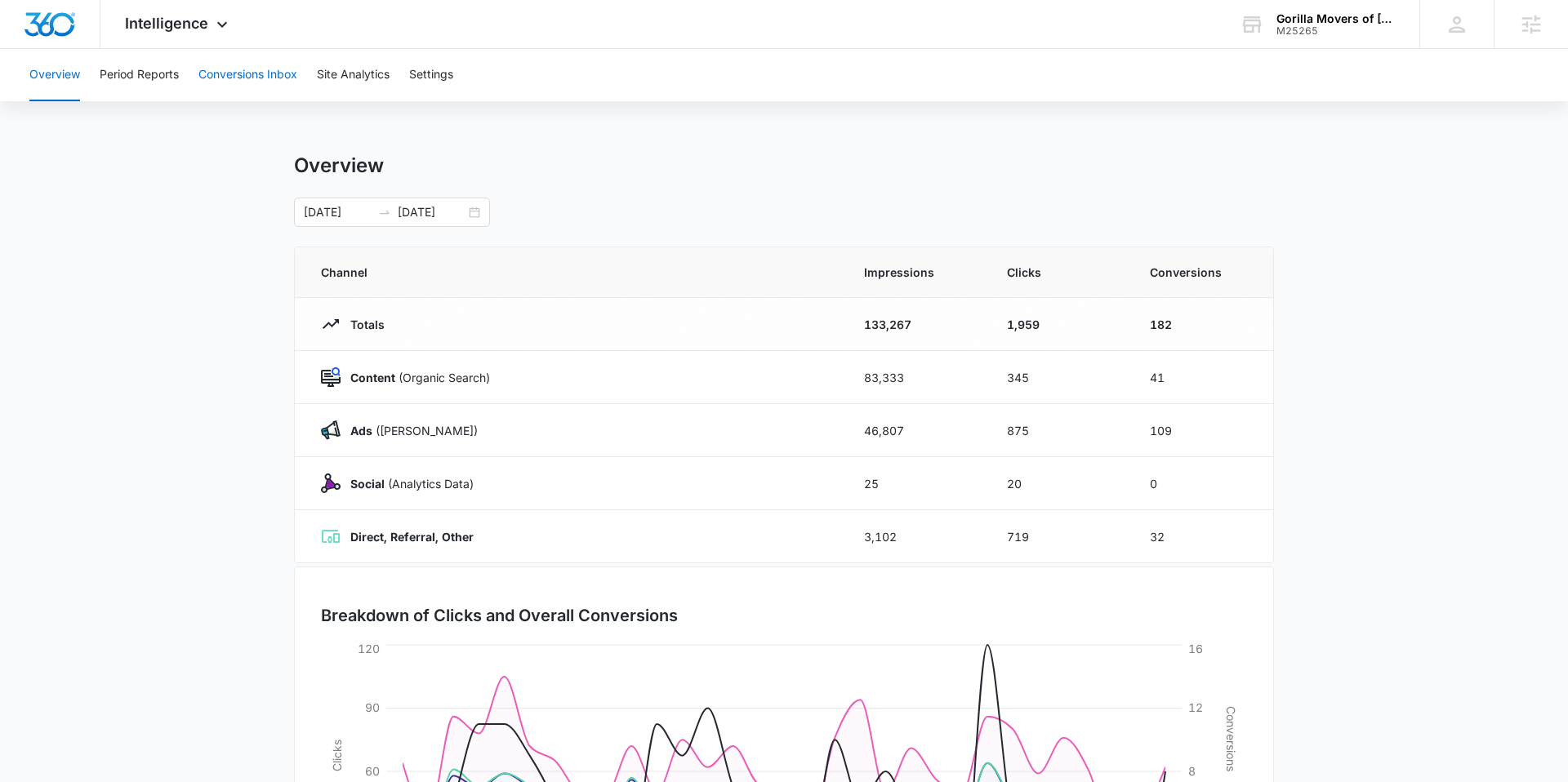
click at [241, 80] on button "Conversions Inbox" at bounding box center [248, 75] width 99 height 52
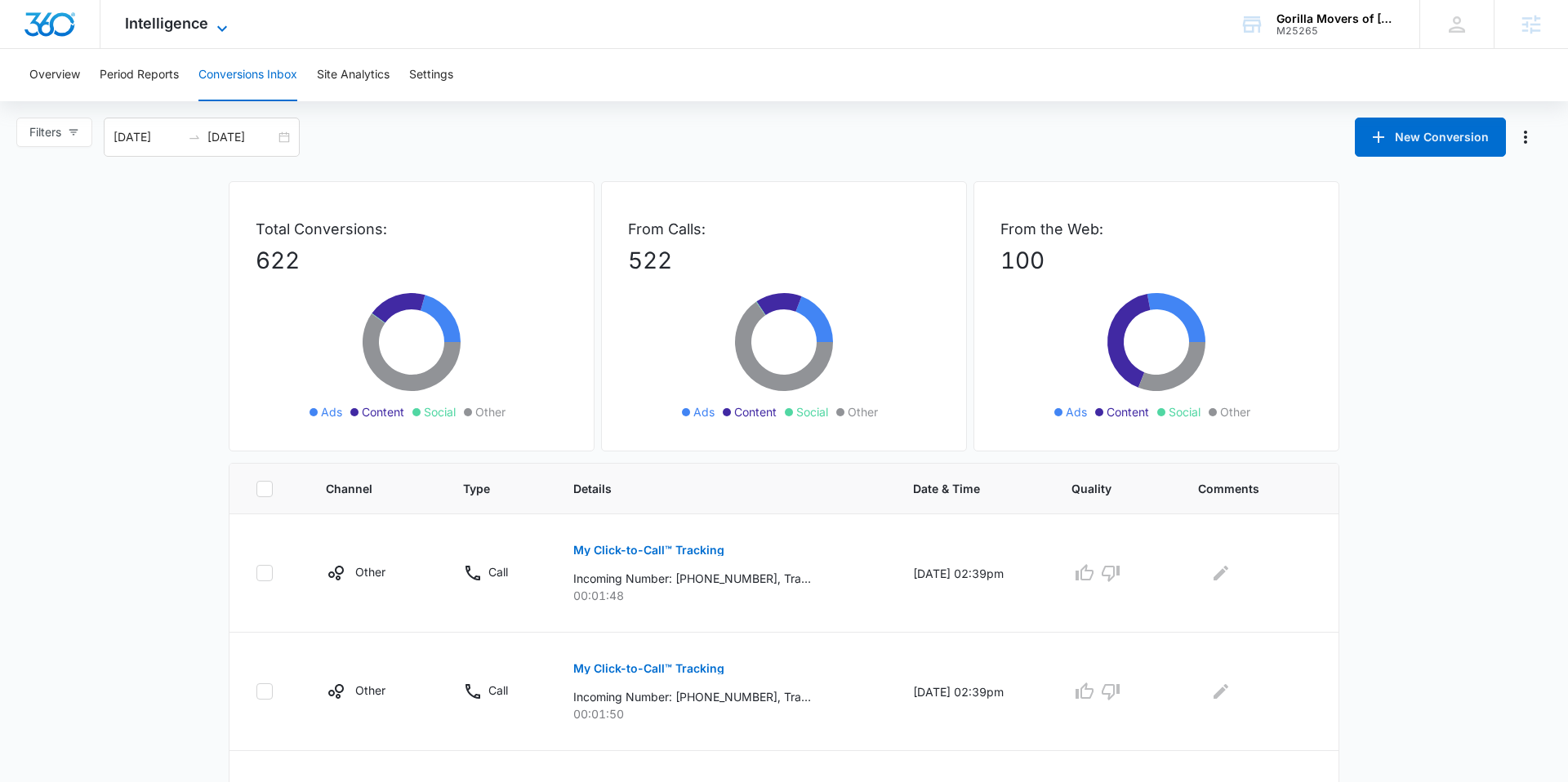
click at [214, 24] on icon at bounding box center [221, 28] width 19 height 19
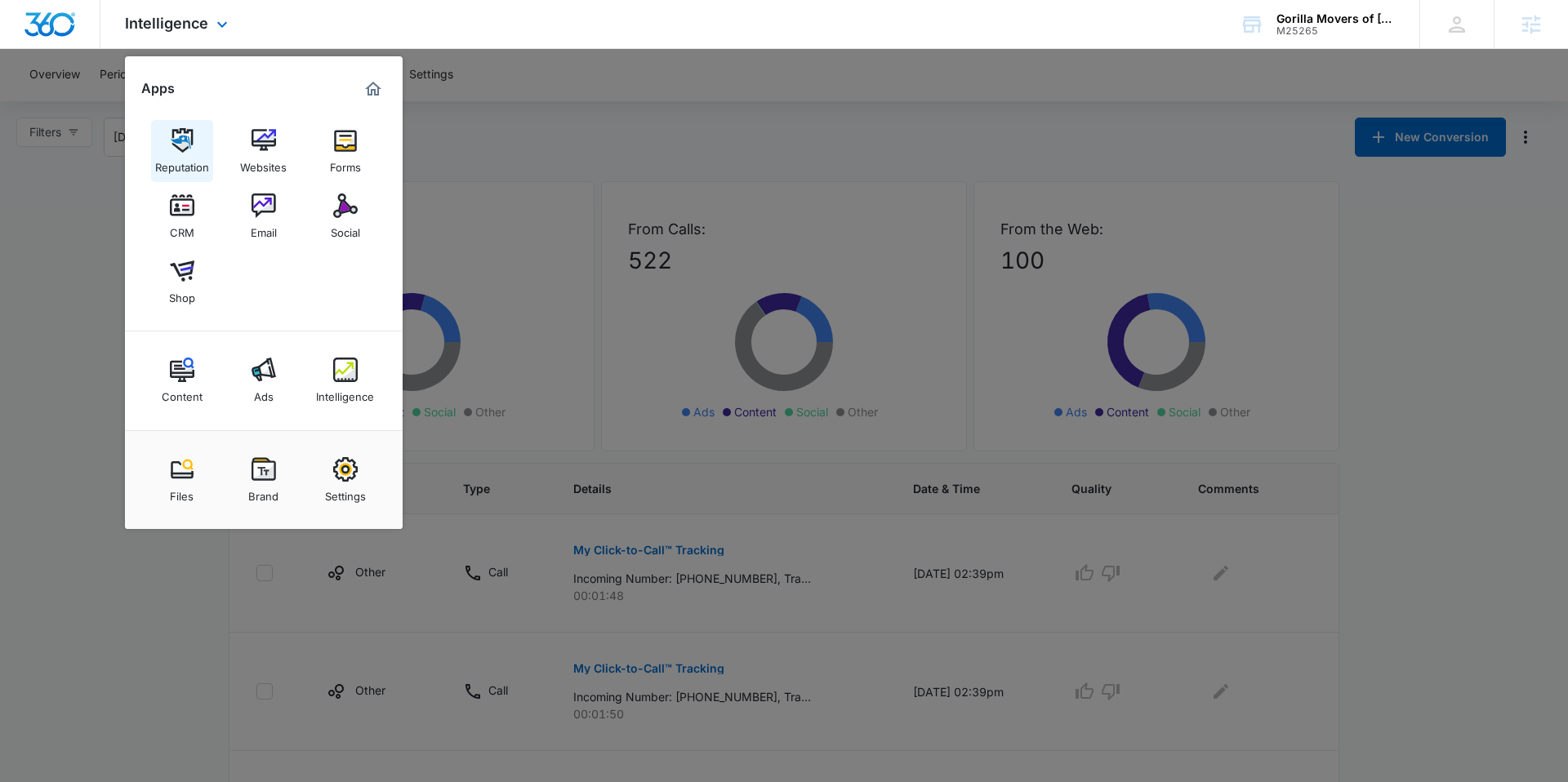
click at [171, 148] on img at bounding box center [182, 140] width 24 height 24
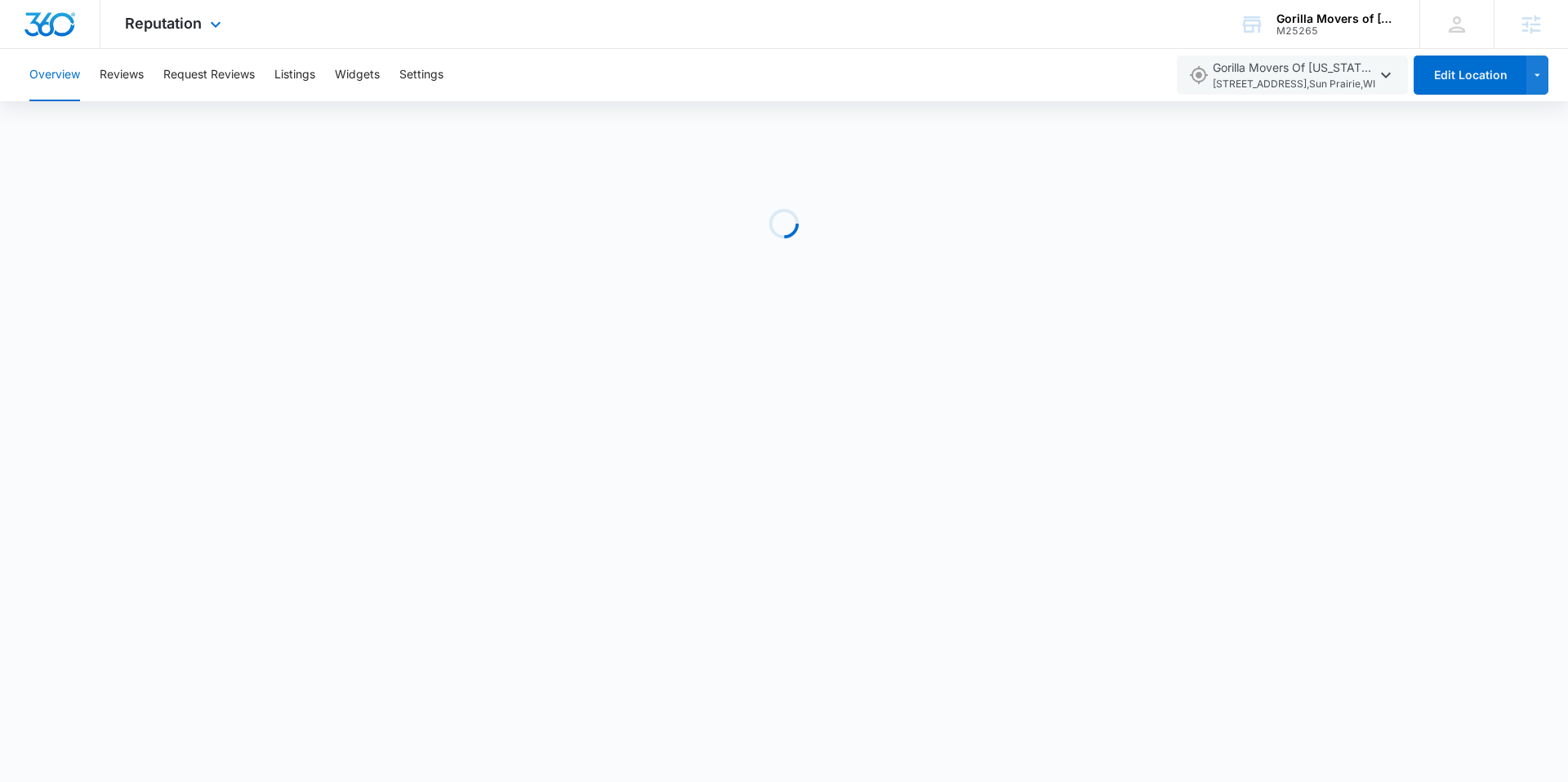
click at [197, 38] on div "Reputation Apps Reputation Websites Forms CRM Email Social Shop Content Ads Int…" at bounding box center [175, 23] width 149 height 48
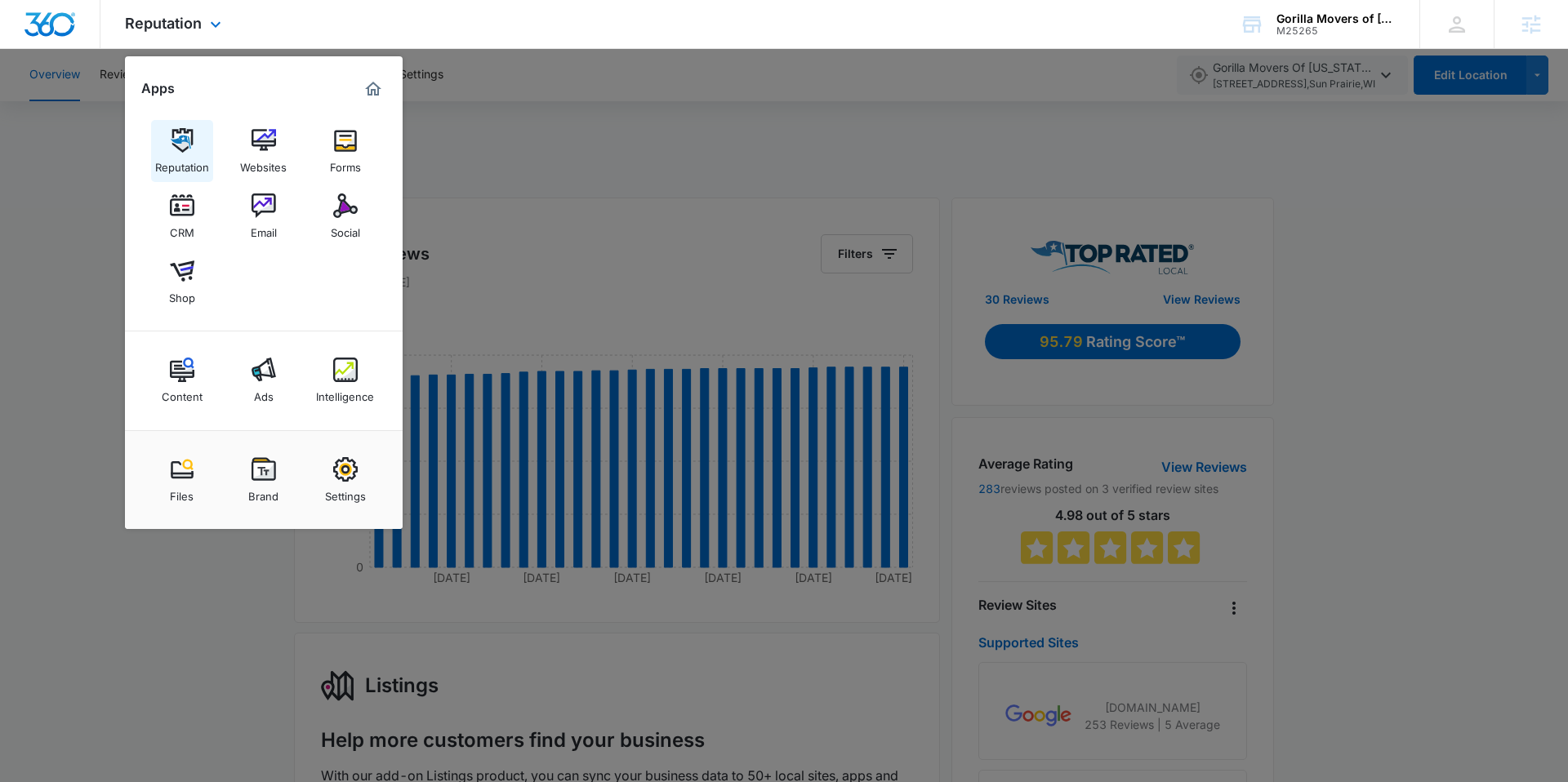
click at [185, 163] on div "Reputation" at bounding box center [182, 163] width 54 height 21
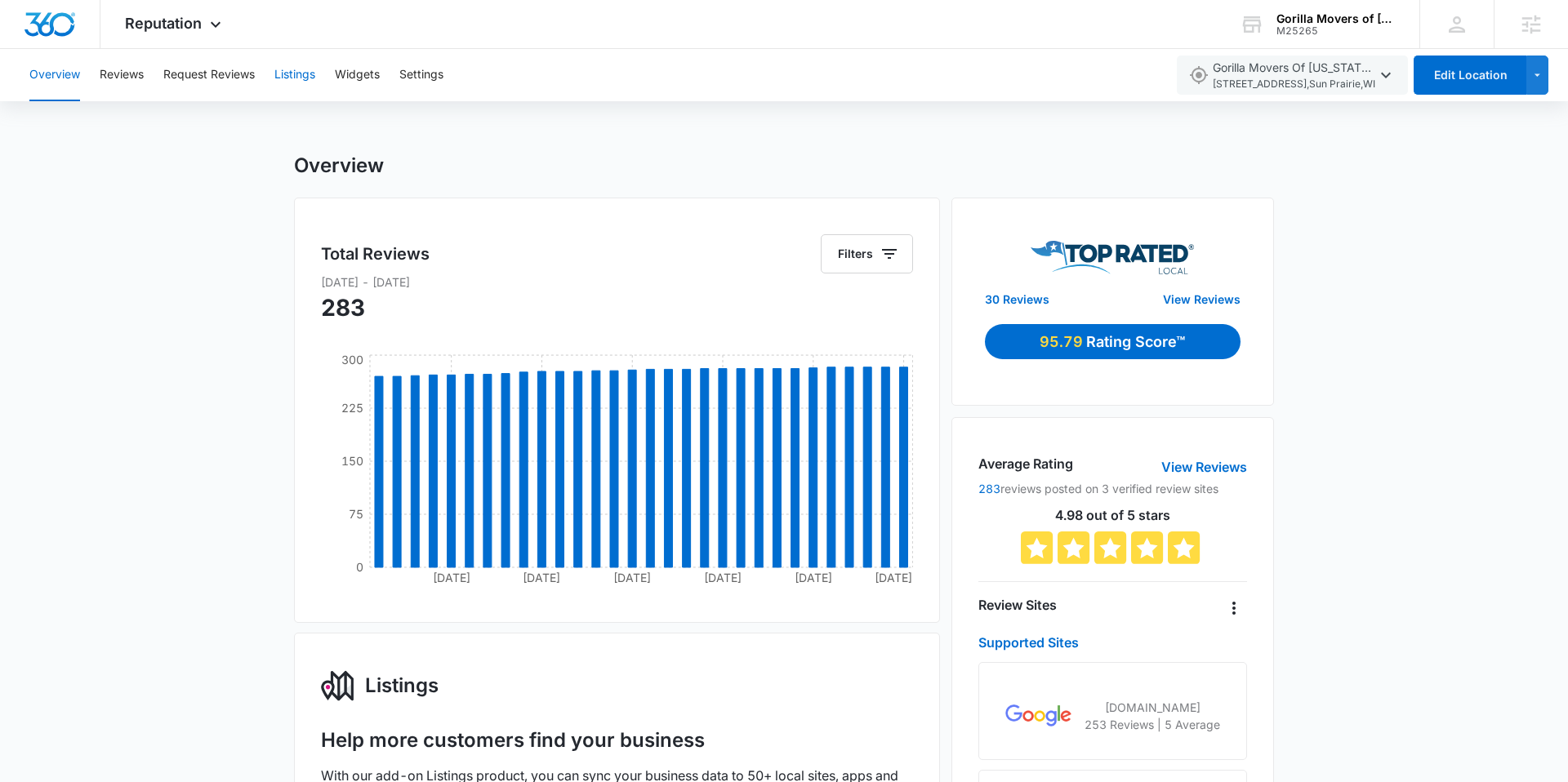
click at [289, 76] on button "Listings" at bounding box center [294, 75] width 41 height 52
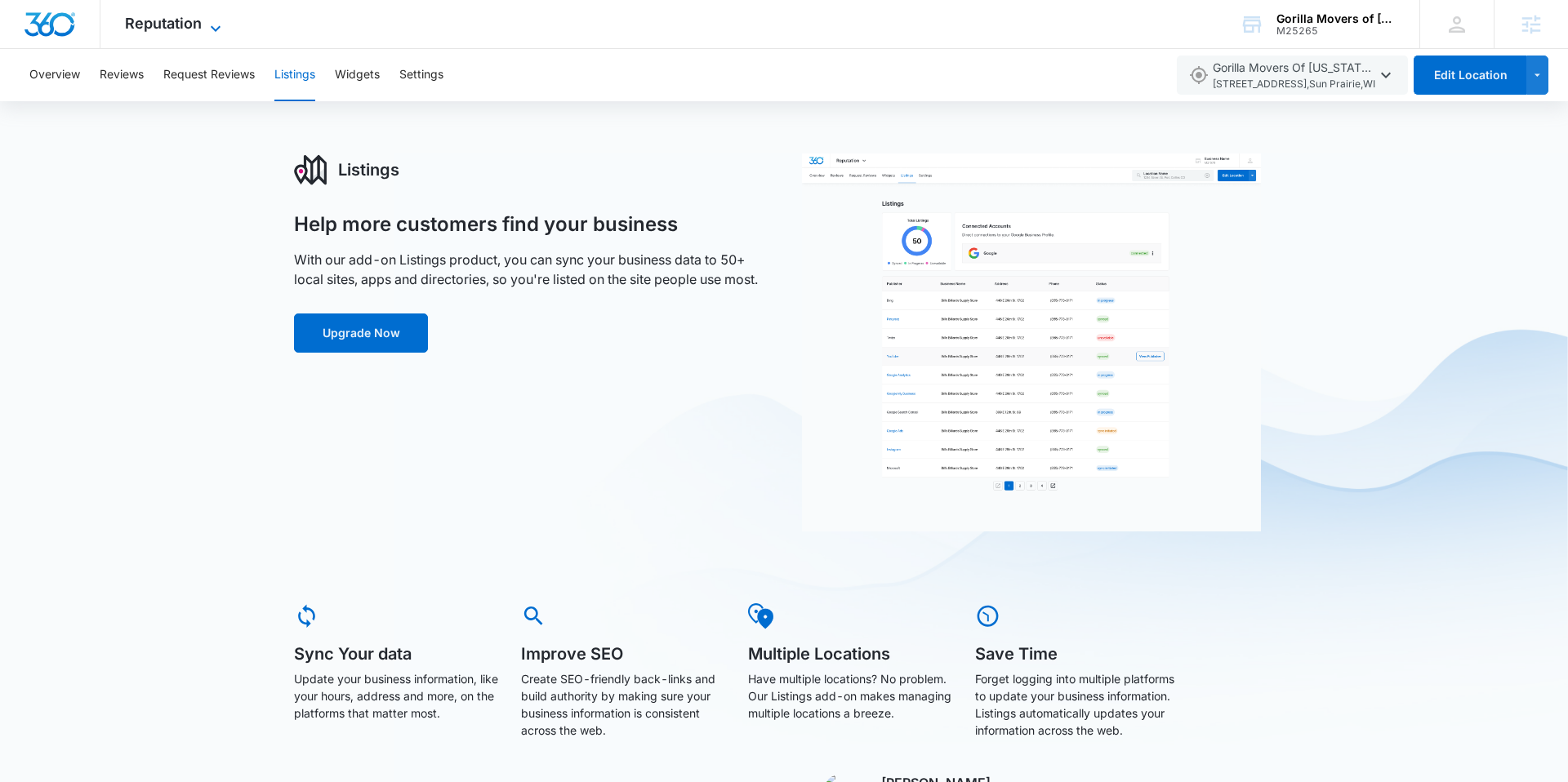
click at [223, 32] on icon at bounding box center [215, 28] width 19 height 19
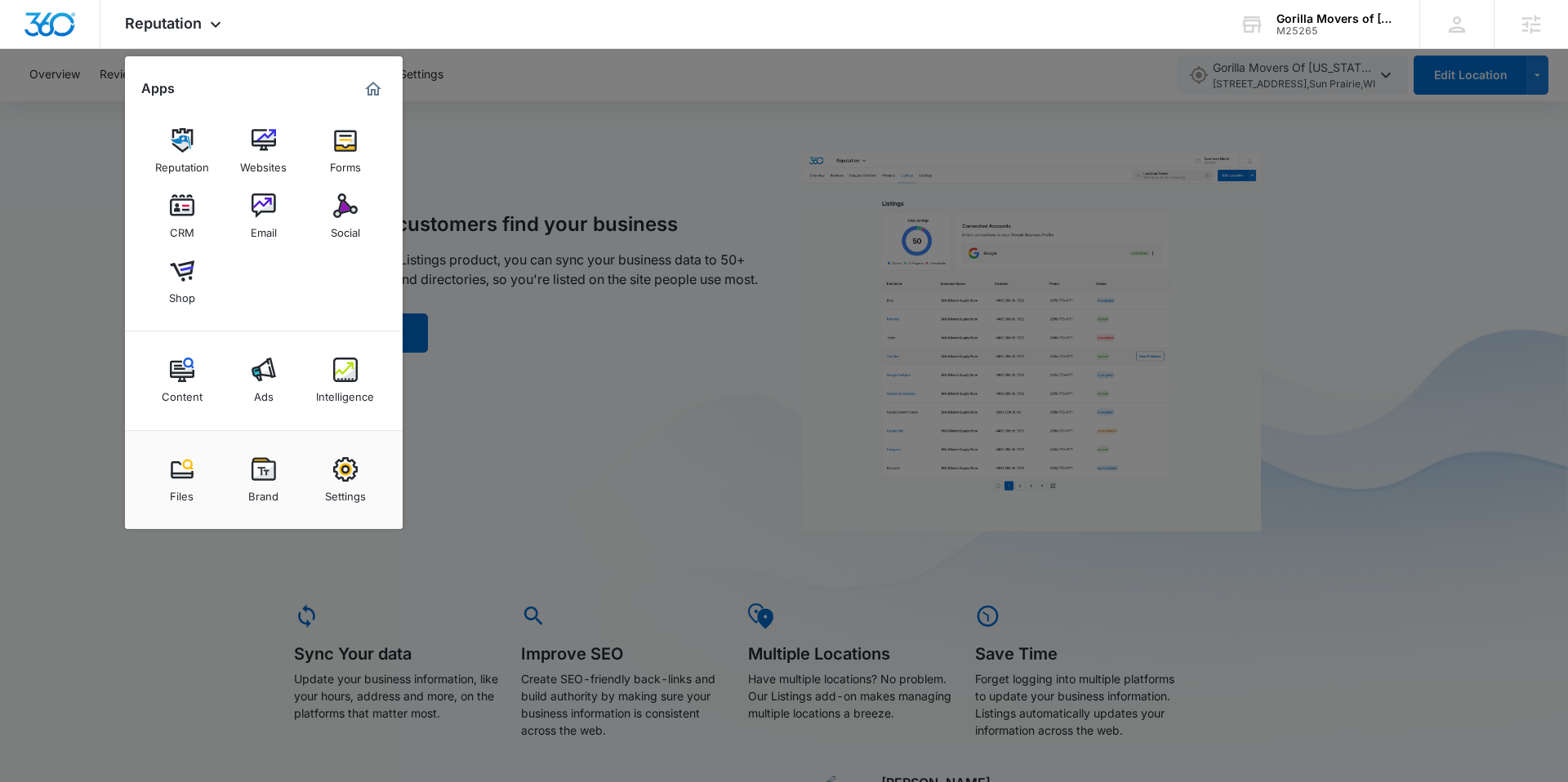
drag, startPoint x: 261, startPoint y: 223, endPoint x: 302, endPoint y: 264, distance: 58.0
click at [261, 223] on div "Email" at bounding box center [263, 228] width 26 height 21
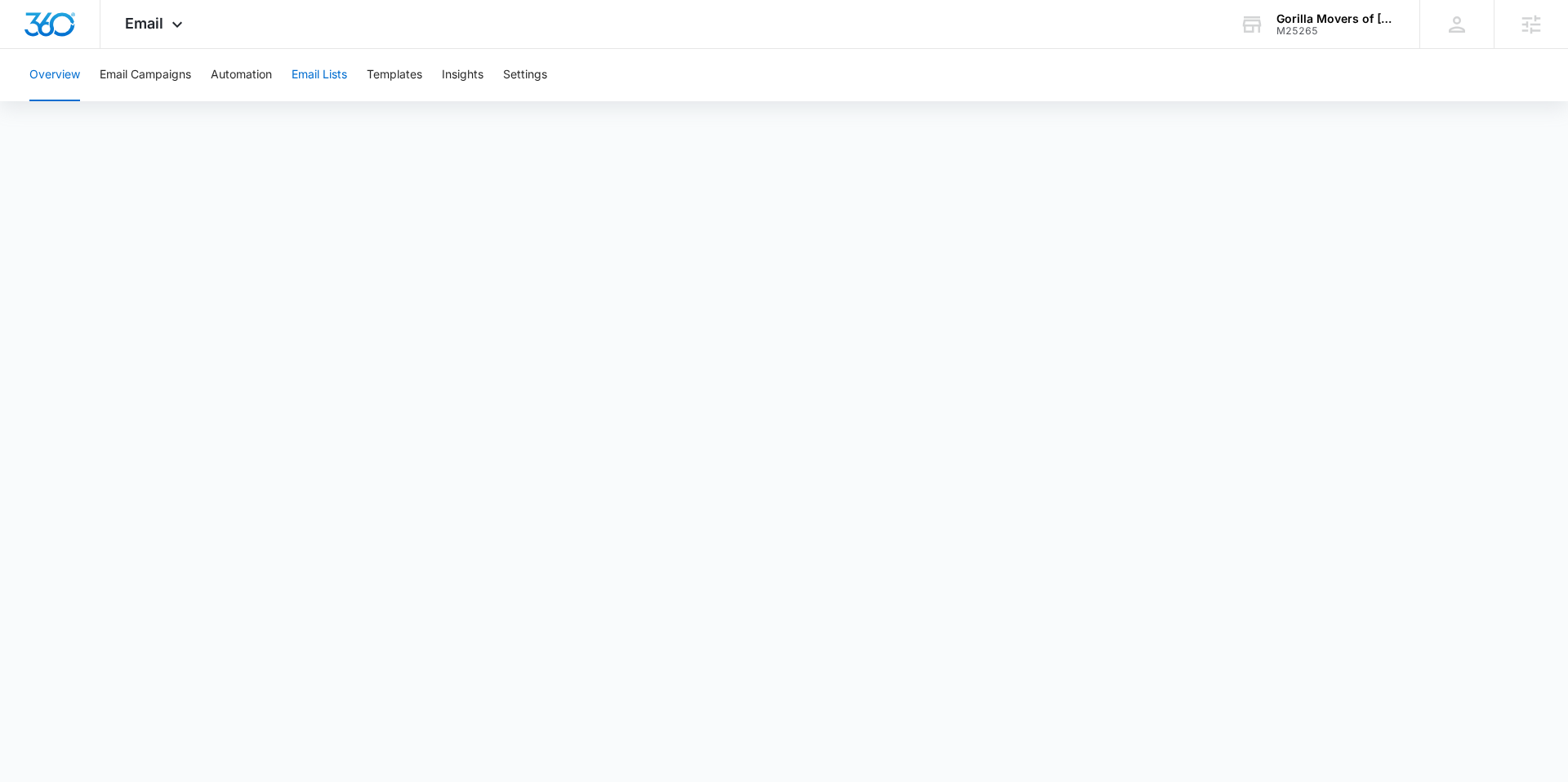
click at [337, 79] on button "Email Lists" at bounding box center [319, 75] width 55 height 52
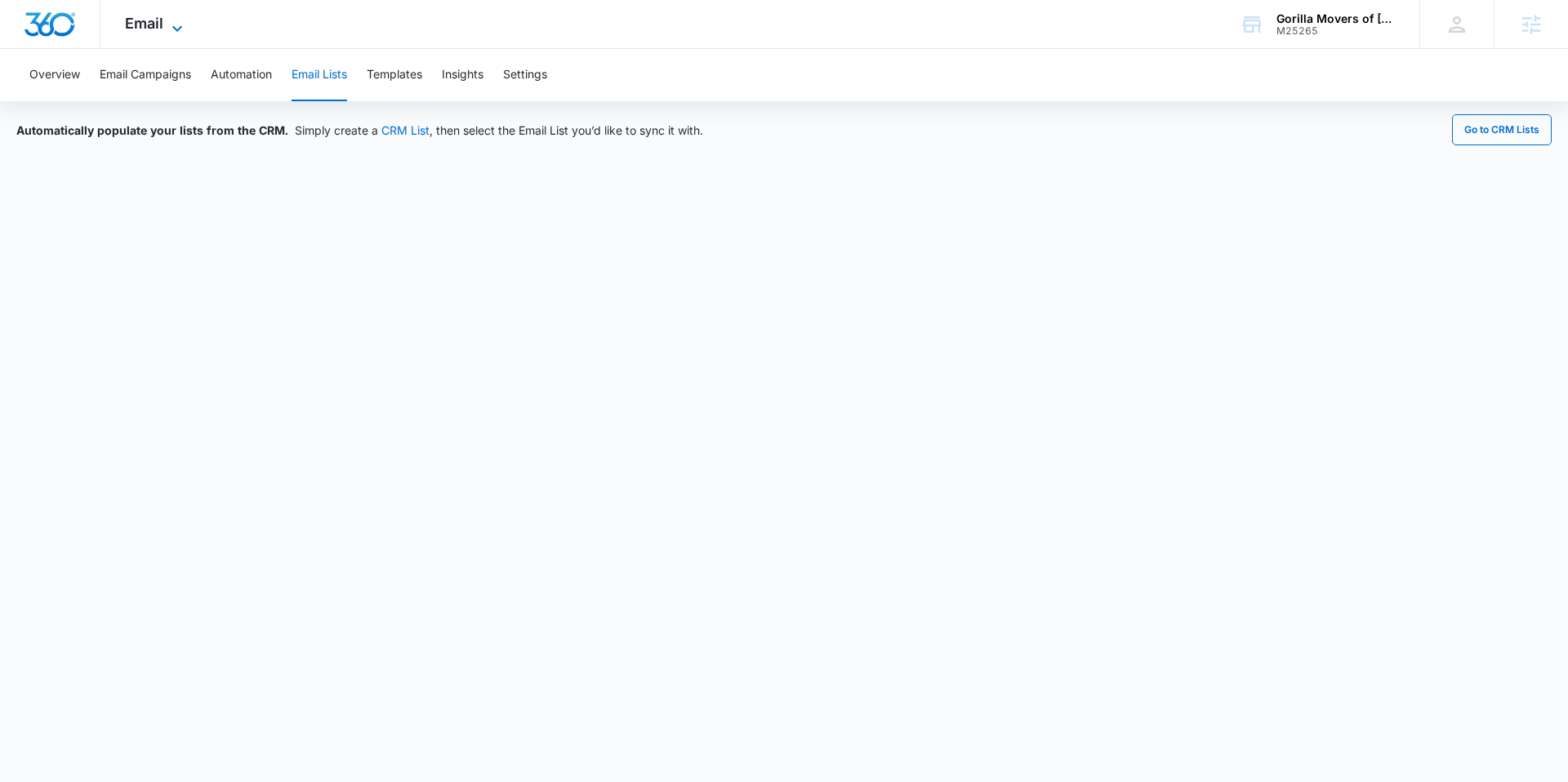
click at [147, 16] on span "Email" at bounding box center [144, 23] width 39 height 17
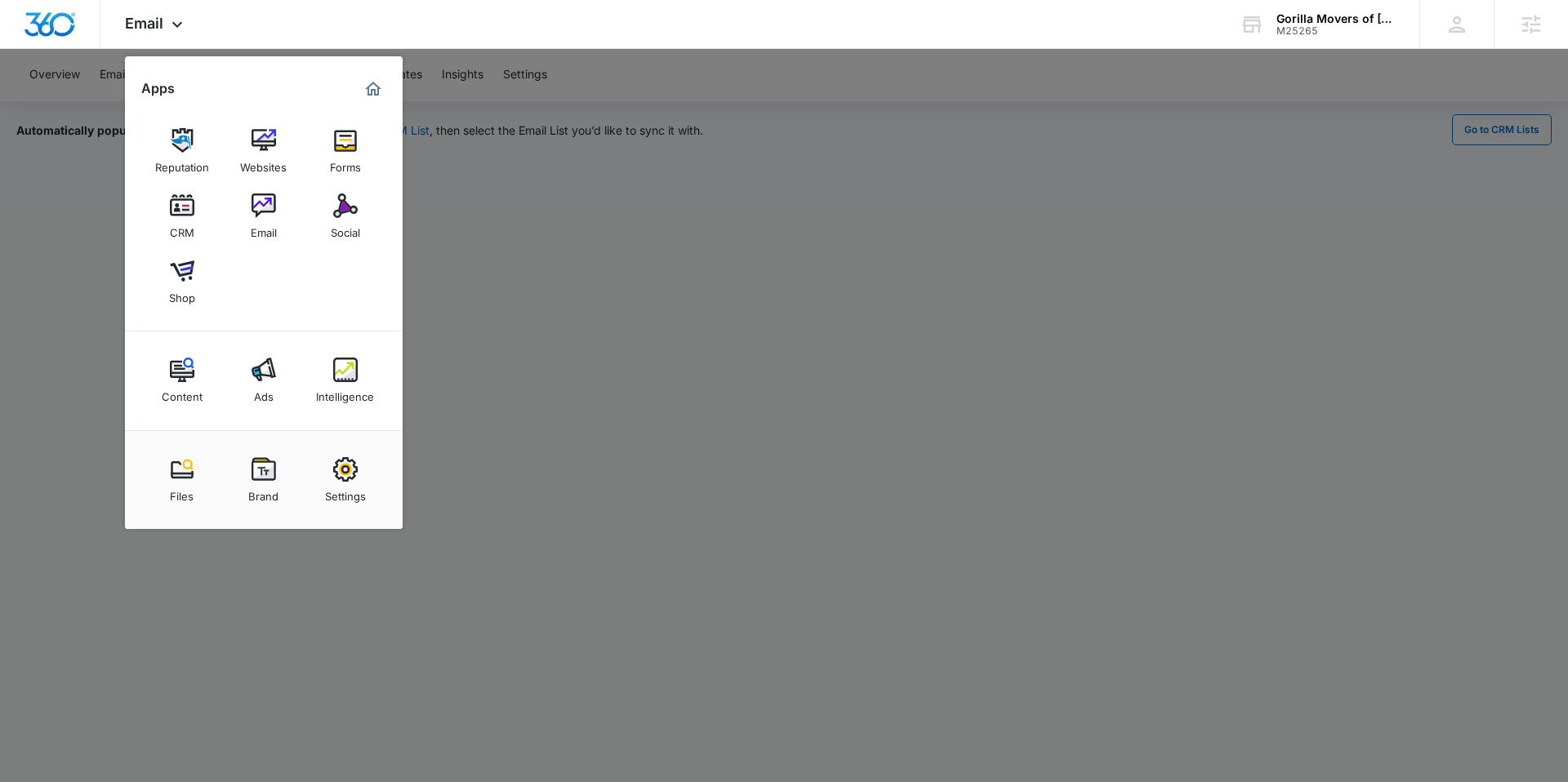
click at [339, 365] on img at bounding box center [345, 370] width 24 height 24
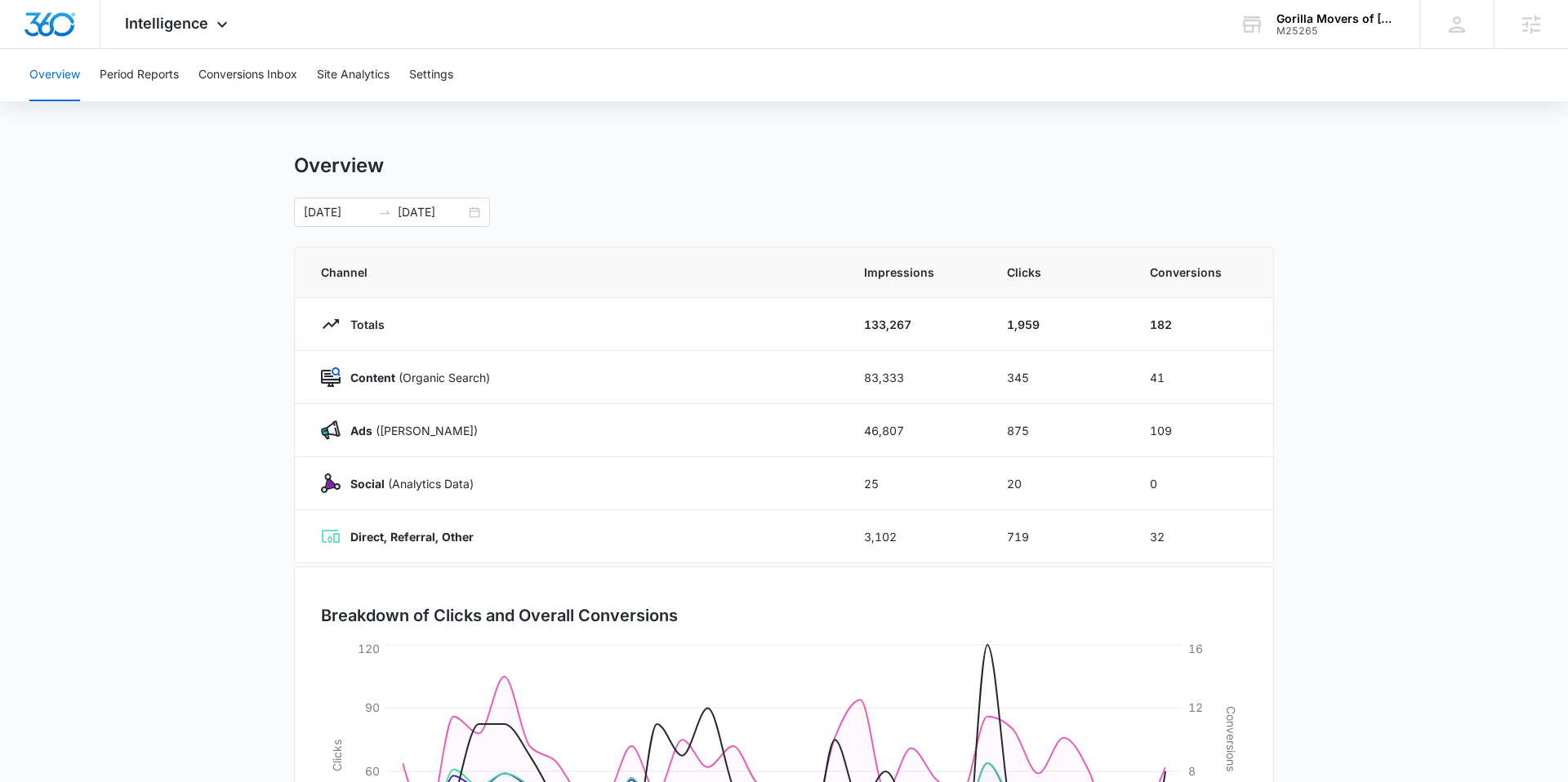
click at [1412, 348] on main "Overview 08/16/2025 09/15/2025 Channel Impressions Clicks Conversions Totals 13…" at bounding box center [784, 582] width 1568 height 857
click at [204, 28] on span "Intelligence" at bounding box center [166, 23] width 83 height 17
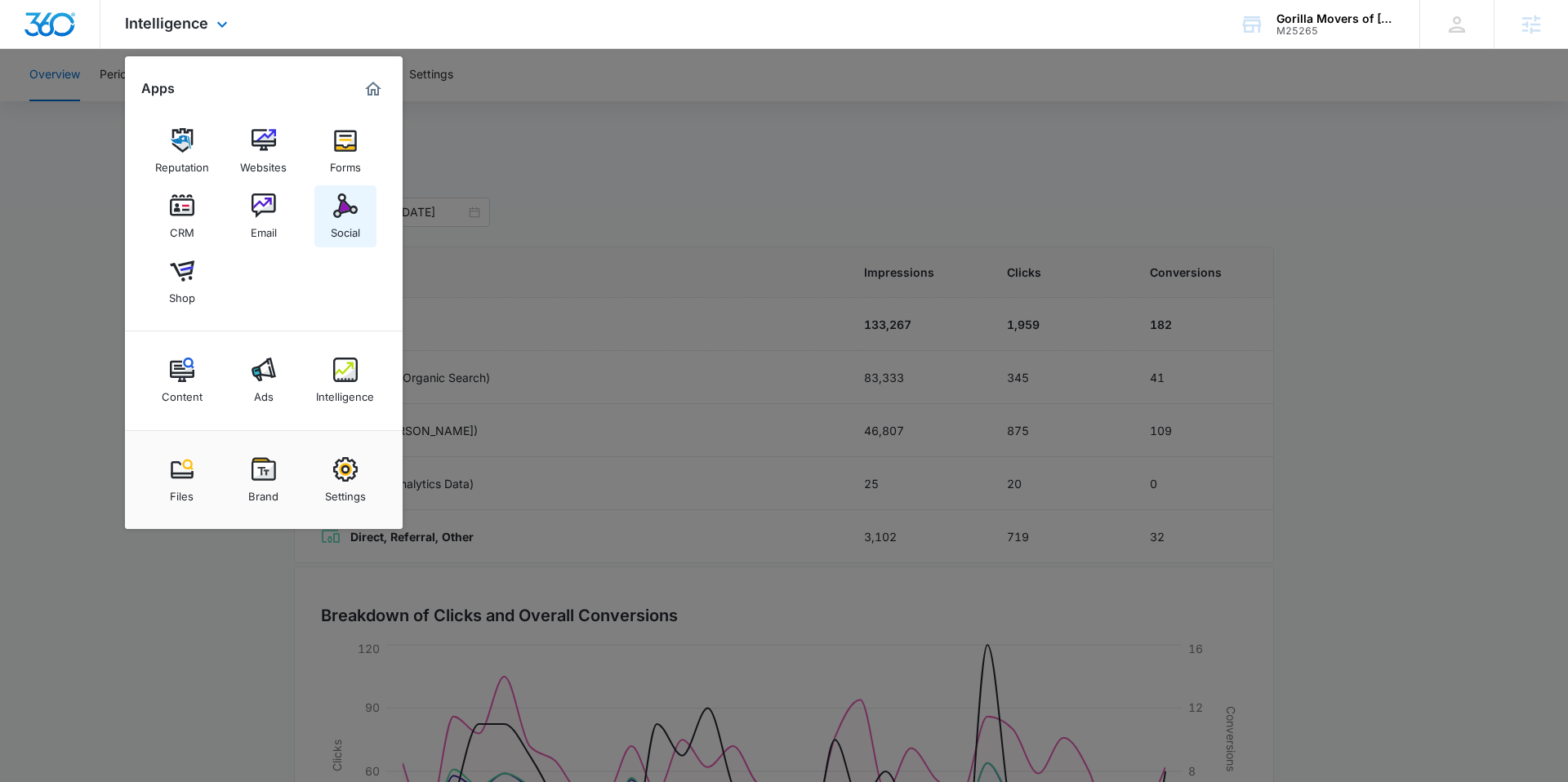
click at [351, 207] on img at bounding box center [345, 205] width 24 height 24
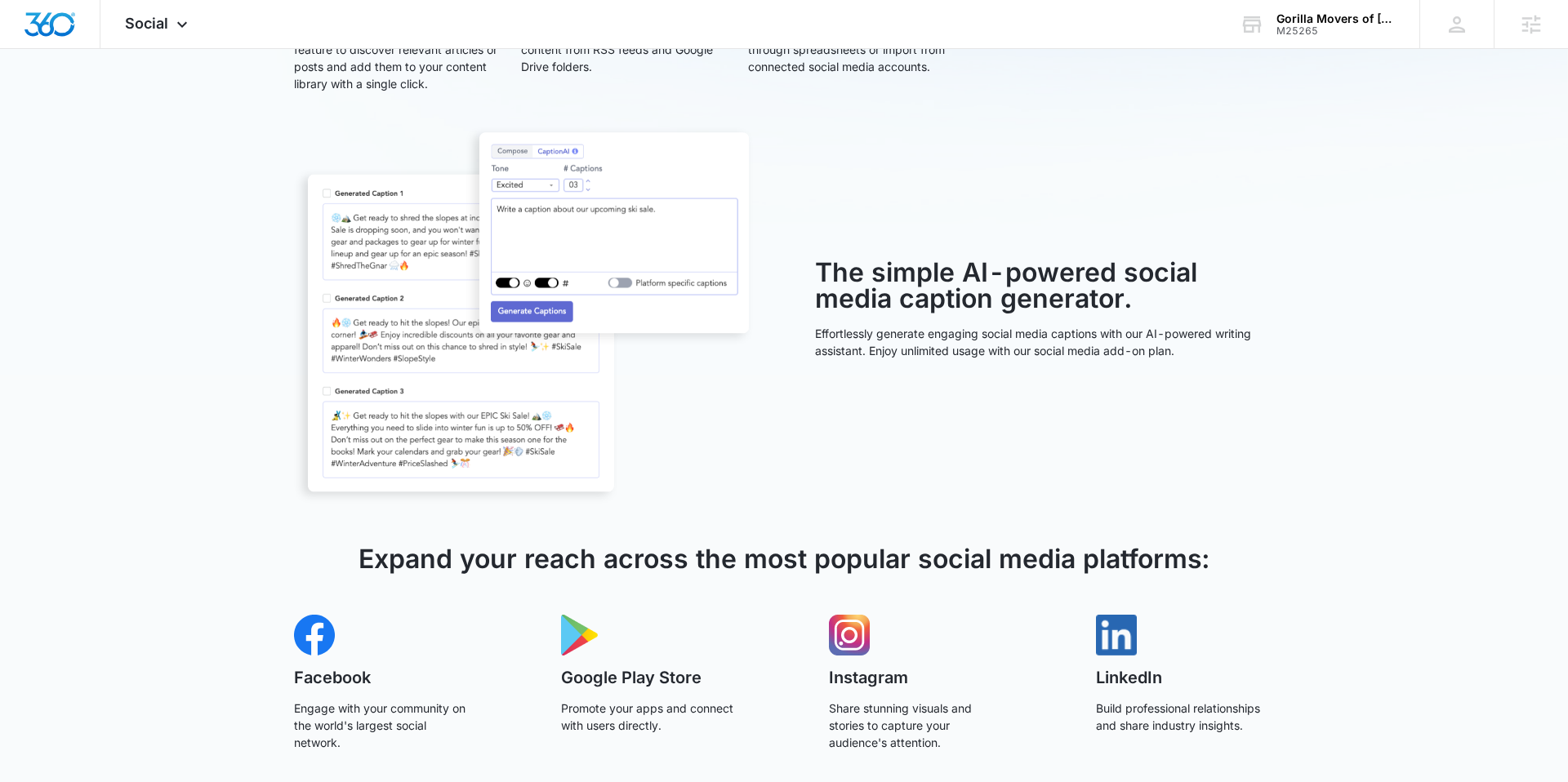
scroll to position [790, 0]
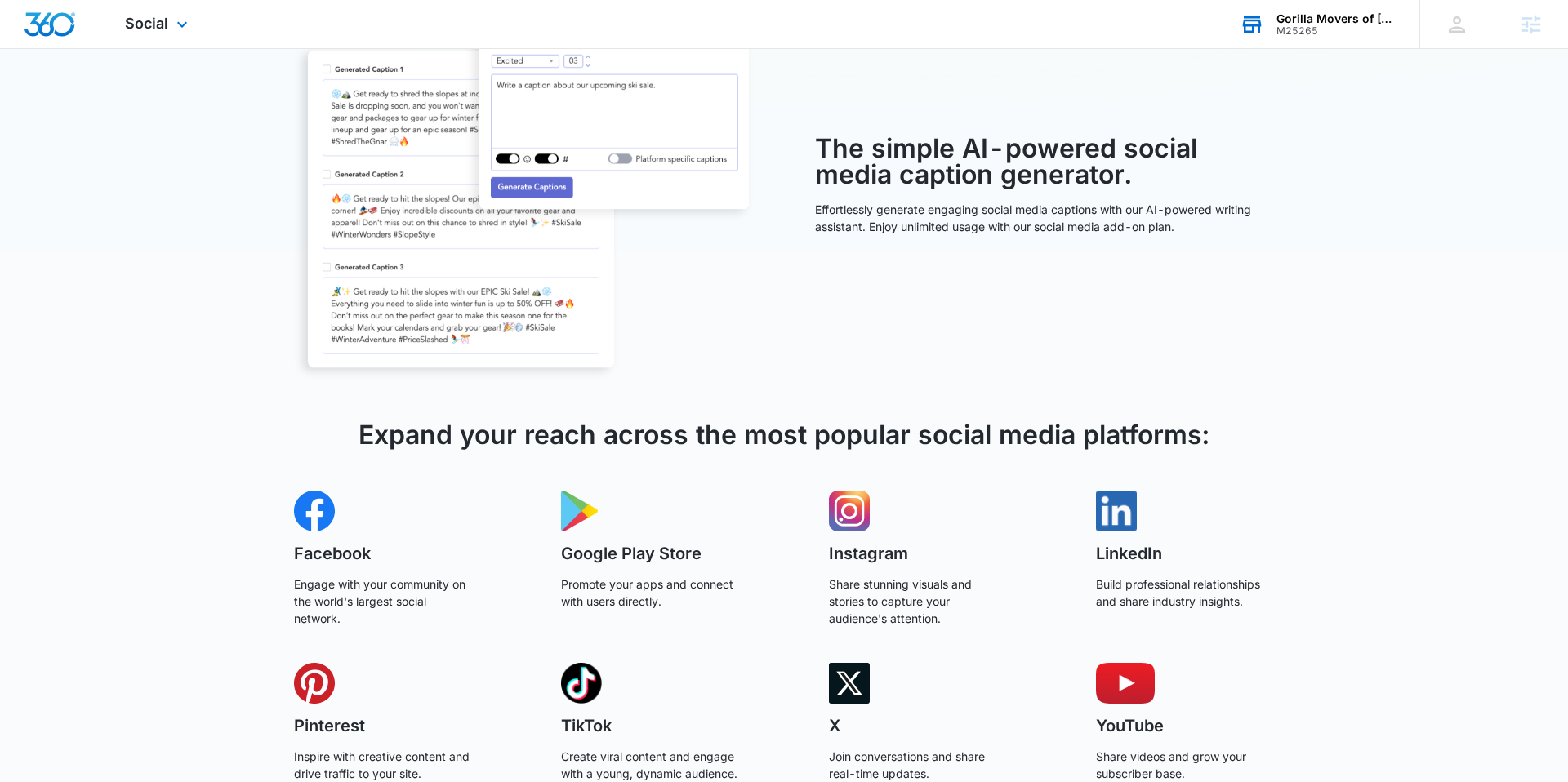
click at [1322, 18] on div "Gorilla Movers of Wisconsin, Inc." at bounding box center [1336, 19] width 119 height 13
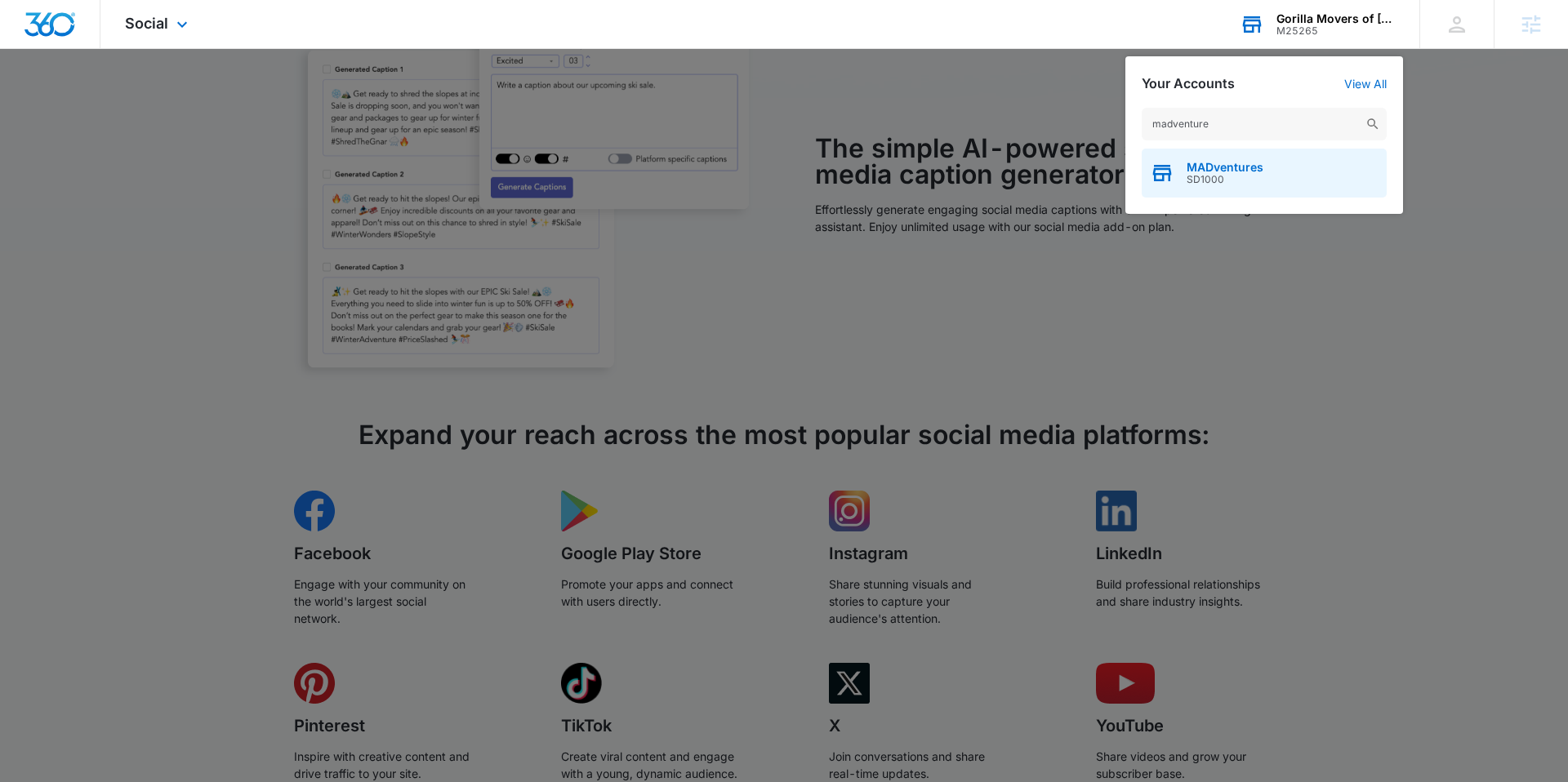
type input "madventure"
click at [1218, 170] on span "MADventures" at bounding box center [1225, 168] width 77 height 13
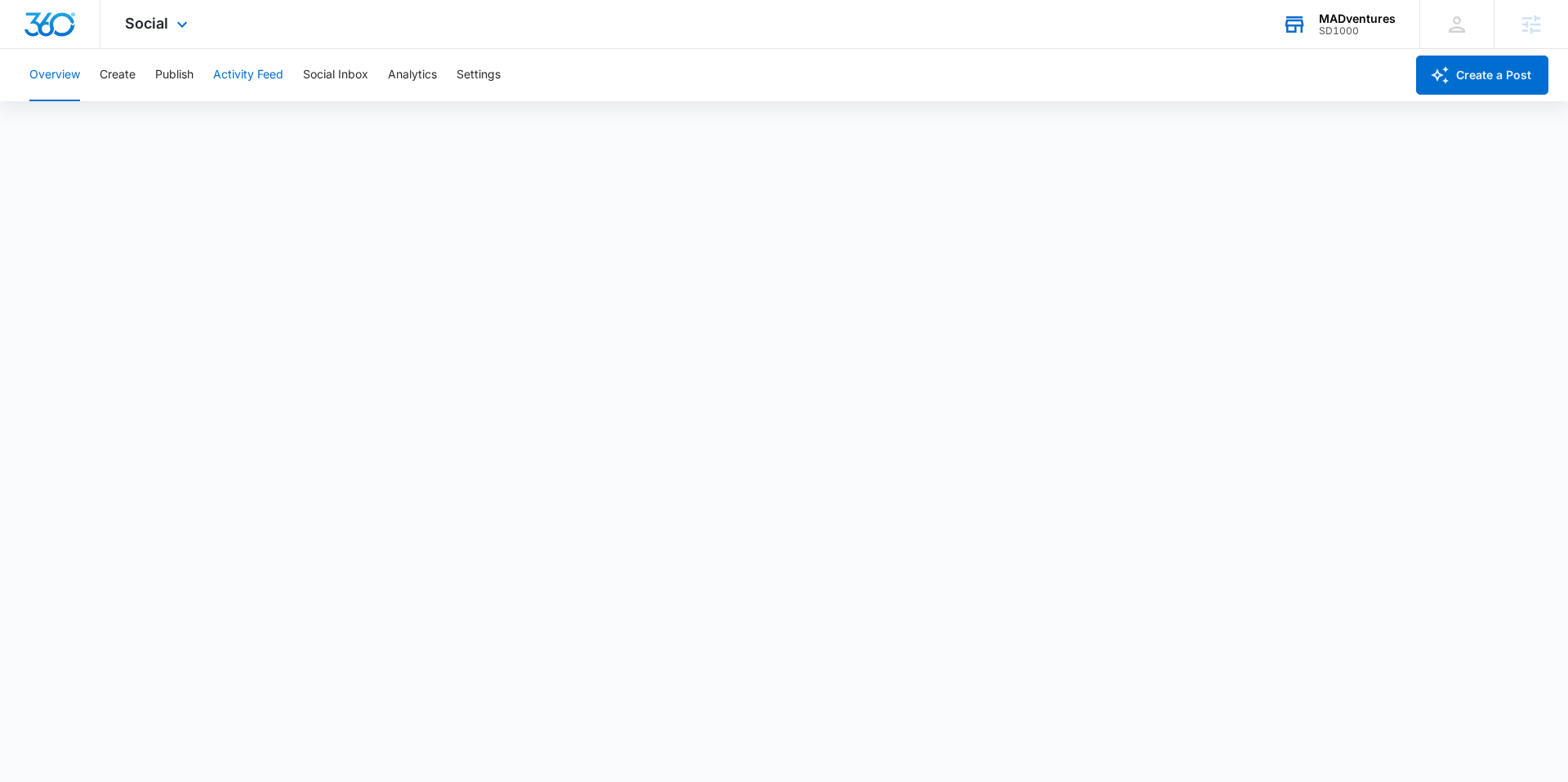
scroll to position [4, 0]
click at [172, 67] on button "Publish" at bounding box center [174, 75] width 39 height 52
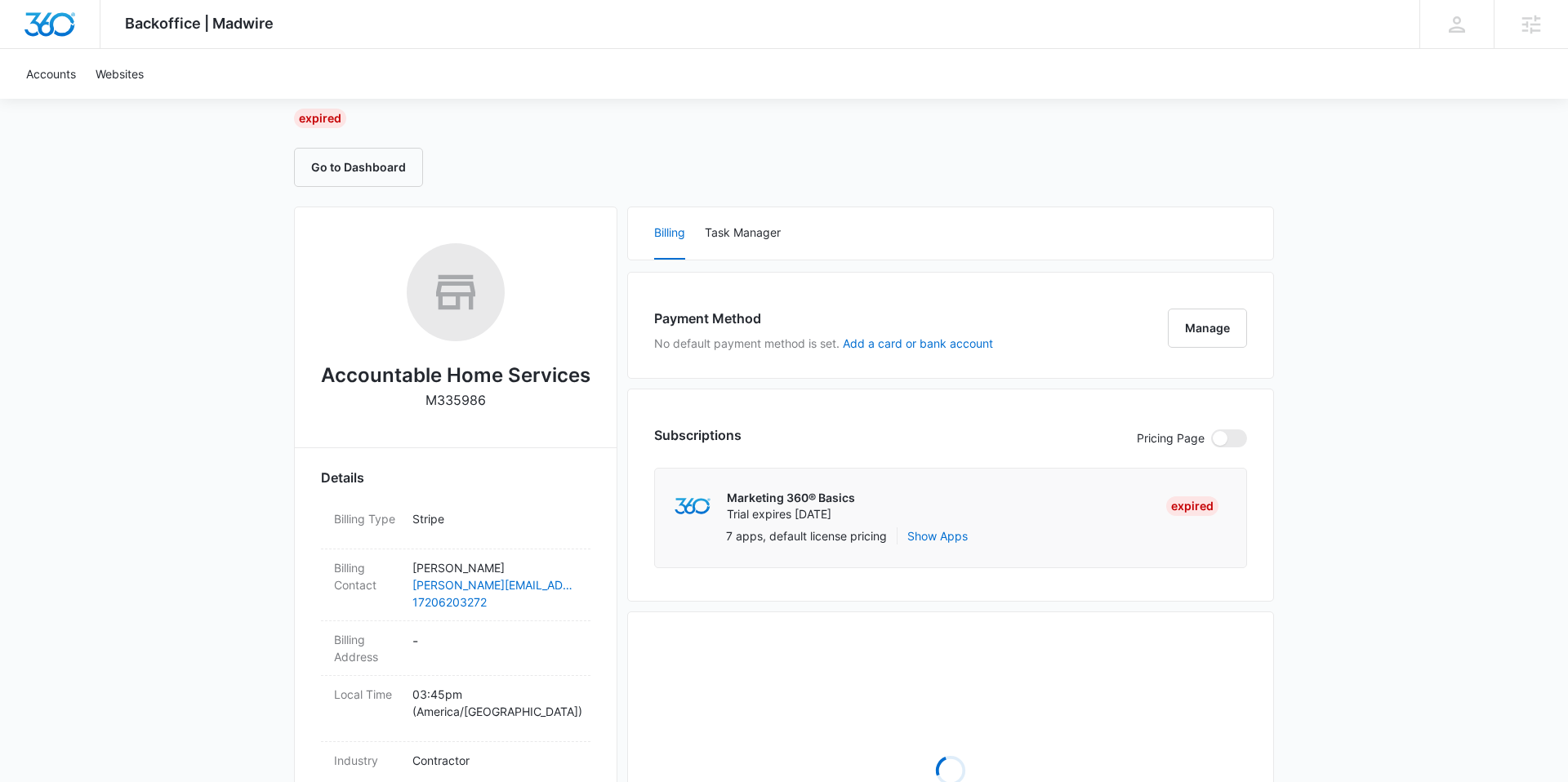
scroll to position [134, 0]
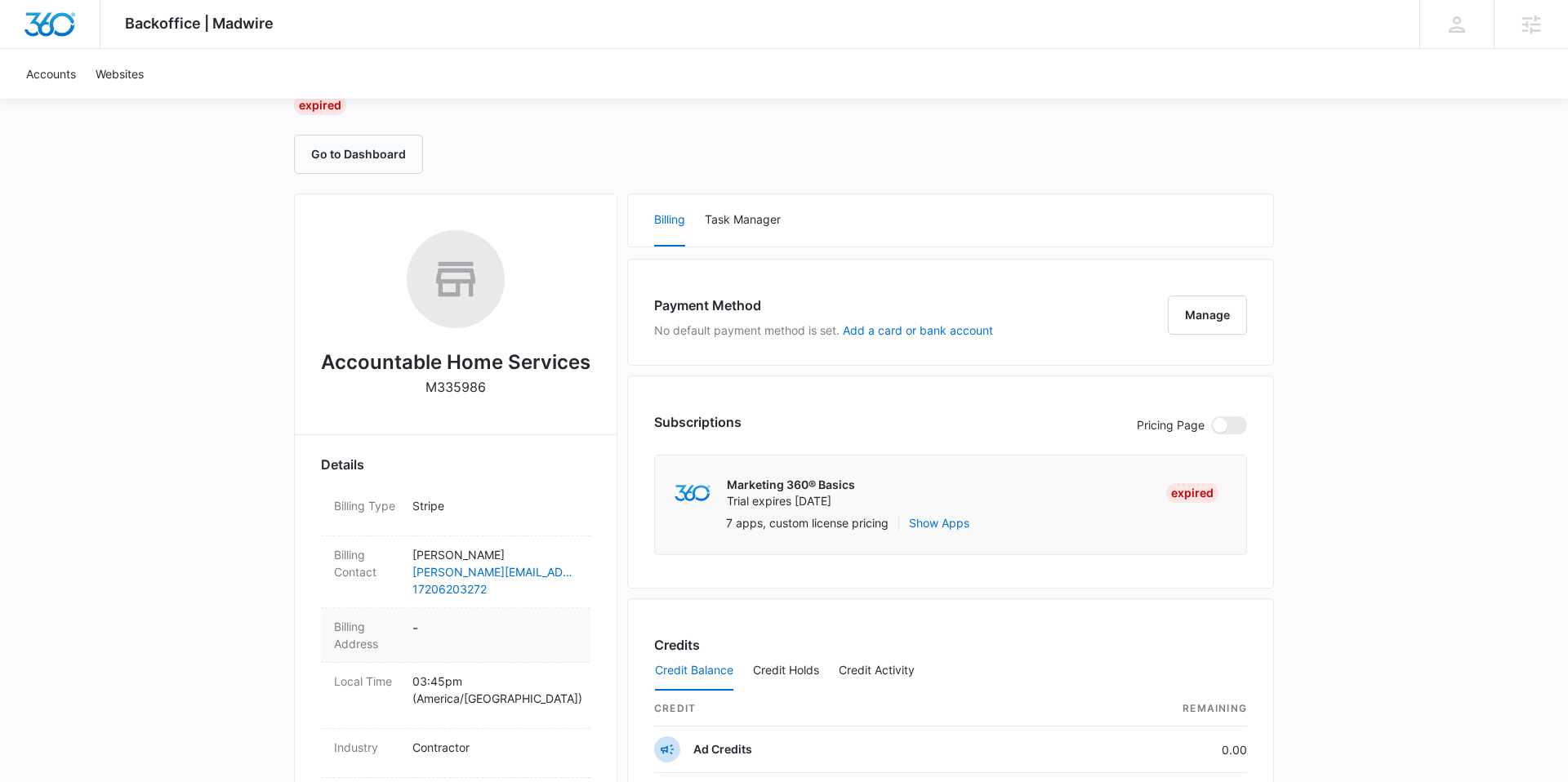
click at [412, 626] on dd "-" at bounding box center [494, 635] width 165 height 34
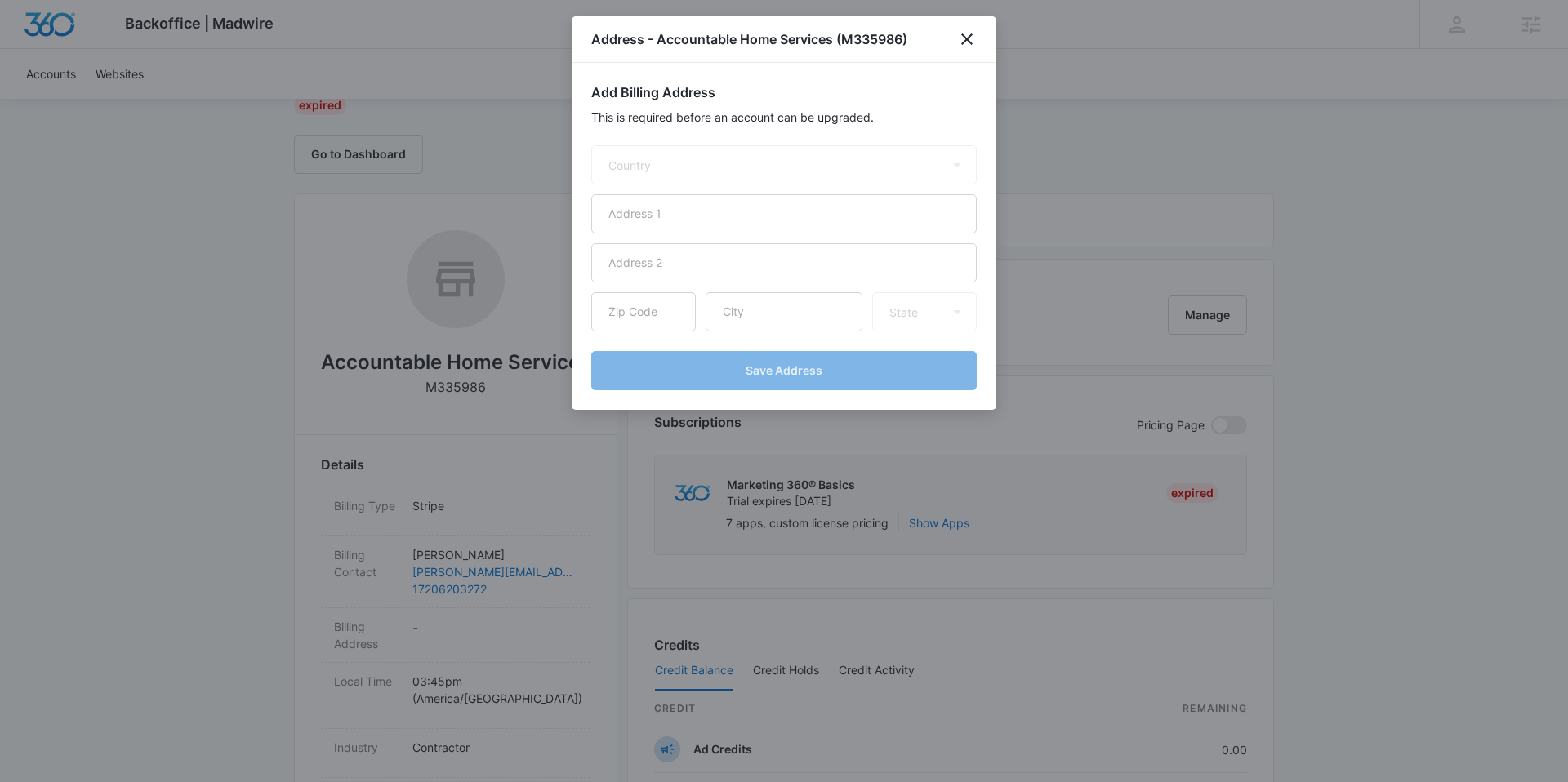
select select "US"
click at [734, 218] on input "text" at bounding box center [784, 214] width 386 height 39
paste input "[STREET_ADDRESS]"
type input "[STREET_ADDRESS]"
click at [616, 306] on input "text" at bounding box center [643, 312] width 105 height 39
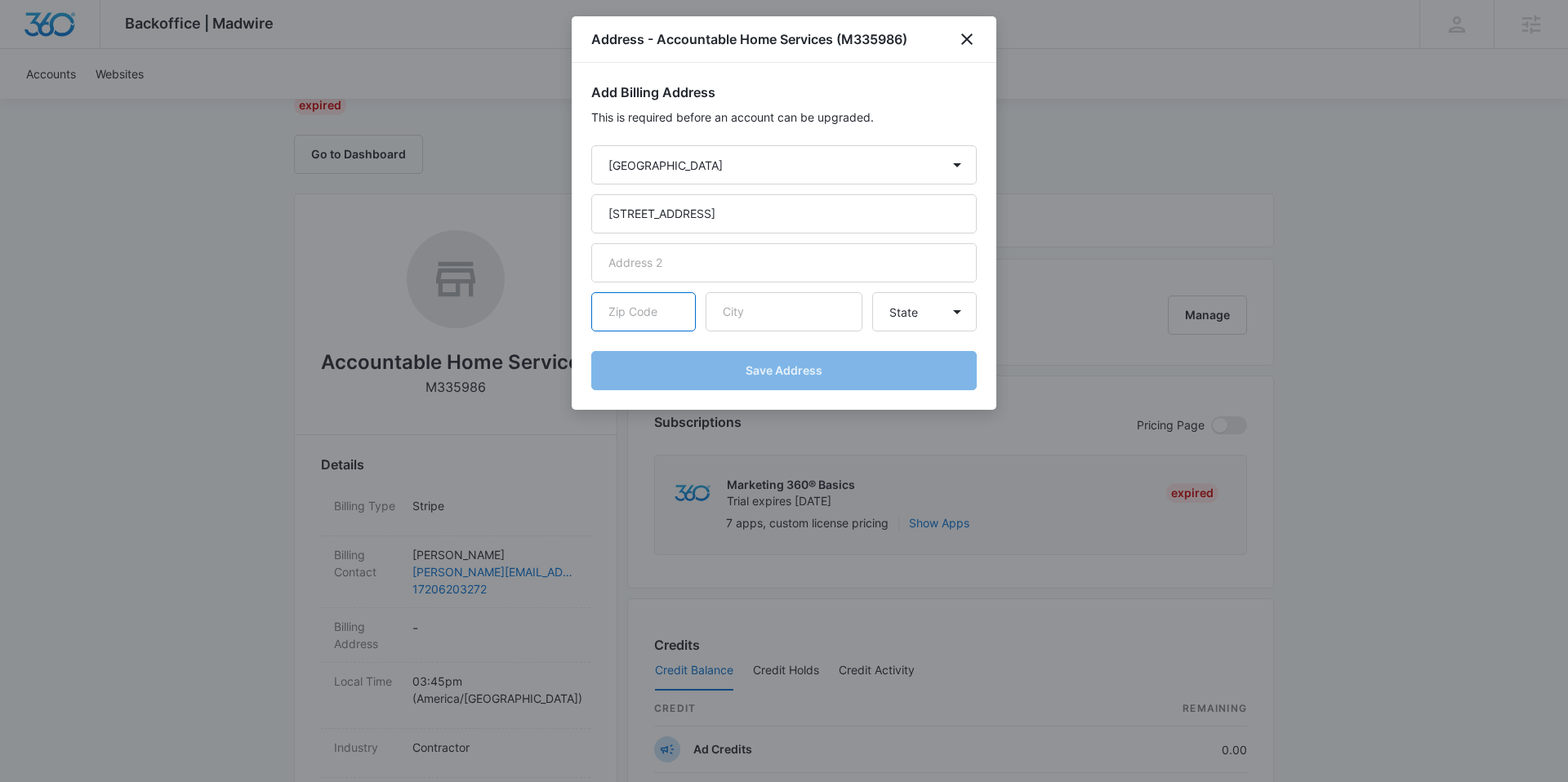
click at [616, 306] on input "text" at bounding box center [643, 312] width 105 height 39
paste input "80514"
type input "80514"
click at [774, 317] on input "text" at bounding box center [784, 312] width 157 height 39
paste input "Dacono"
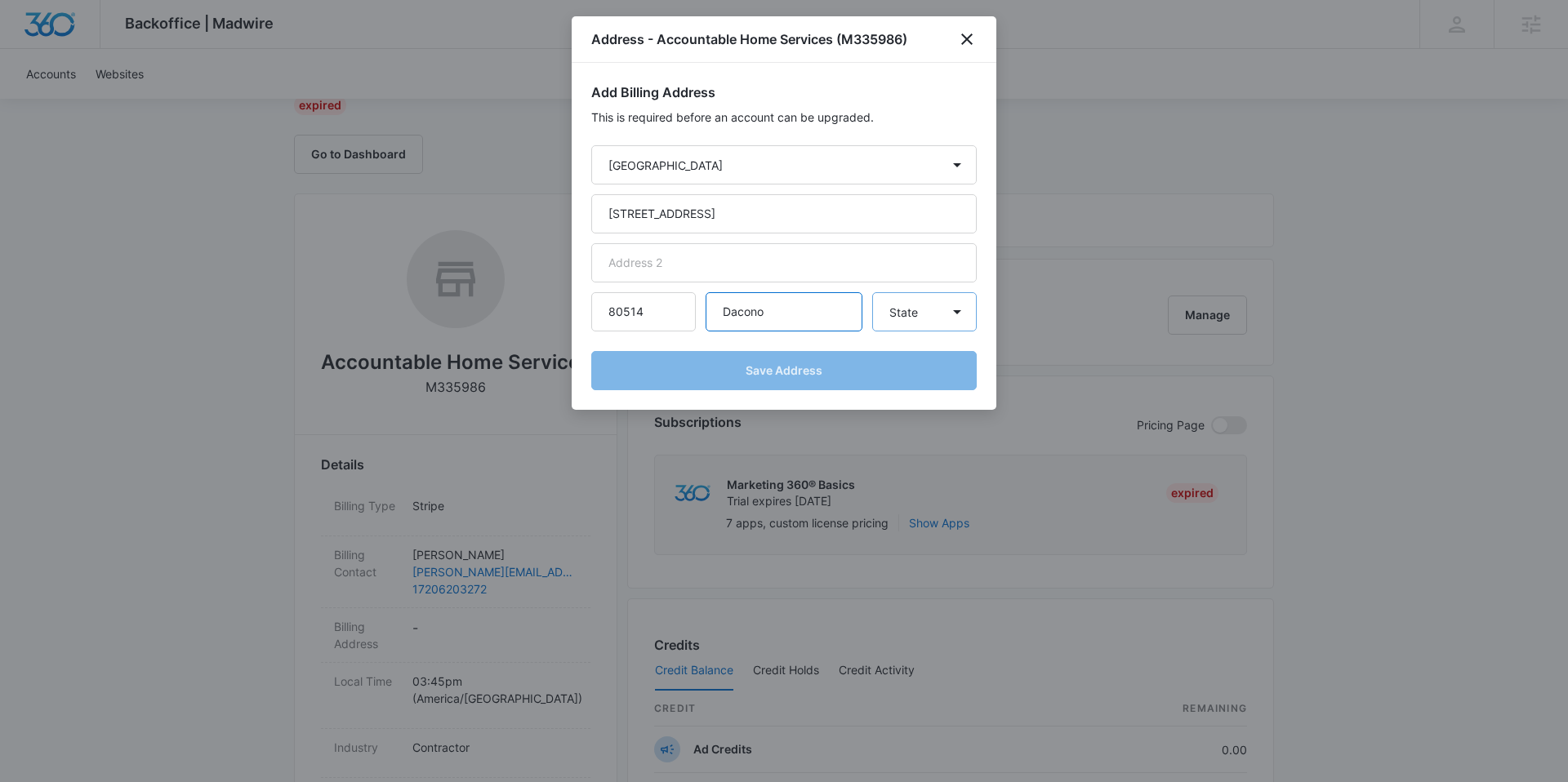
type input "Dacono"
click at [921, 322] on select "State Alaska Alabama Arkansas American Samoa Arizona California Colorado Connec…" at bounding box center [924, 312] width 105 height 39
select select "CO"
click at [872, 293] on select "State Alaska Alabama Arkansas American Samoa Arizona California Colorado Connec…" at bounding box center [924, 312] width 105 height 39
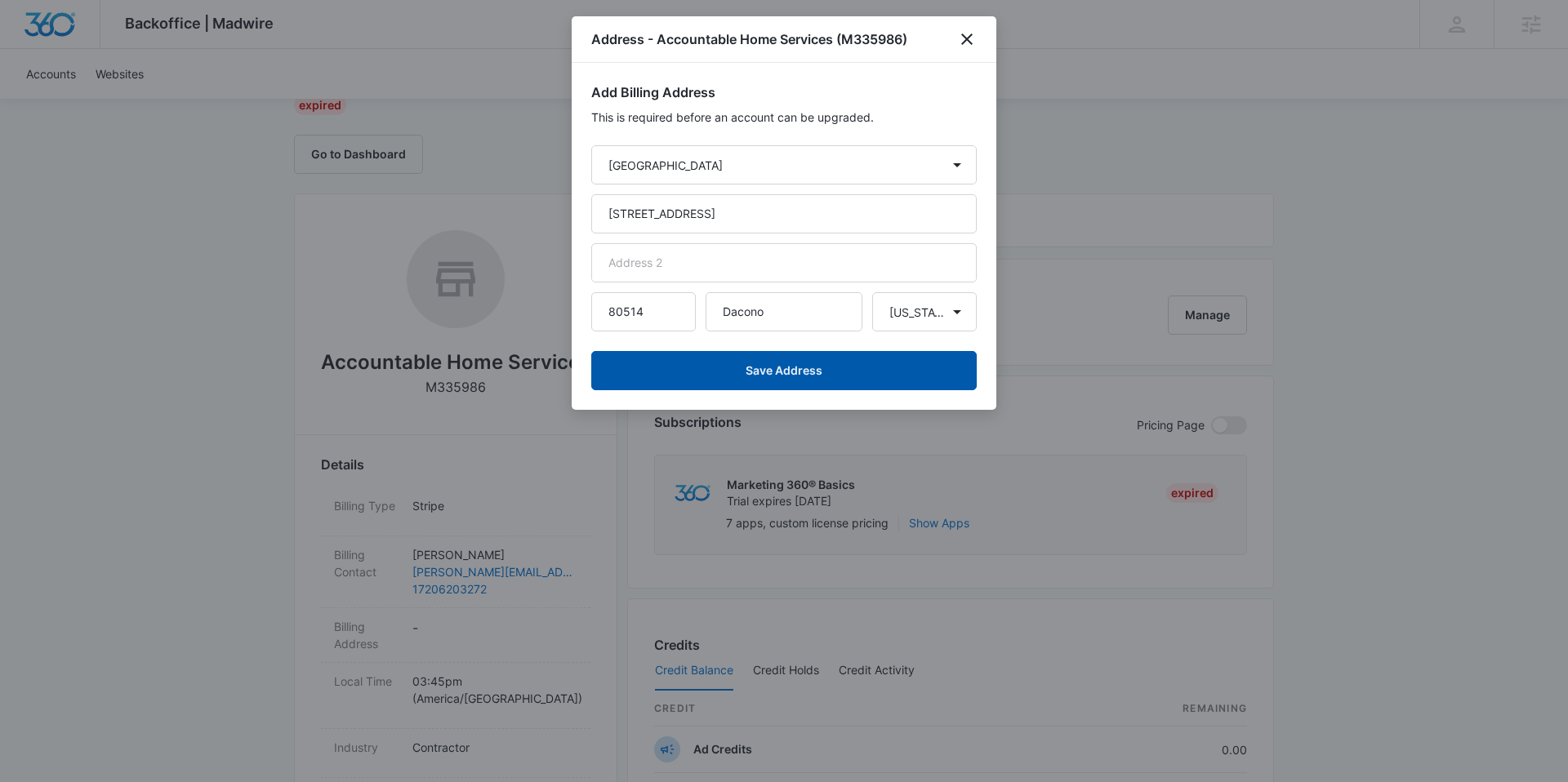
click at [868, 383] on button "Save Address" at bounding box center [784, 370] width 386 height 39
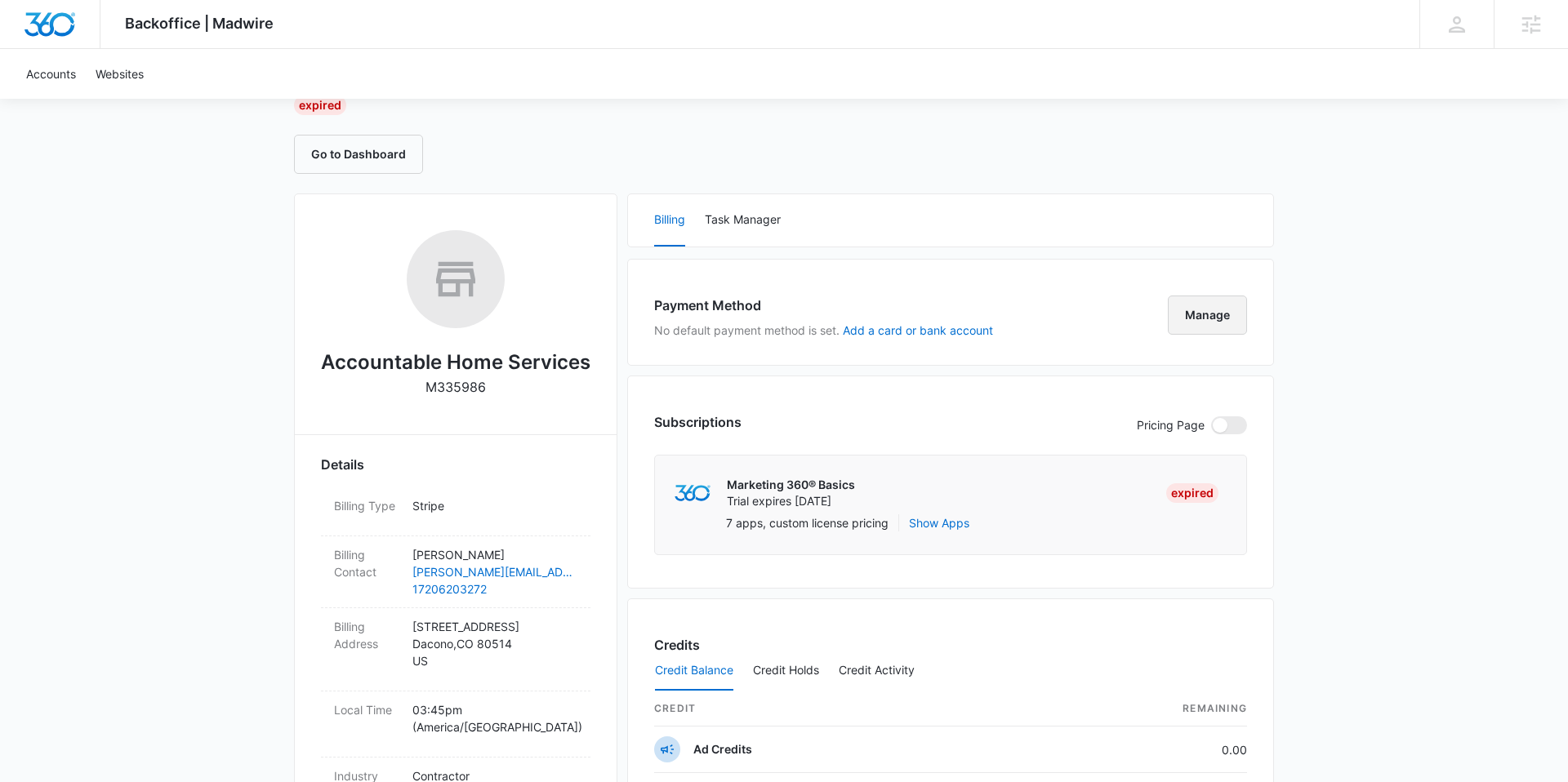
click at [1224, 326] on button "Manage" at bounding box center [1207, 315] width 80 height 39
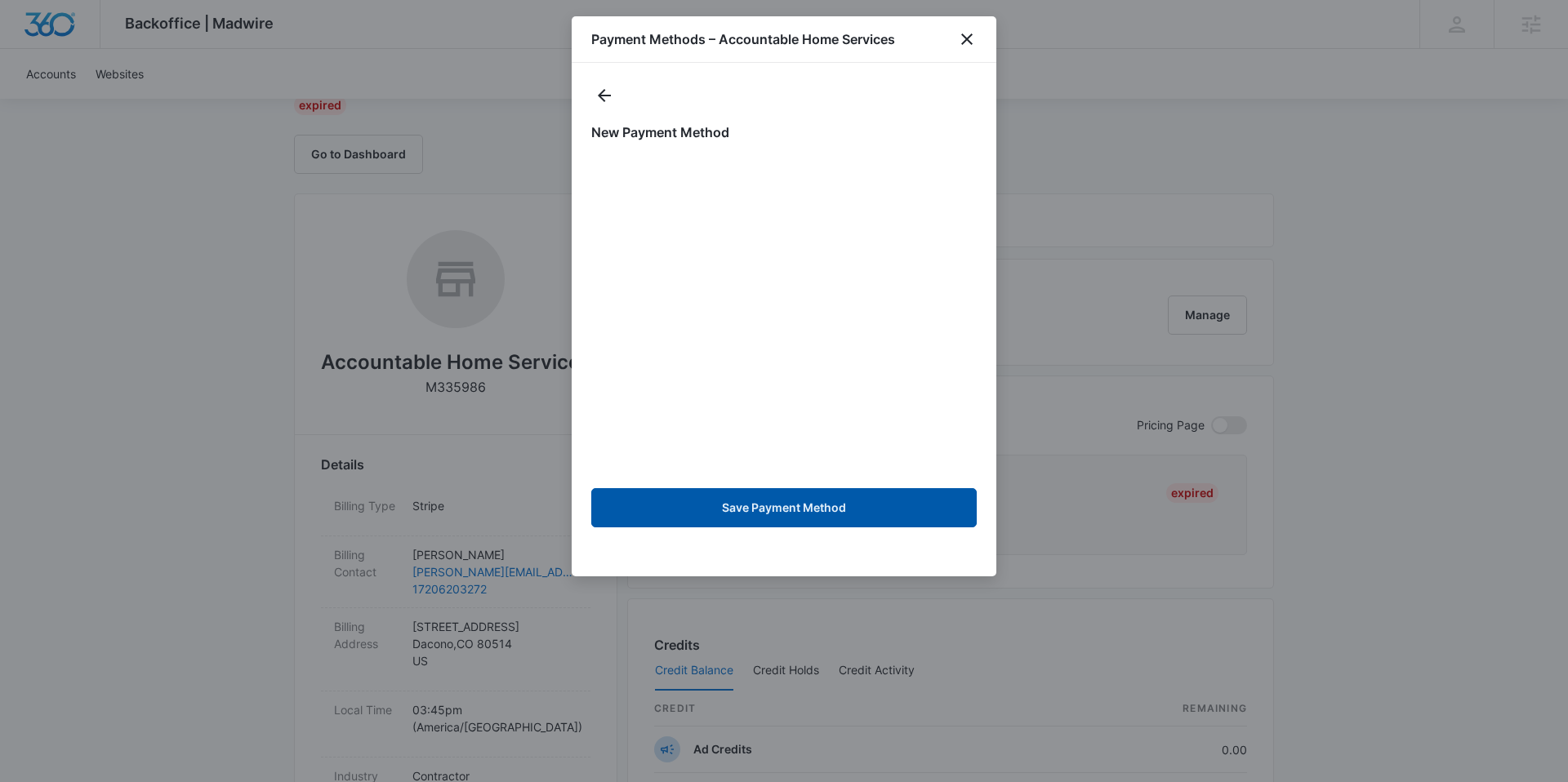
click at [820, 520] on button "Save Payment Method" at bounding box center [784, 508] width 386 height 39
